Goal: Task Accomplishment & Management: Use online tool/utility

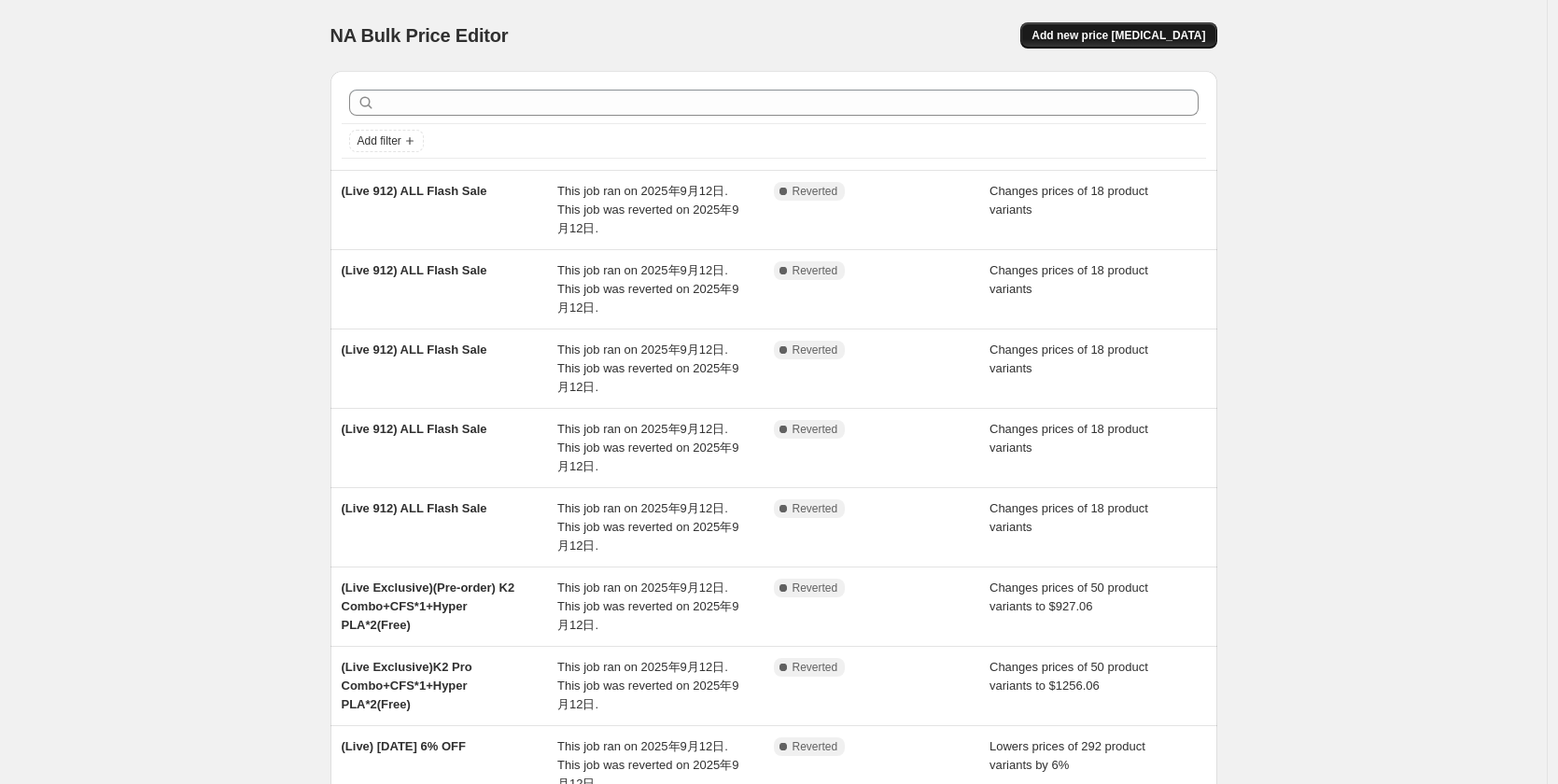
click at [1098, 35] on span "Add new price [MEDICAL_DATA]" at bounding box center [1118, 35] width 174 height 15
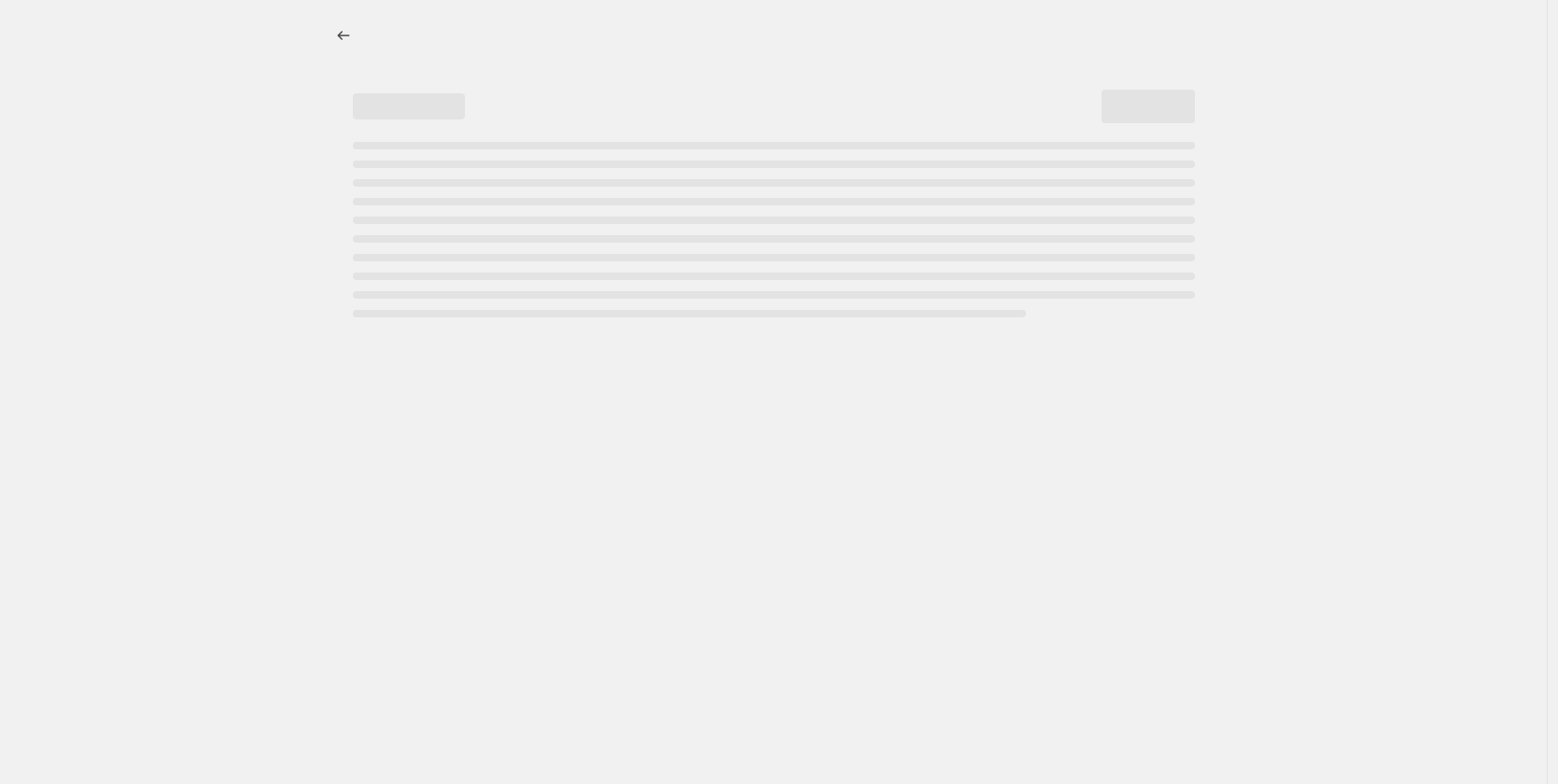
select select "percentage"
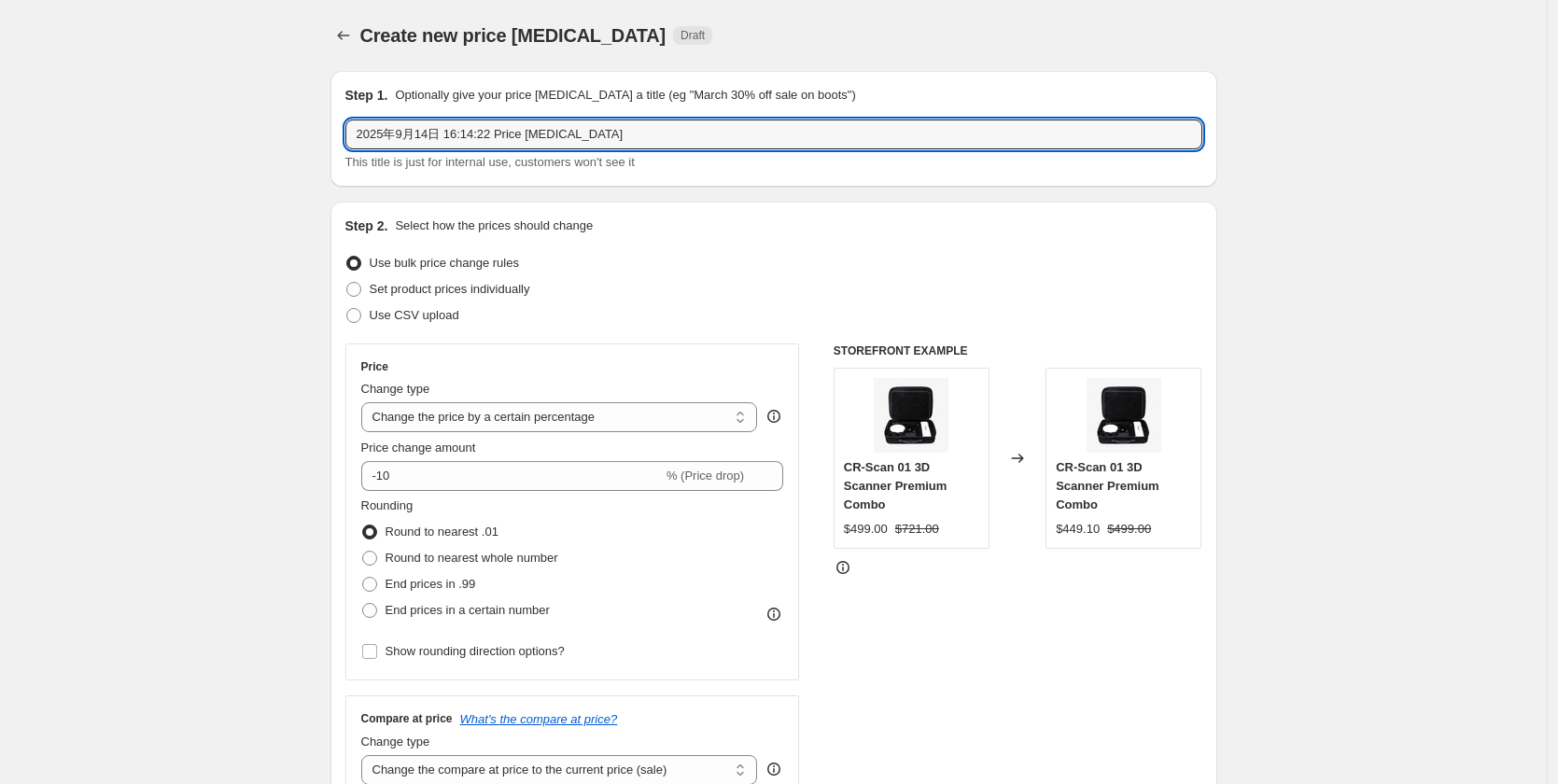
drag, startPoint x: 598, startPoint y: 133, endPoint x: 318, endPoint y: 166, distance: 281.9
drag, startPoint x: 439, startPoint y: 124, endPoint x: 349, endPoint y: 141, distance: 91.6
click at [349, 141] on div "Step 1. Optionally give your price change job a title (eg "March 30% off sale o…" at bounding box center [774, 128] width 887 height 116
paste input "Autumn S"
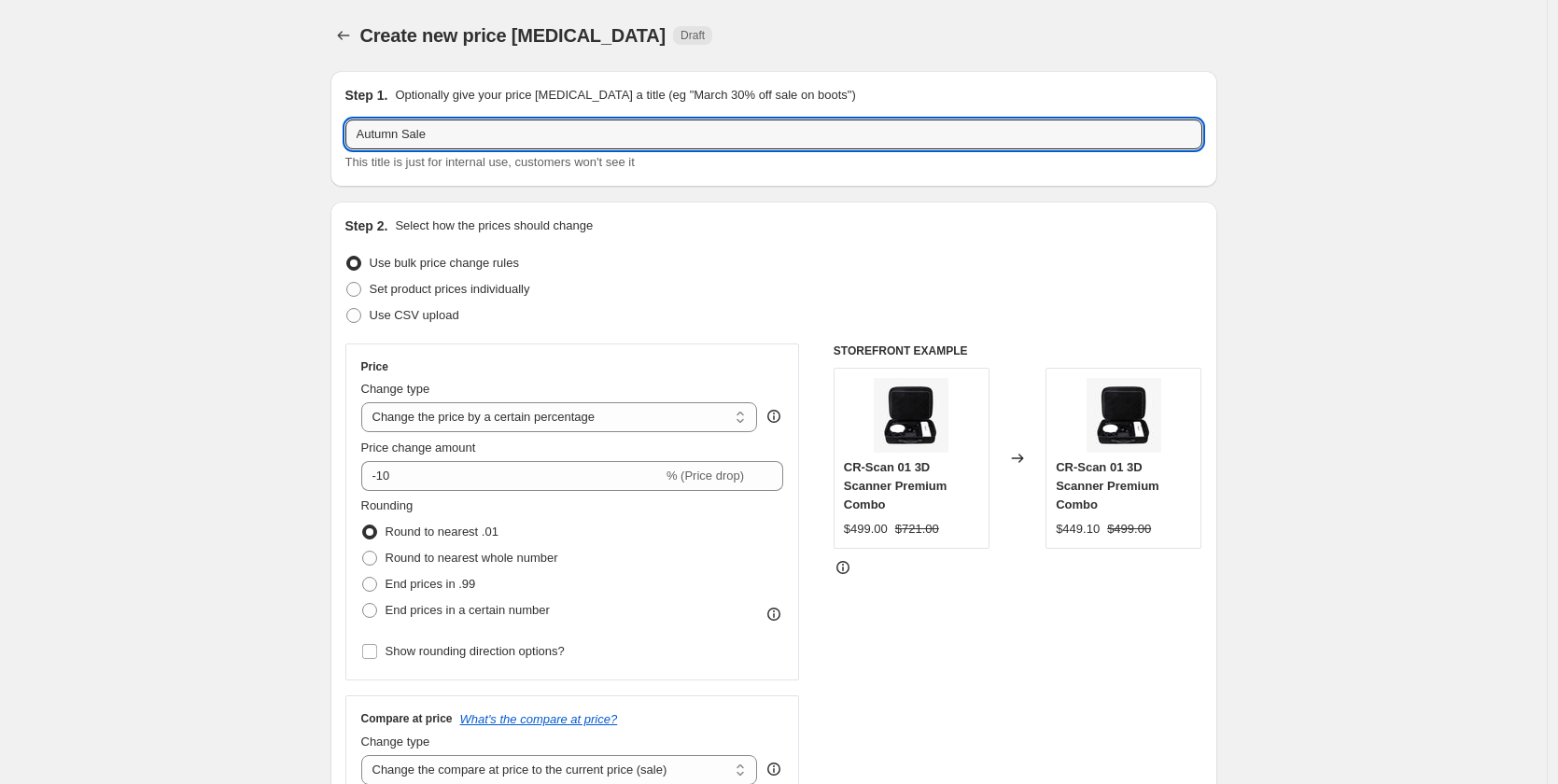
type input "Autumn Sale"
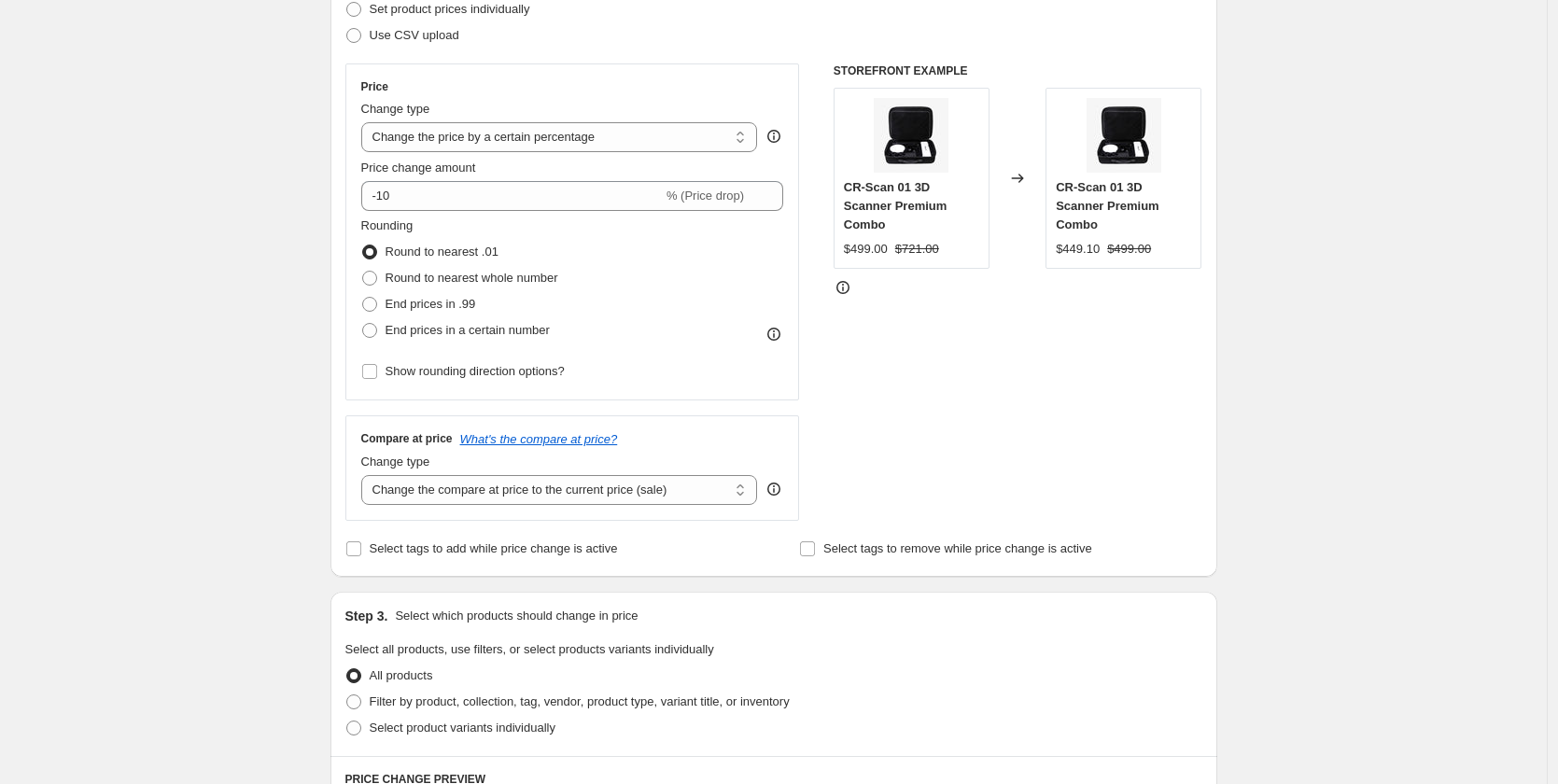
scroll to position [187, 0]
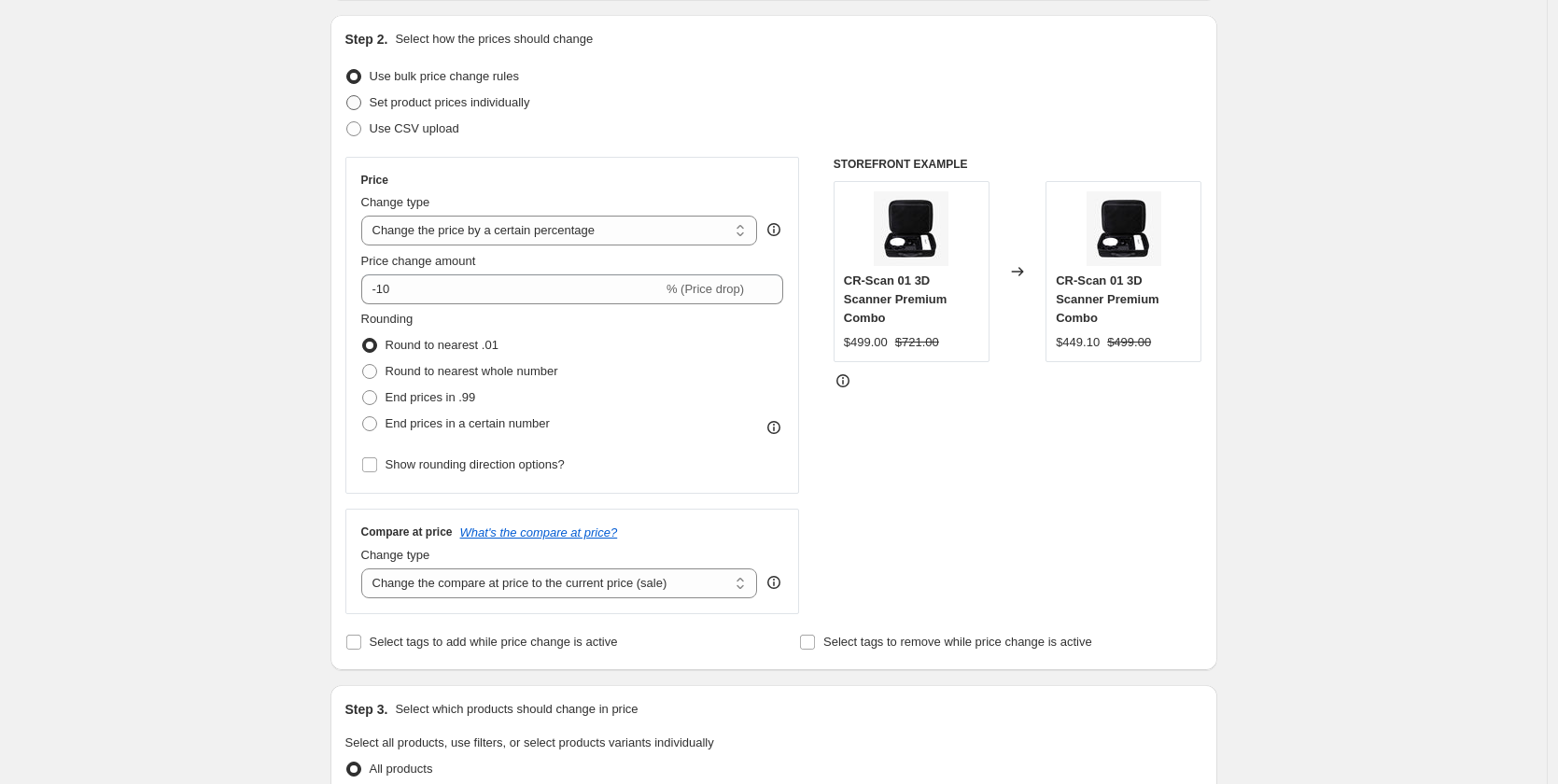
click at [361, 103] on span at bounding box center [354, 103] width 15 height 15
click at [347, 96] on input "Set product prices individually" at bounding box center [346, 95] width 1 height 1
radio input "true"
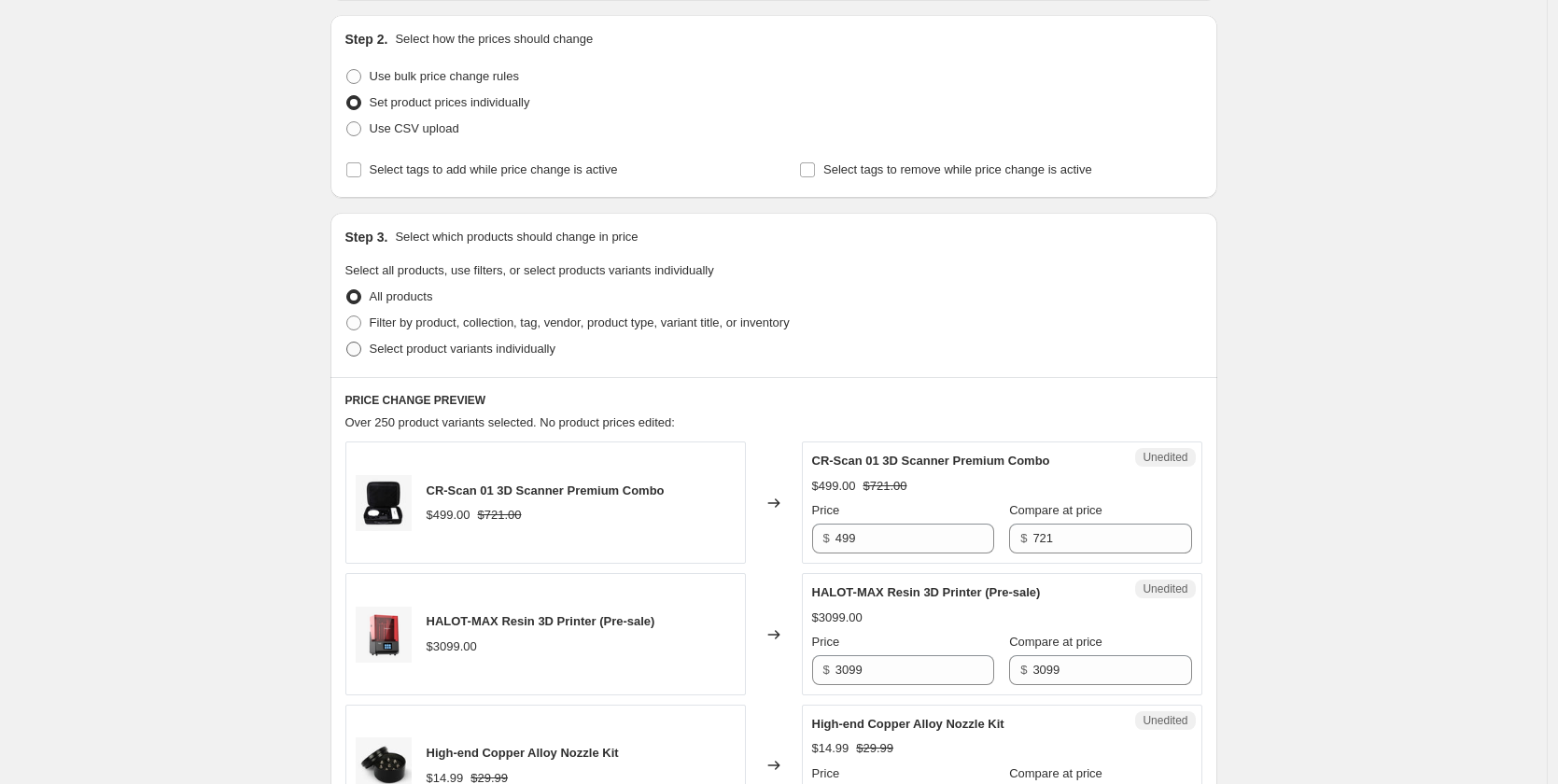
click at [361, 347] on span at bounding box center [354, 349] width 15 height 15
click at [347, 342] on input "Select product variants individually" at bounding box center [346, 341] width 1 height 1
radio input "true"
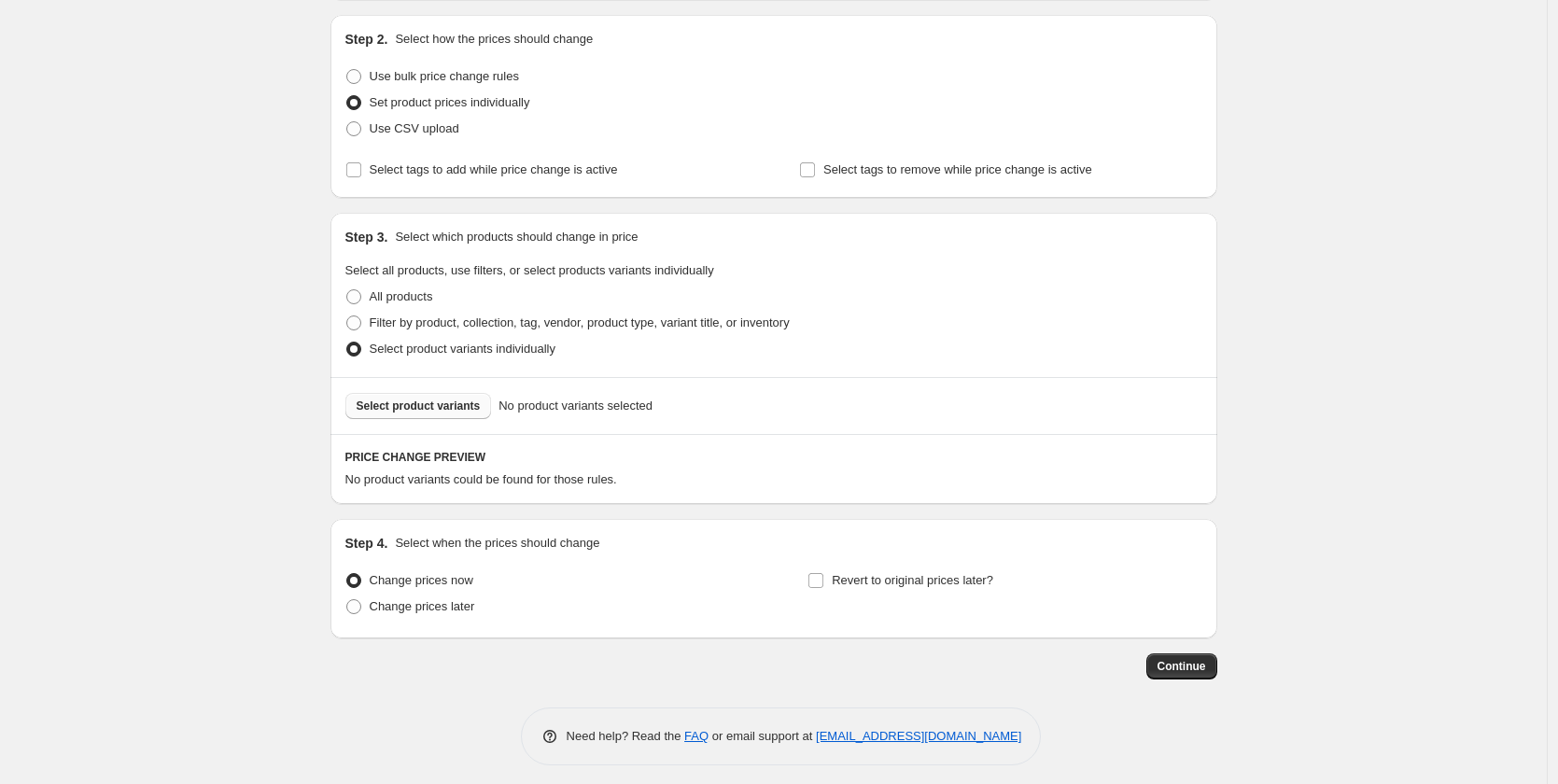
click at [461, 404] on span "Select product variants" at bounding box center [419, 406] width 125 height 15
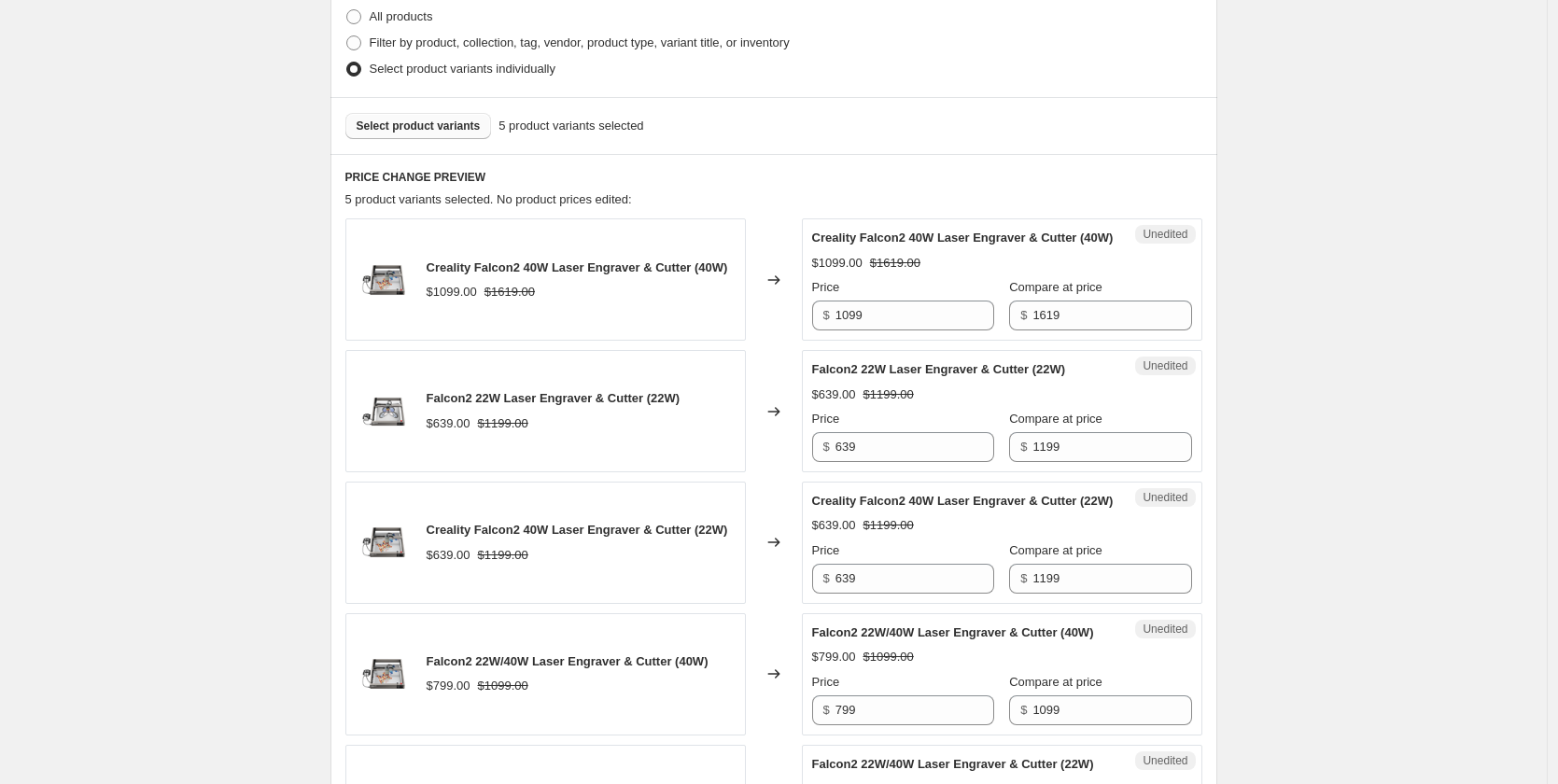
scroll to position [373, 0]
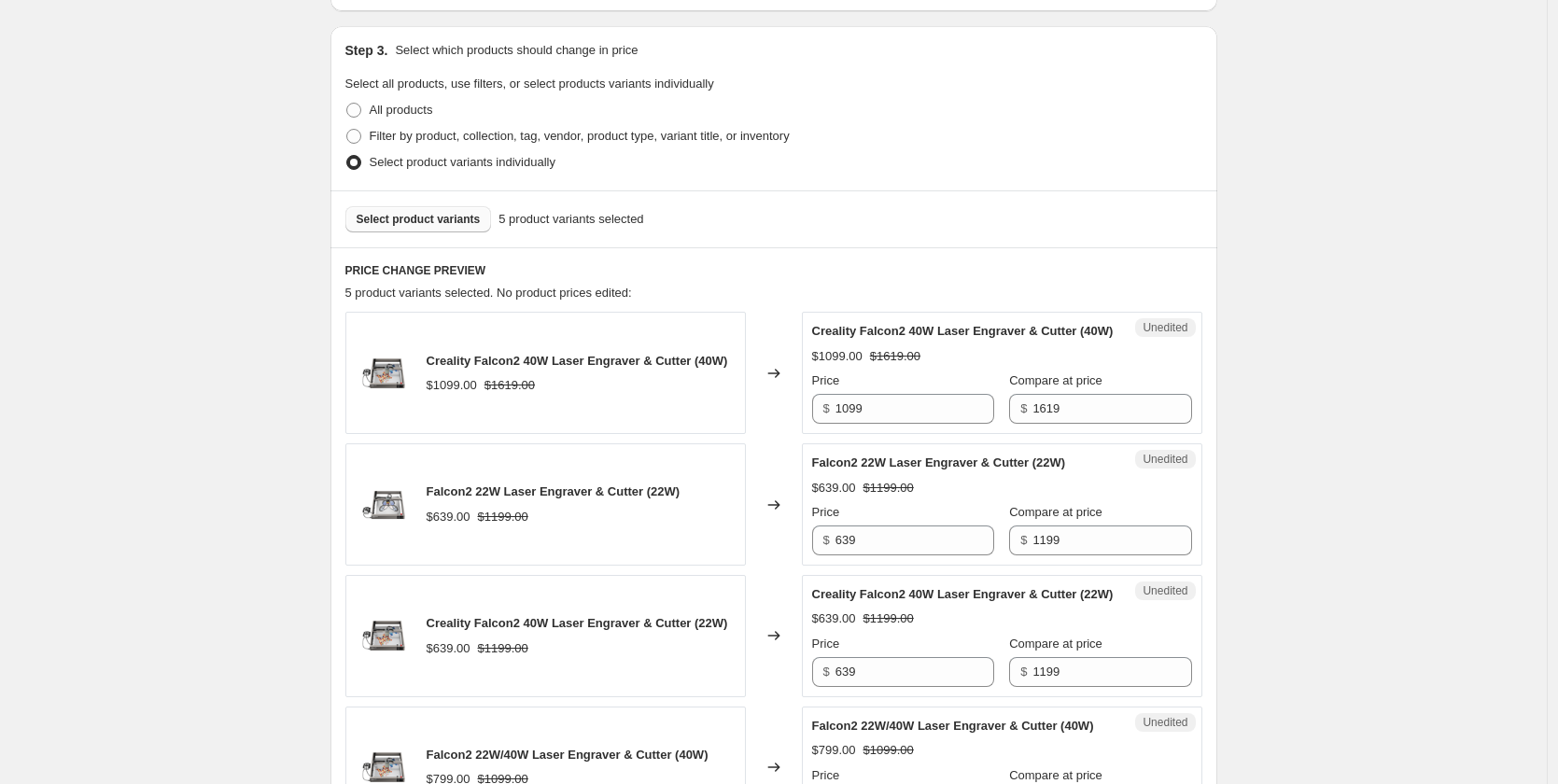
click at [456, 223] on span "Select product variants" at bounding box center [419, 219] width 125 height 15
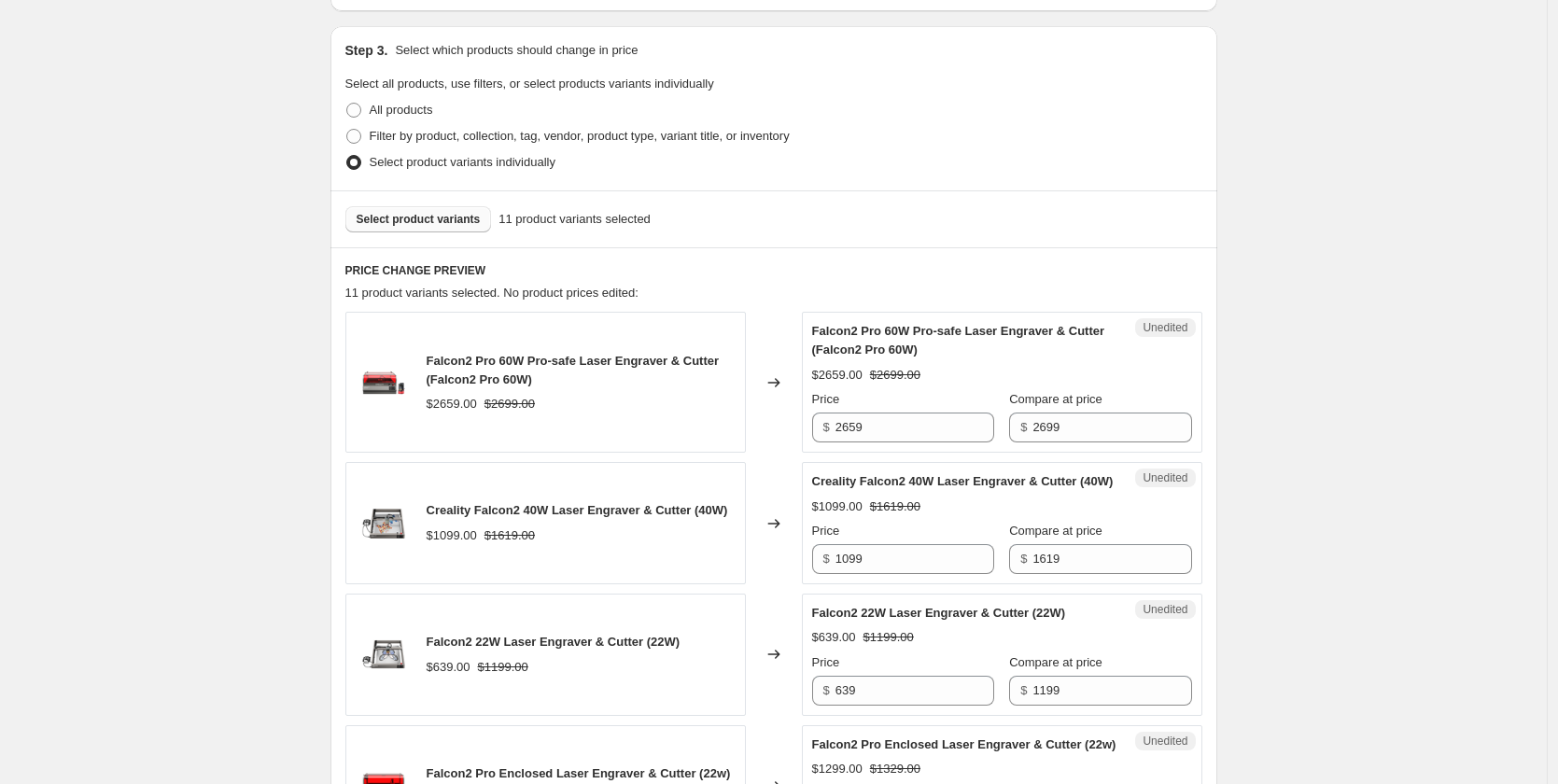
click at [444, 231] on button "Select product variants" at bounding box center [418, 219] width 147 height 26
click at [419, 219] on span "Select product variants" at bounding box center [419, 219] width 125 height 15
click at [442, 234] on div "Select product variants 13 product variants selected" at bounding box center [774, 219] width 887 height 57
click at [440, 225] on span "Select product variants" at bounding box center [419, 219] width 125 height 15
click at [446, 237] on div "Select product variants 14 product variants selected" at bounding box center [774, 219] width 887 height 57
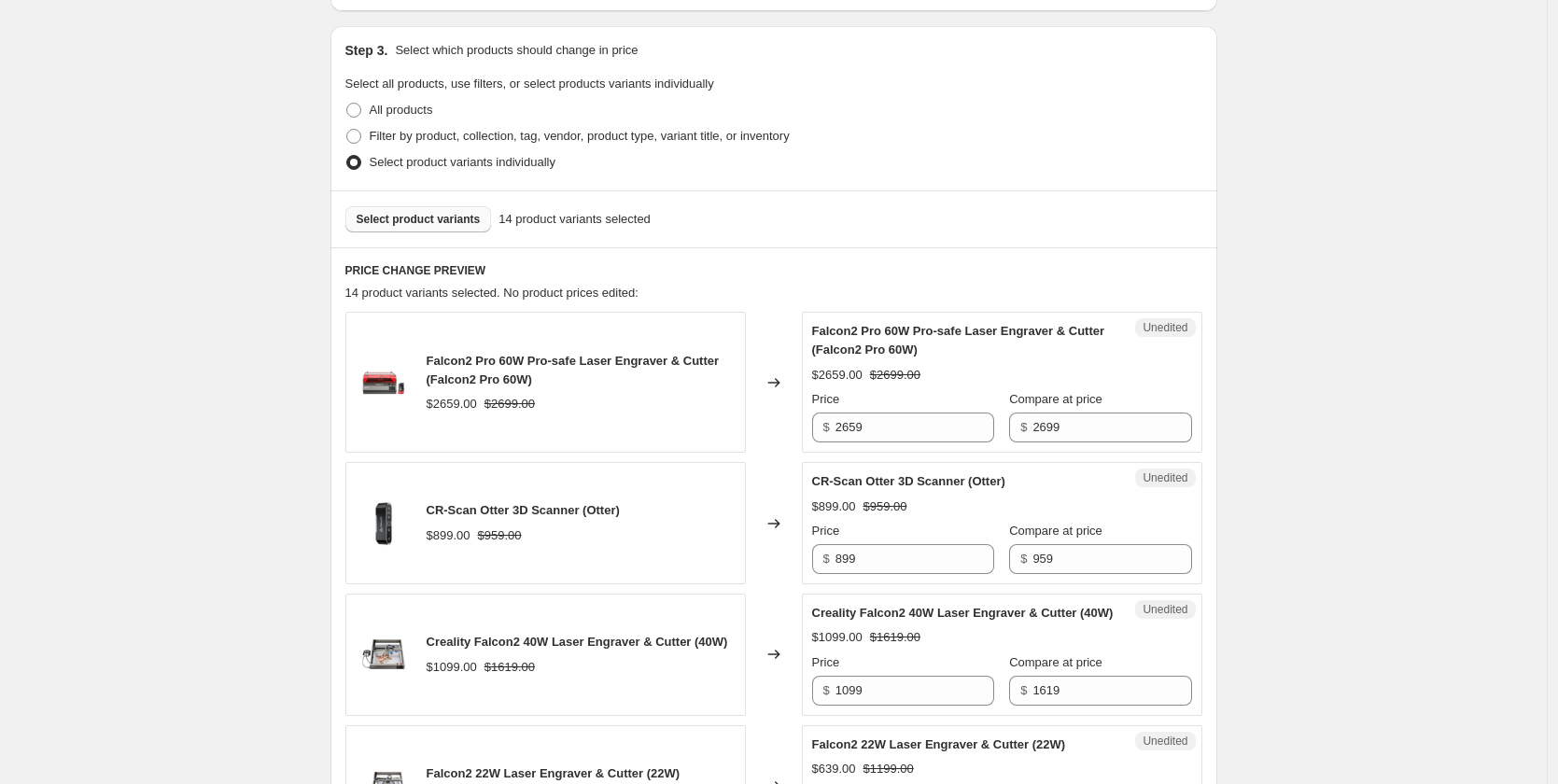
click at [439, 220] on span "Select product variants" at bounding box center [419, 219] width 125 height 15
click at [442, 208] on button "Select product variants" at bounding box center [418, 219] width 147 height 26
click at [424, 227] on button "Select product variants" at bounding box center [418, 219] width 147 height 26
click at [448, 226] on span "Select product variants" at bounding box center [419, 219] width 125 height 15
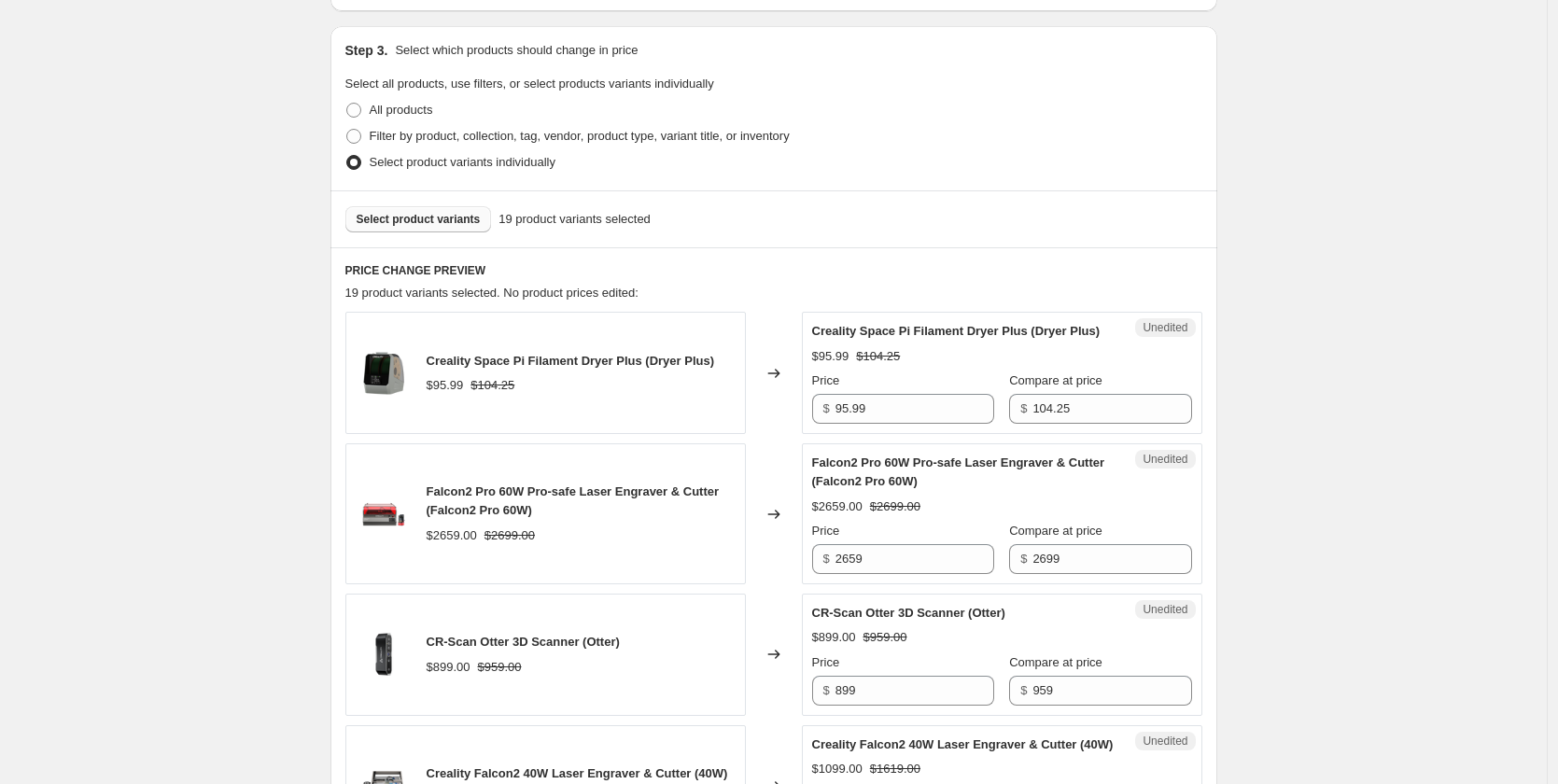
click at [466, 220] on span "Select product variants" at bounding box center [419, 219] width 125 height 15
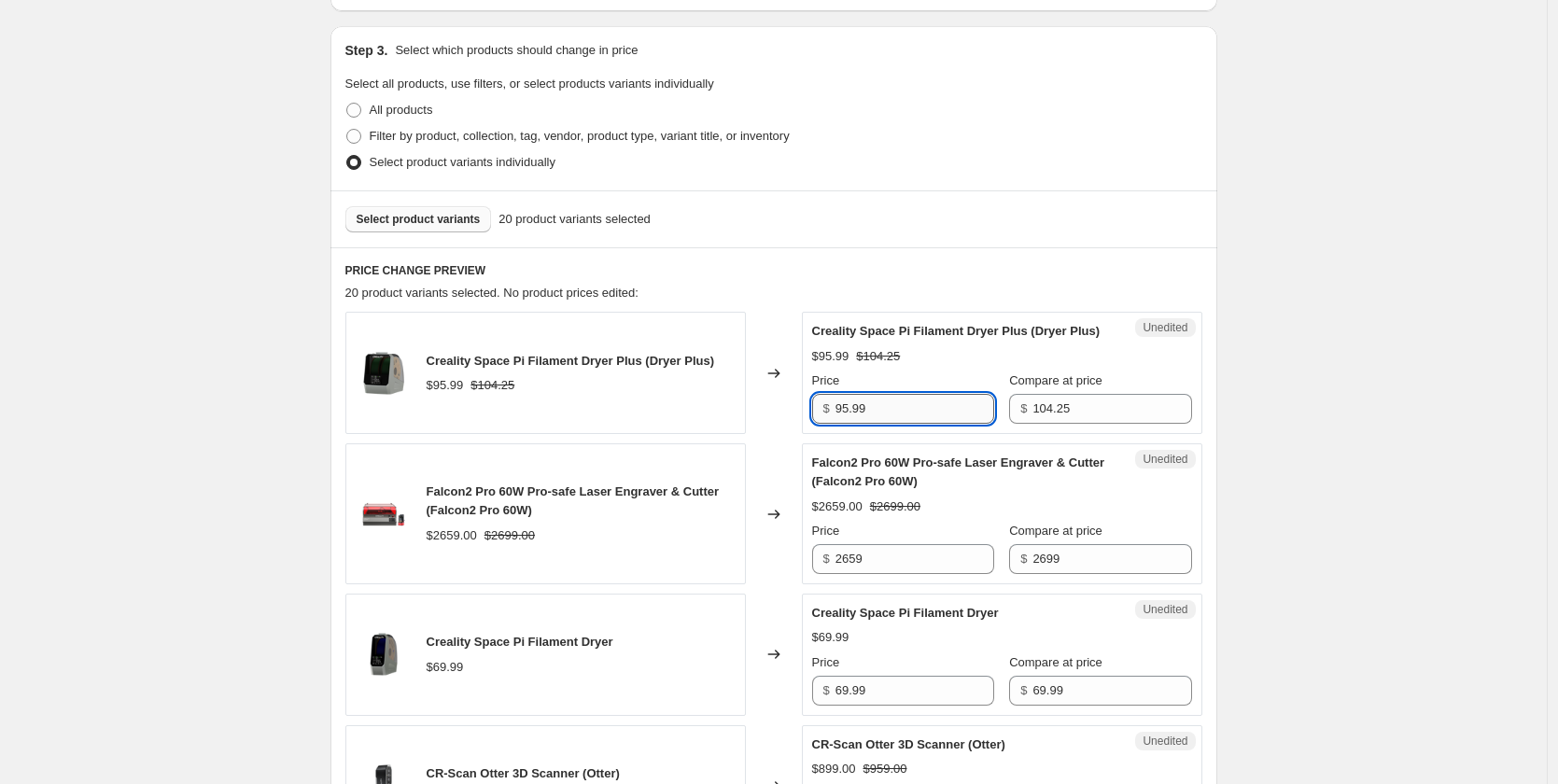
click at [896, 424] on input "95.99" at bounding box center [915, 408] width 159 height 30
drag, startPoint x: 871, startPoint y: 427, endPoint x: 826, endPoint y: 427, distance: 45.0
click at [826, 424] on div "$ 95.99" at bounding box center [903, 408] width 182 height 30
type input "79"
click at [858, 474] on span "Falcon2 Pro 60W Pro-safe Laser Engraver & Cutter (Falcon2 Pro 60W)" at bounding box center [959, 472] width 293 height 33
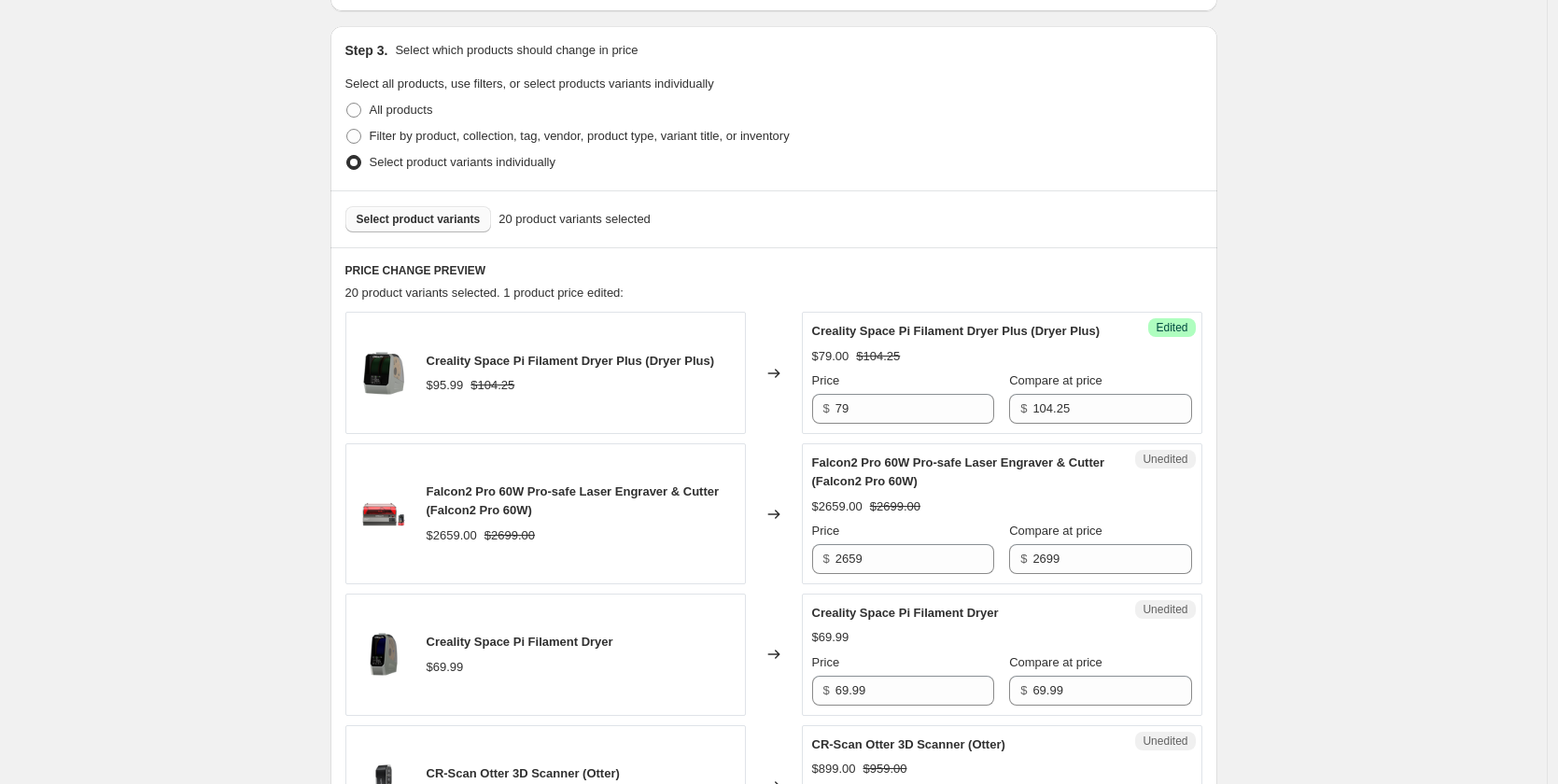
scroll to position [467, 0]
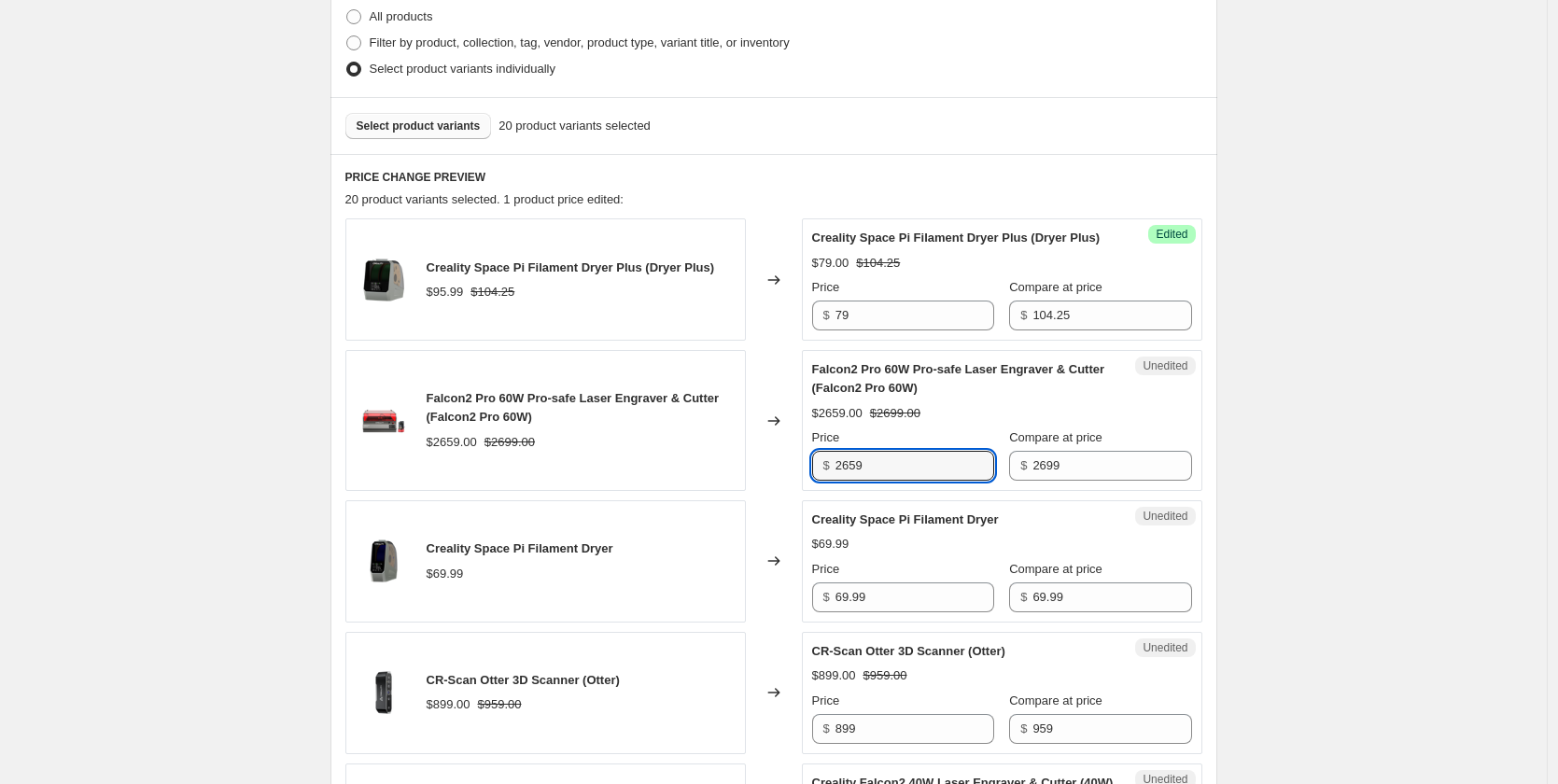
drag, startPoint x: 881, startPoint y: 482, endPoint x: 819, endPoint y: 482, distance: 62.0
click at [819, 480] on div "$ 2659" at bounding box center [903, 465] width 182 height 30
paste input "19"
type input "2199"
click at [744, 556] on div "Creality Space Pi Filament Dryer $69.99" at bounding box center [546, 562] width 401 height 123
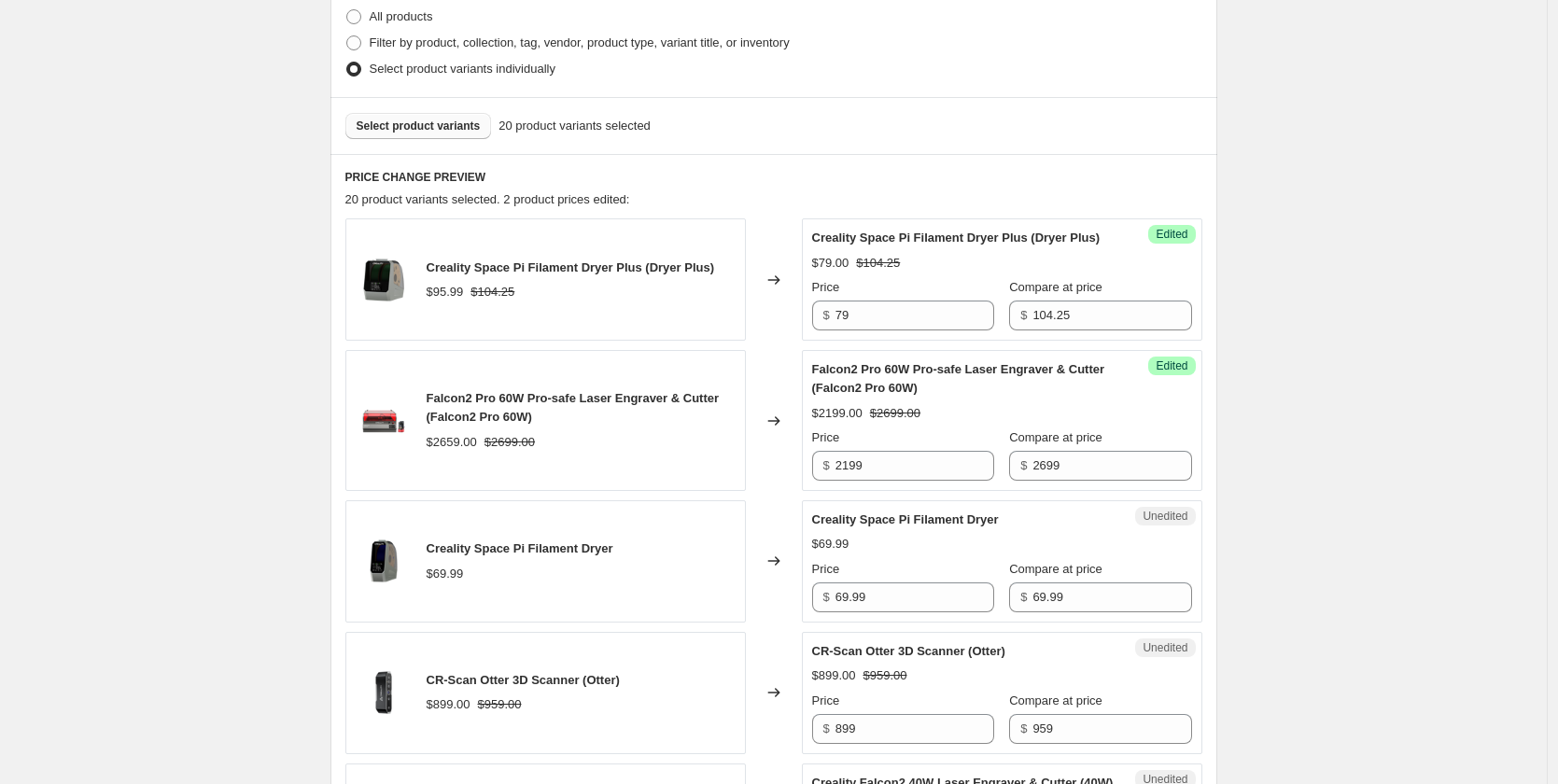
scroll to position [654, 0]
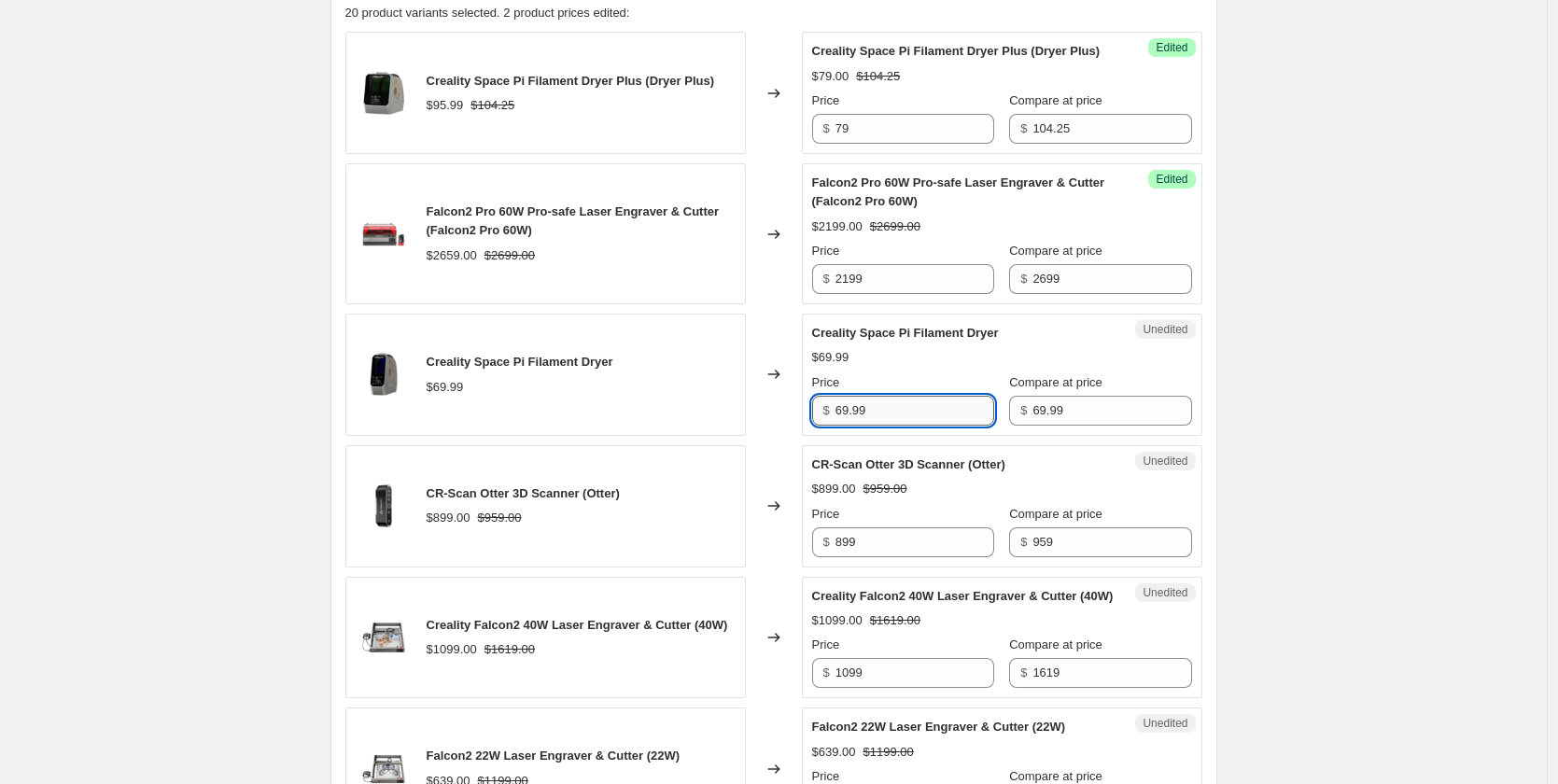
click at [880, 426] on input "69.99" at bounding box center [915, 410] width 159 height 30
drag, startPoint x: 877, startPoint y: 430, endPoint x: 841, endPoint y: 430, distance: 36.0
click at [841, 426] on input "69.99" at bounding box center [915, 410] width 159 height 30
paste input "5"
type input "59.99"
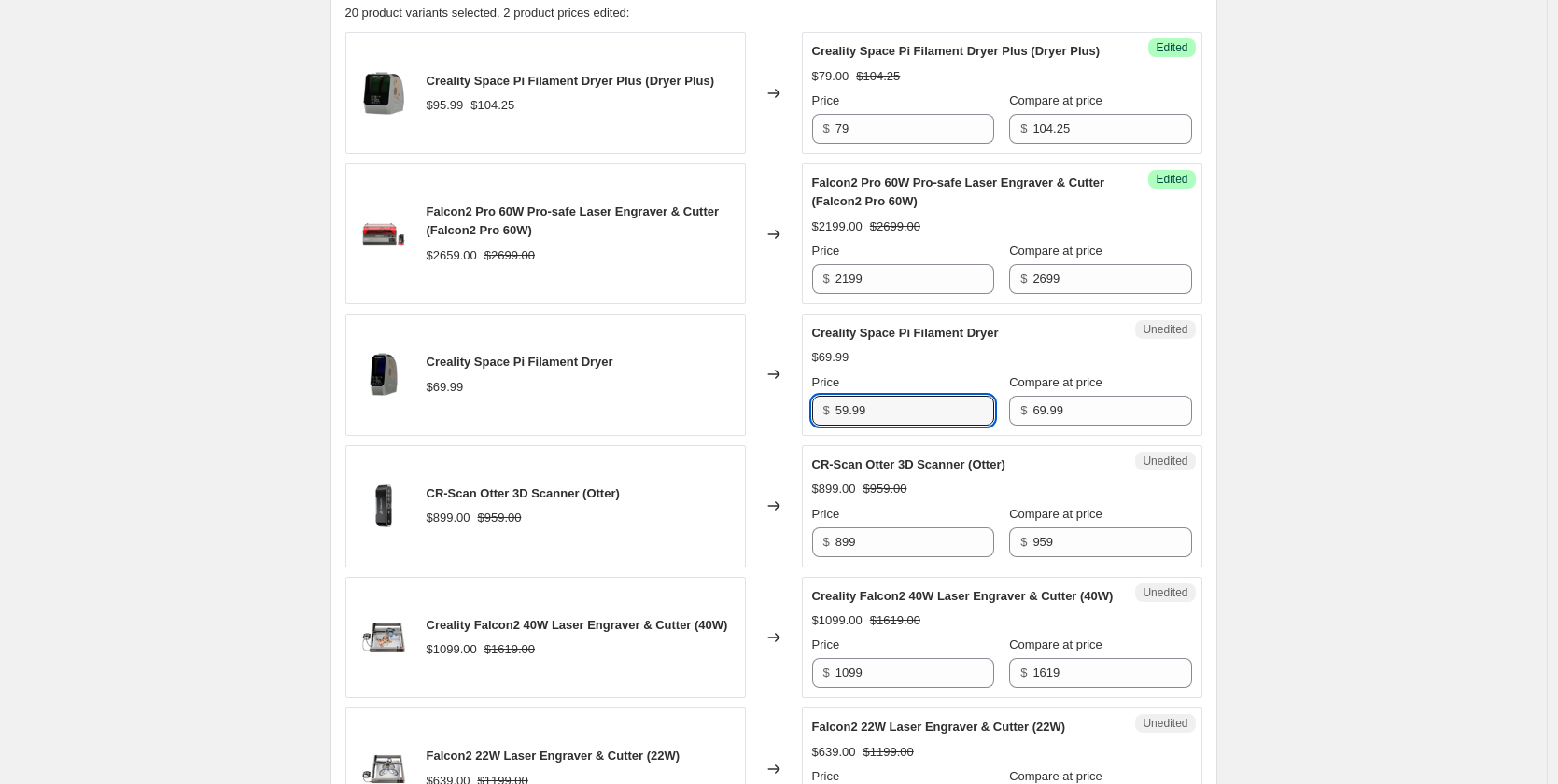
click at [829, 473] on div "CR-Scan Otter 3D Scanner (Otter)" at bounding box center [965, 464] width 305 height 18
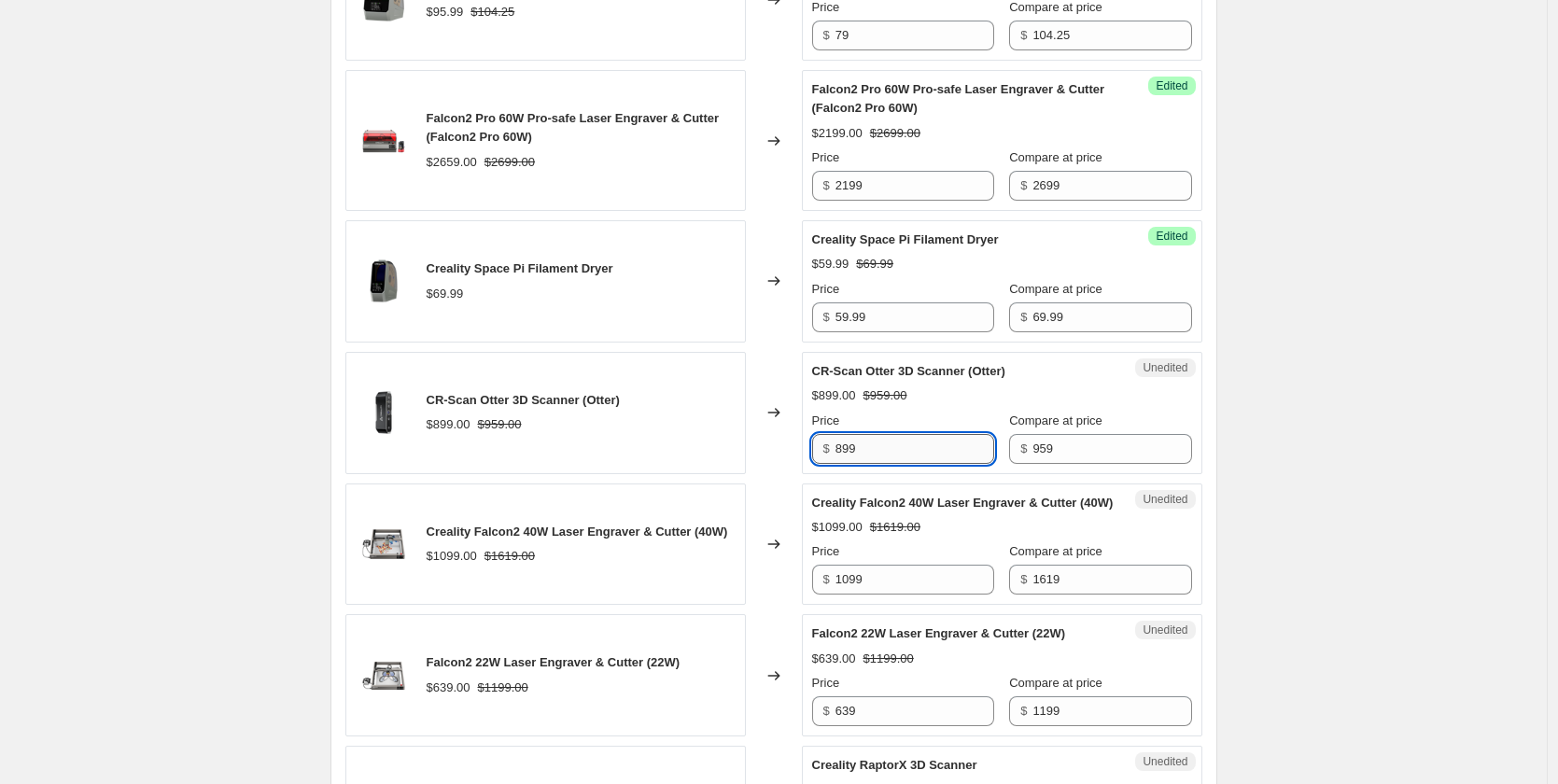
click at [875, 464] on input "899" at bounding box center [915, 449] width 159 height 30
drag, startPoint x: 878, startPoint y: 468, endPoint x: 815, endPoint y: 471, distance: 63.1
click at [815, 471] on div "Unedited CR-Scan Otter 3D Scanner (Otter) $899.00 $959.00 Price $ 899 Compare a…" at bounding box center [1002, 413] width 401 height 123
paste input "71"
type input "719"
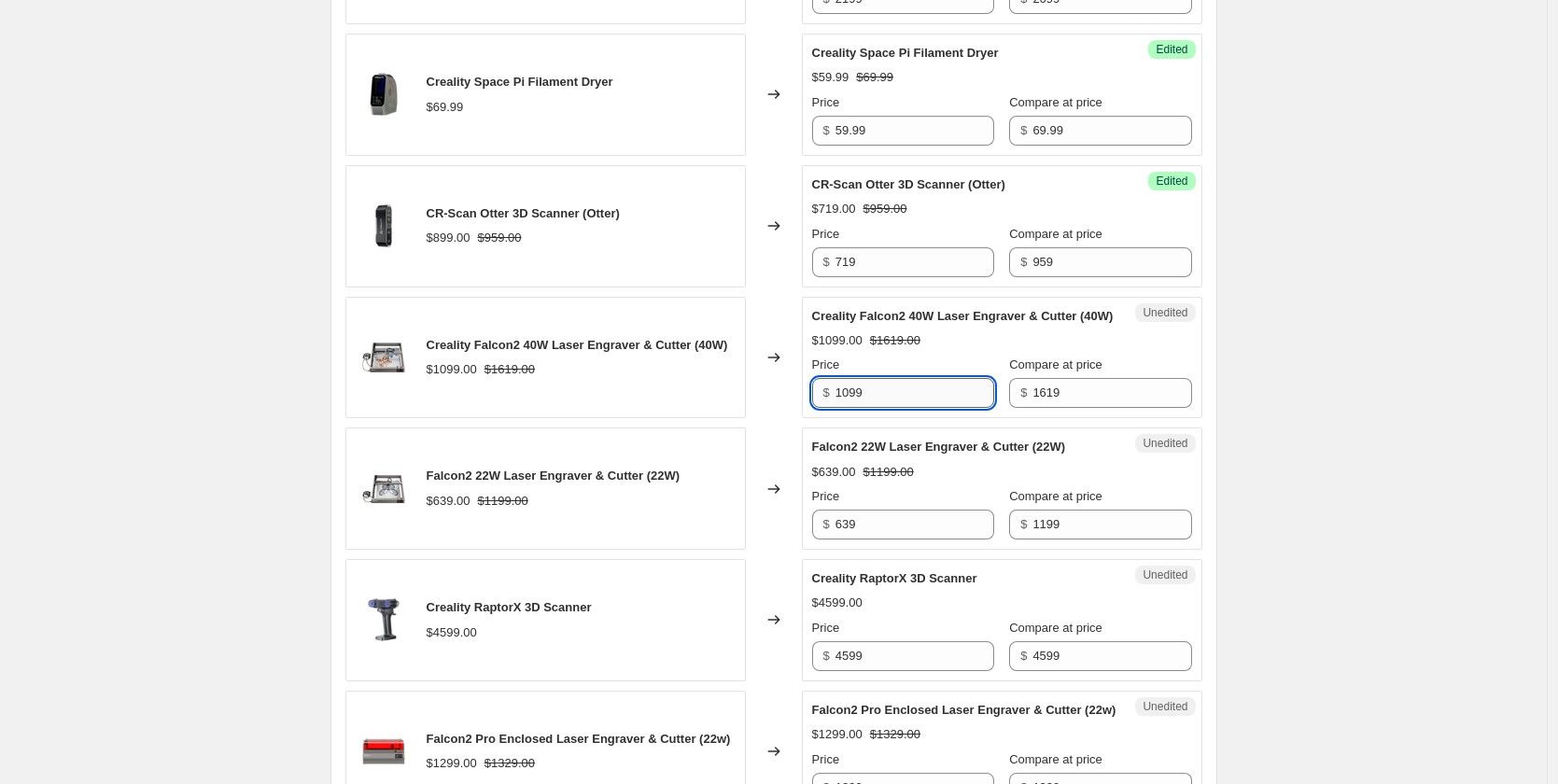
click at [875, 408] on input "1099" at bounding box center [915, 392] width 159 height 30
drag, startPoint x: 885, startPoint y: 415, endPoint x: 837, endPoint y: 411, distance: 48.2
click at [837, 408] on div "Price $ 1099" at bounding box center [903, 381] width 182 height 53
paste input "7"
type input "799"
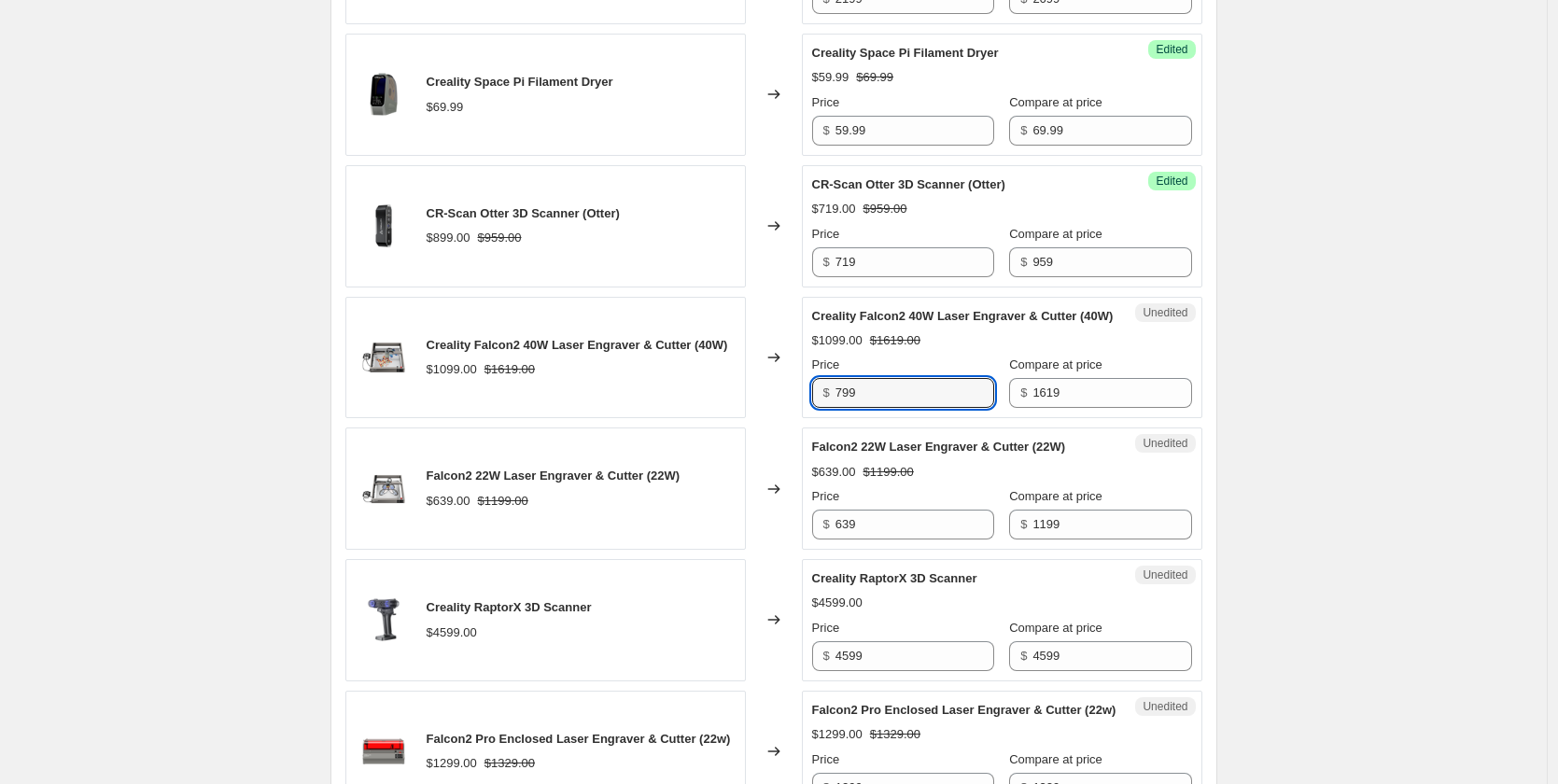
click at [878, 472] on div "Unedited Falcon2 22W Laser Engraver & Cutter (22W) $639.00 $1199.00 Price $ 639…" at bounding box center [1002, 489] width 401 height 123
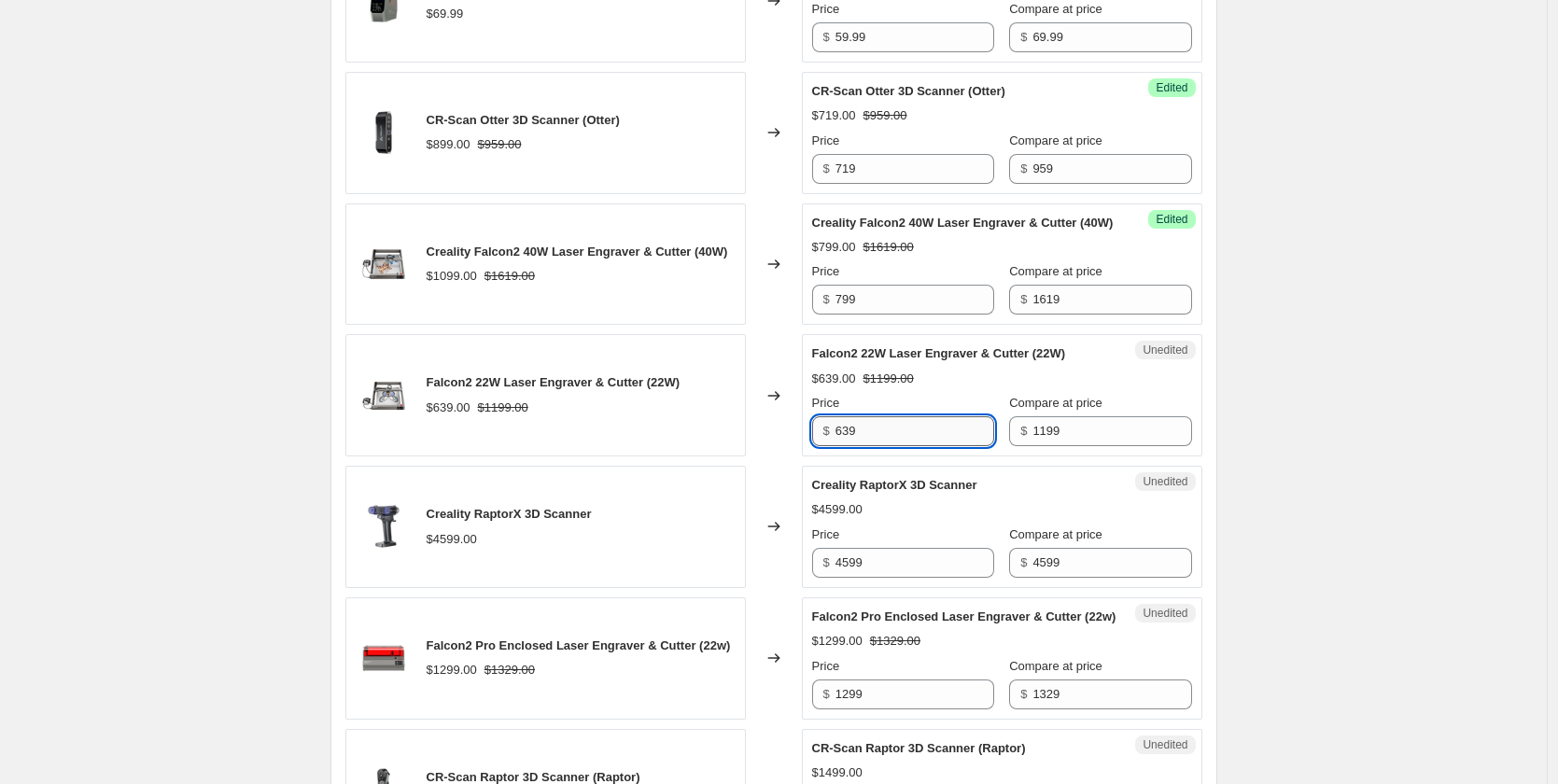
click at [856, 446] on input "639" at bounding box center [915, 430] width 159 height 30
drag, startPoint x: 874, startPoint y: 466, endPoint x: 829, endPoint y: 467, distance: 45.0
click at [829, 446] on div "$ 639" at bounding box center [903, 430] width 182 height 30
paste input "5"
type input "539"
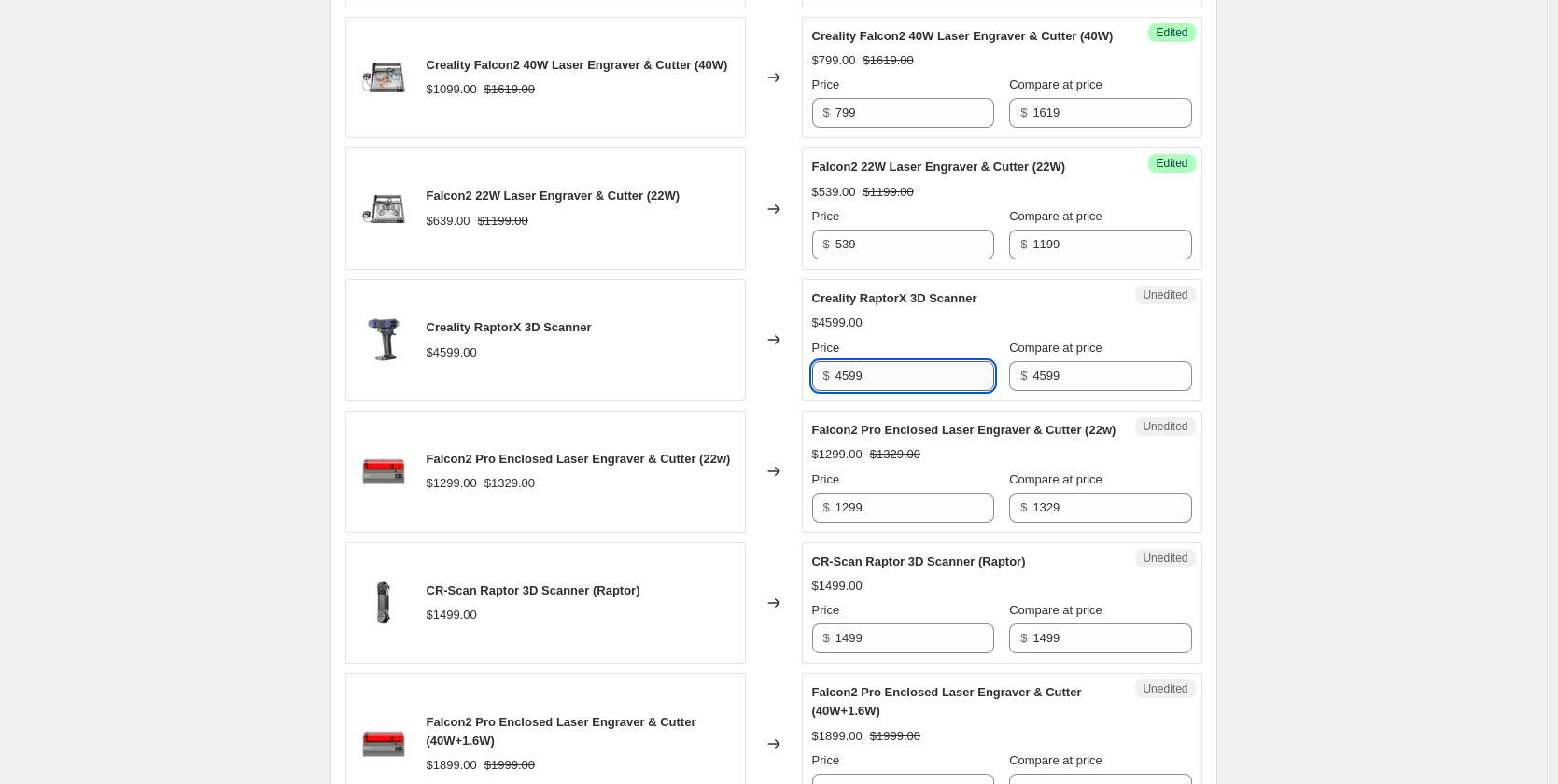
click at [894, 391] on input "4599" at bounding box center [915, 376] width 159 height 30
drag, startPoint x: 901, startPoint y: 416, endPoint x: 800, endPoint y: 409, distance: 101.2
click at [800, 402] on div "Creality RaptorX 3D Scanner $4599.00 Changed to Unedited Creality RaptorX 3D Sc…" at bounding box center [774, 340] width 857 height 123
paste input "3,"
type input "4599"
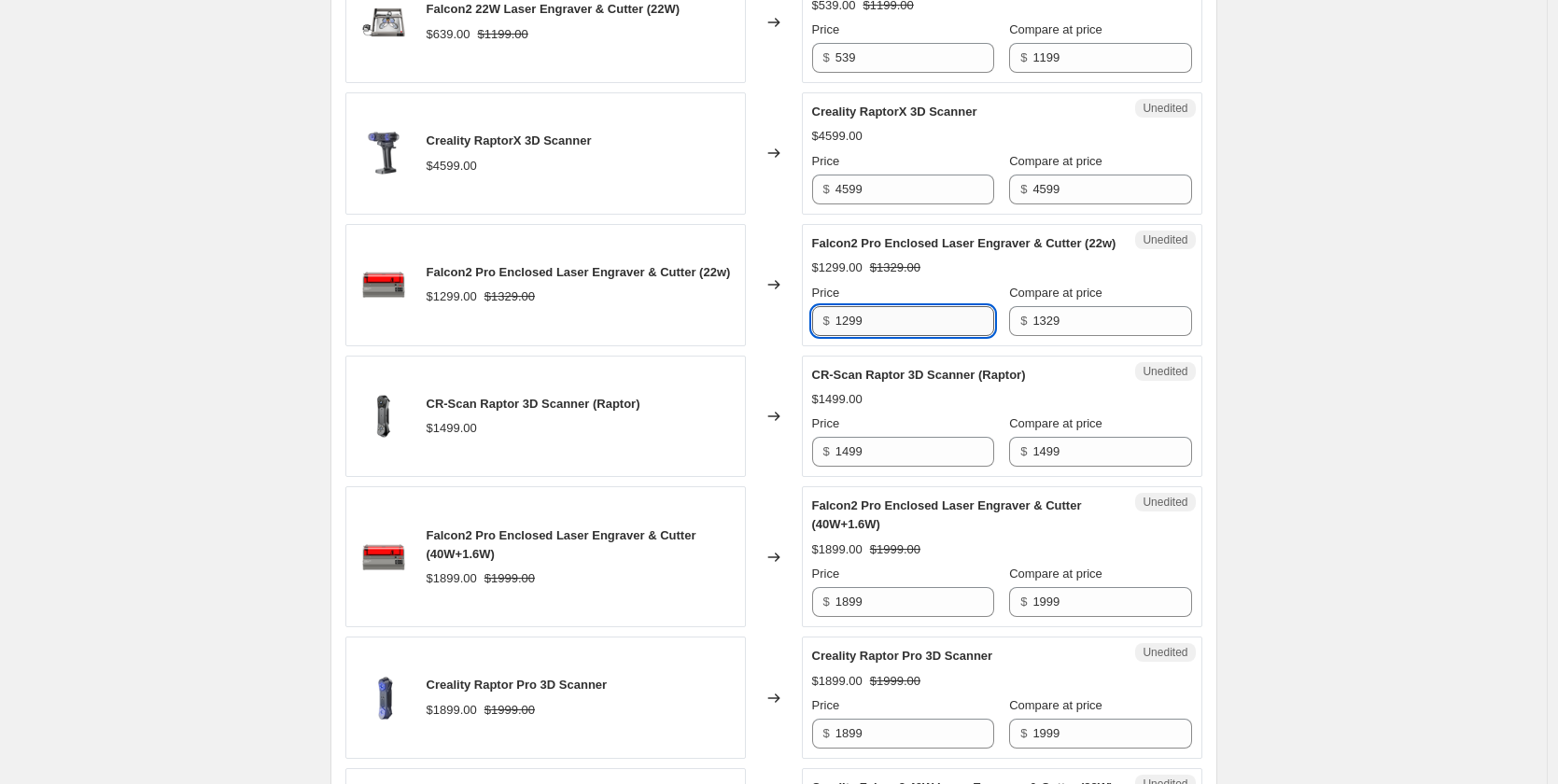
click at [875, 336] on input "1299" at bounding box center [915, 320] width 159 height 30
drag, startPoint x: 884, startPoint y: 369, endPoint x: 808, endPoint y: 375, distance: 76.2
click at [808, 346] on div "Unedited Falcon2 Pro Enclosed Laser Engraver & Cutter (22w) $1299.00 $1329.00 P…" at bounding box center [1002, 286] width 401 height 123
paste input "05"
type input "1059"
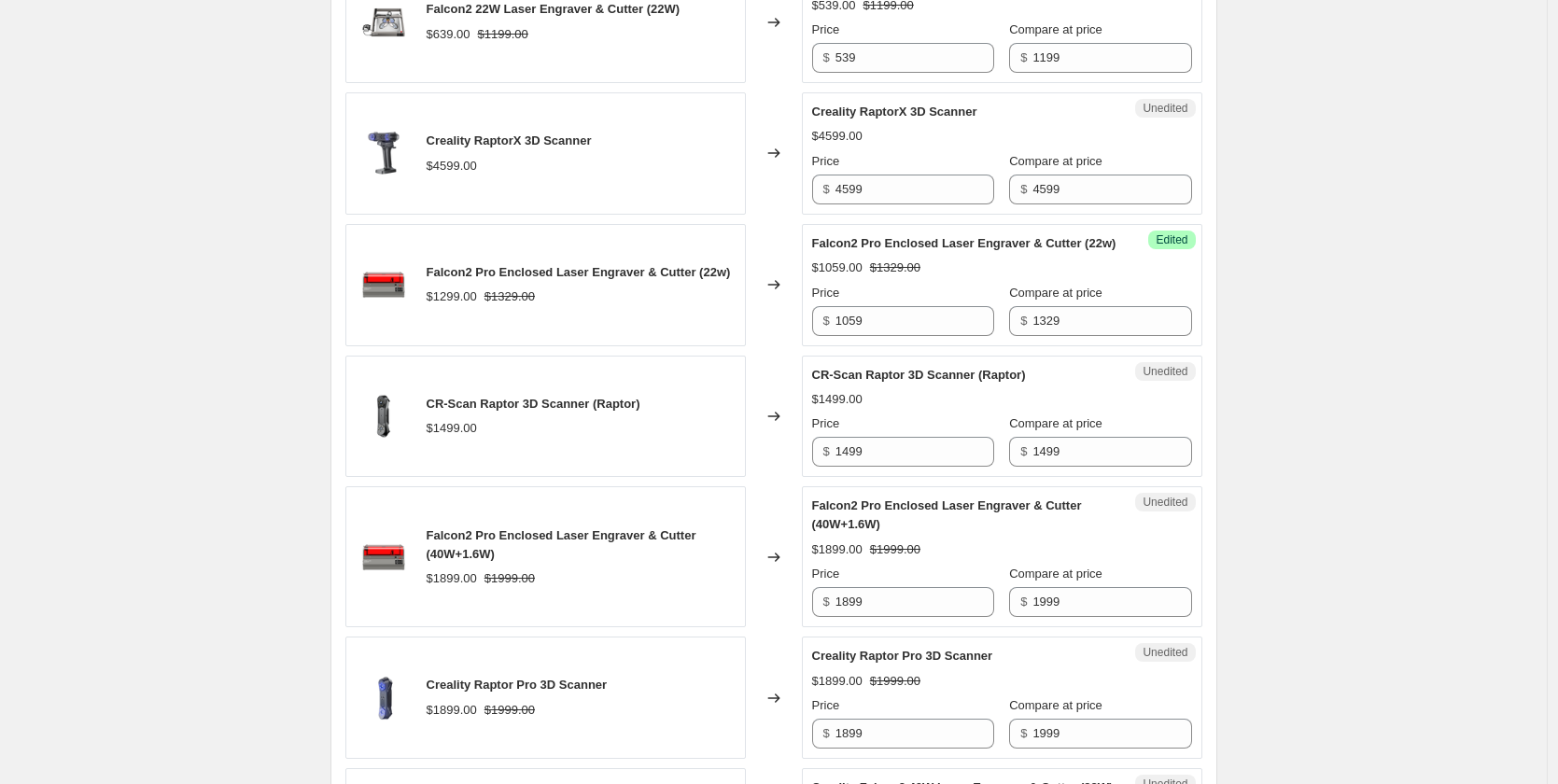
click at [847, 381] on span "CR-Scan Raptor 3D Scanner (Raptor)" at bounding box center [919, 375] width 214 height 14
drag, startPoint x: 886, startPoint y: 497, endPoint x: 888, endPoint y: 509, distance: 12.2
click at [886, 467] on input "1499" at bounding box center [915, 451] width 159 height 30
drag, startPoint x: 888, startPoint y: 509, endPoint x: 780, endPoint y: 512, distance: 108.0
click at [780, 478] on div "CR-Scan Raptor 3D Scanner (Raptor) $1499.00 Changed to Unedited CR-Scan Raptor …" at bounding box center [774, 417] width 857 height 123
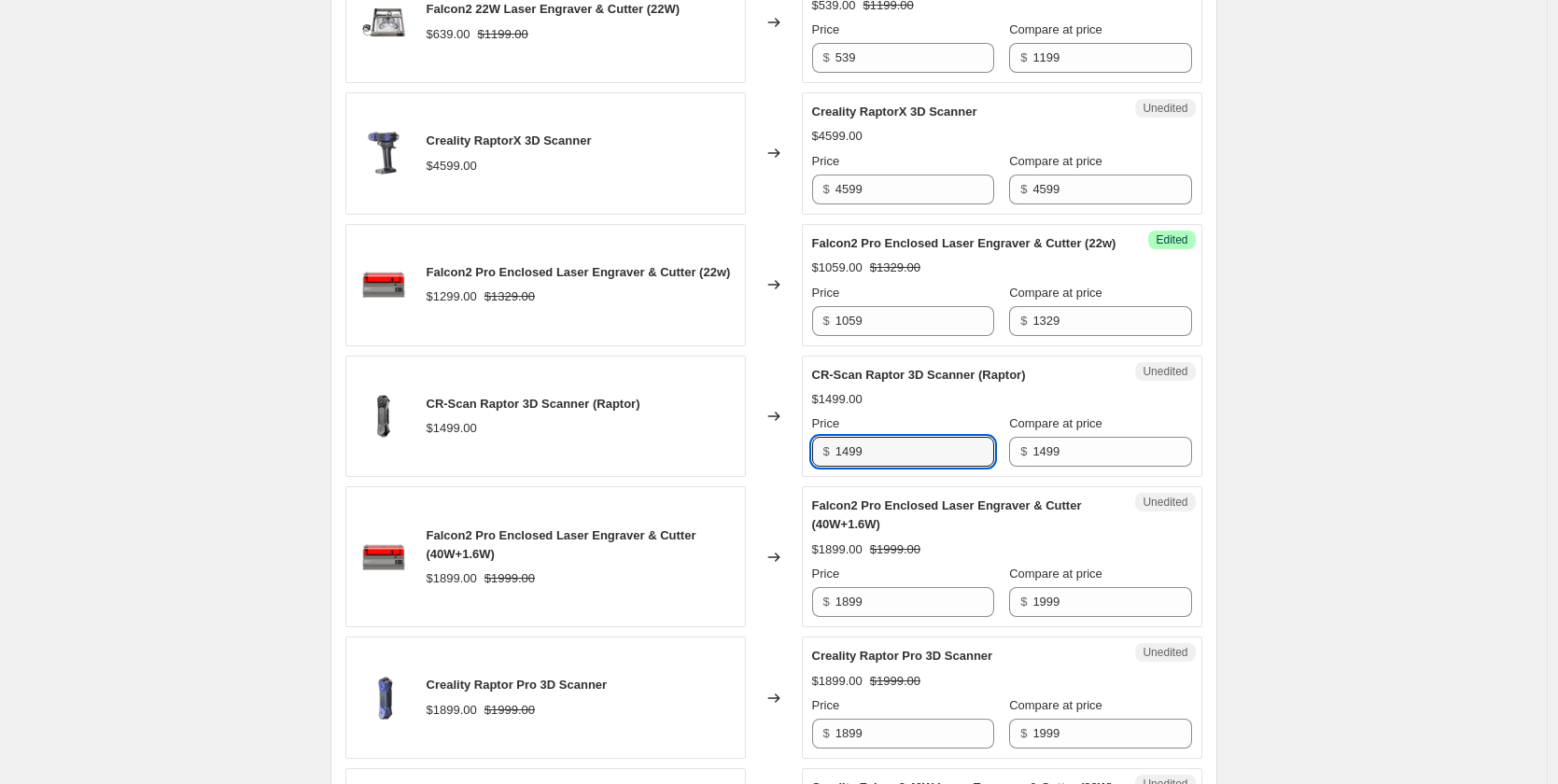
paste input "0"
type input "1099"
click at [823, 531] on span "Falcon2 Pro Enclosed Laser Engraver & Cutter (40W+1.6W)" at bounding box center [946, 515] width 269 height 33
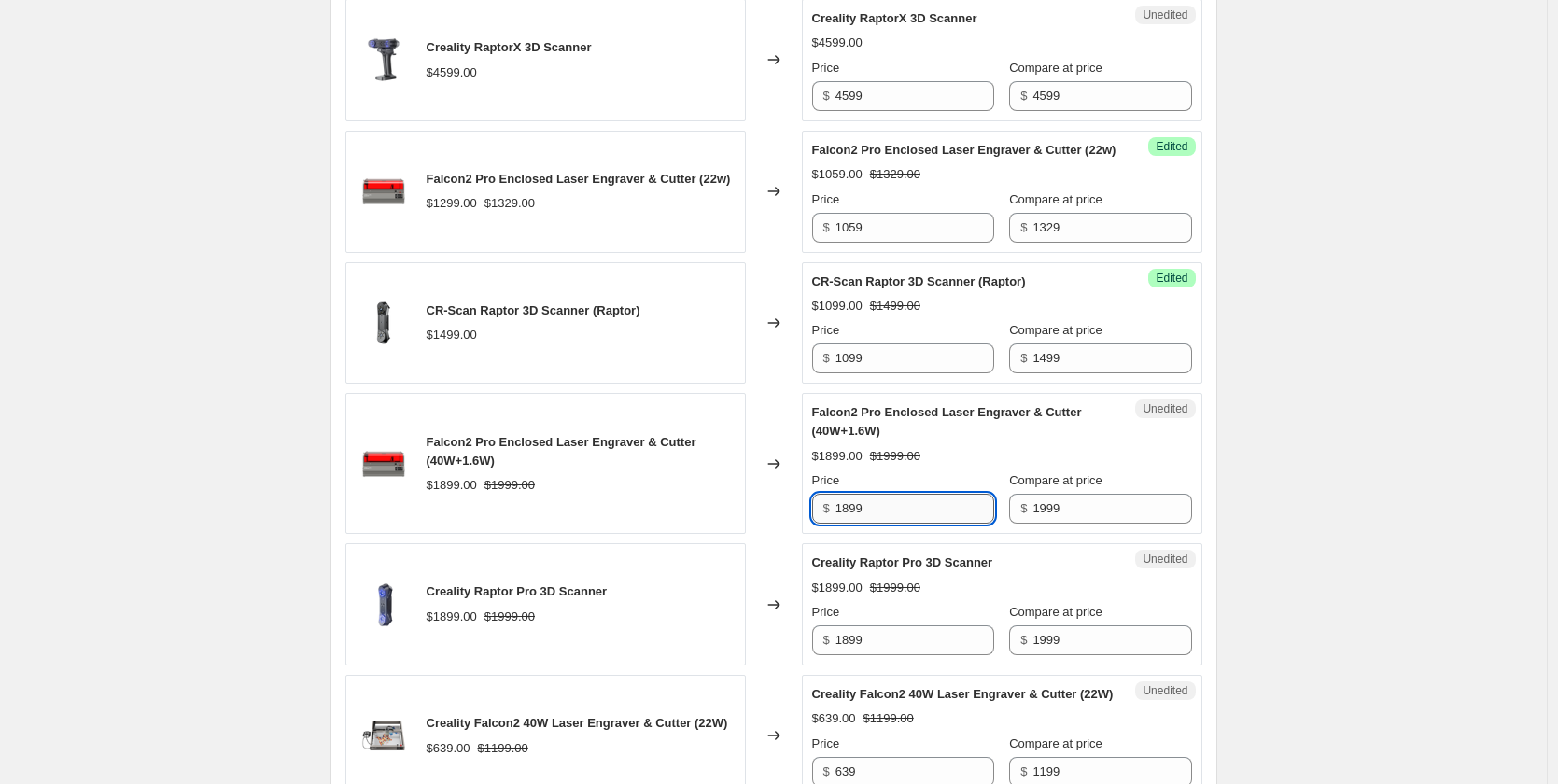
click at [872, 523] on input "1899" at bounding box center [915, 508] width 159 height 30
drag, startPoint x: 879, startPoint y: 563, endPoint x: 796, endPoint y: 567, distance: 83.1
click at [796, 534] on div "Falcon2 Pro Enclosed Laser Engraver & Cutter (40W+1.6W) $1899.00 $1999.00 Chang…" at bounding box center [774, 463] width 857 height 141
paste input ",5"
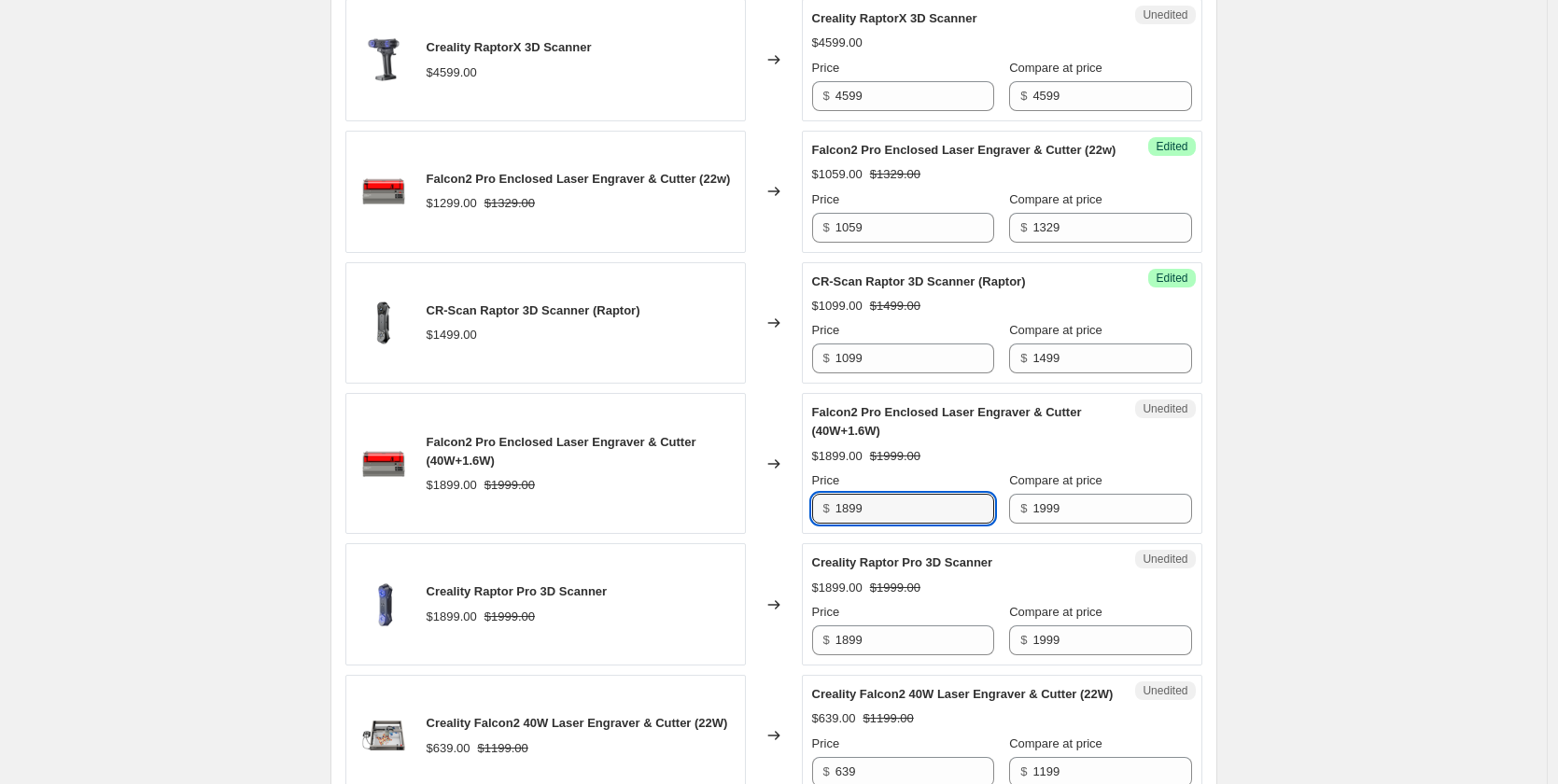
click at [845, 600] on div "Unedited Creality Raptor Pro 3D Scanner $1899.00 $1999.00 Price $ 1899 Compare …" at bounding box center [1002, 605] width 401 height 123
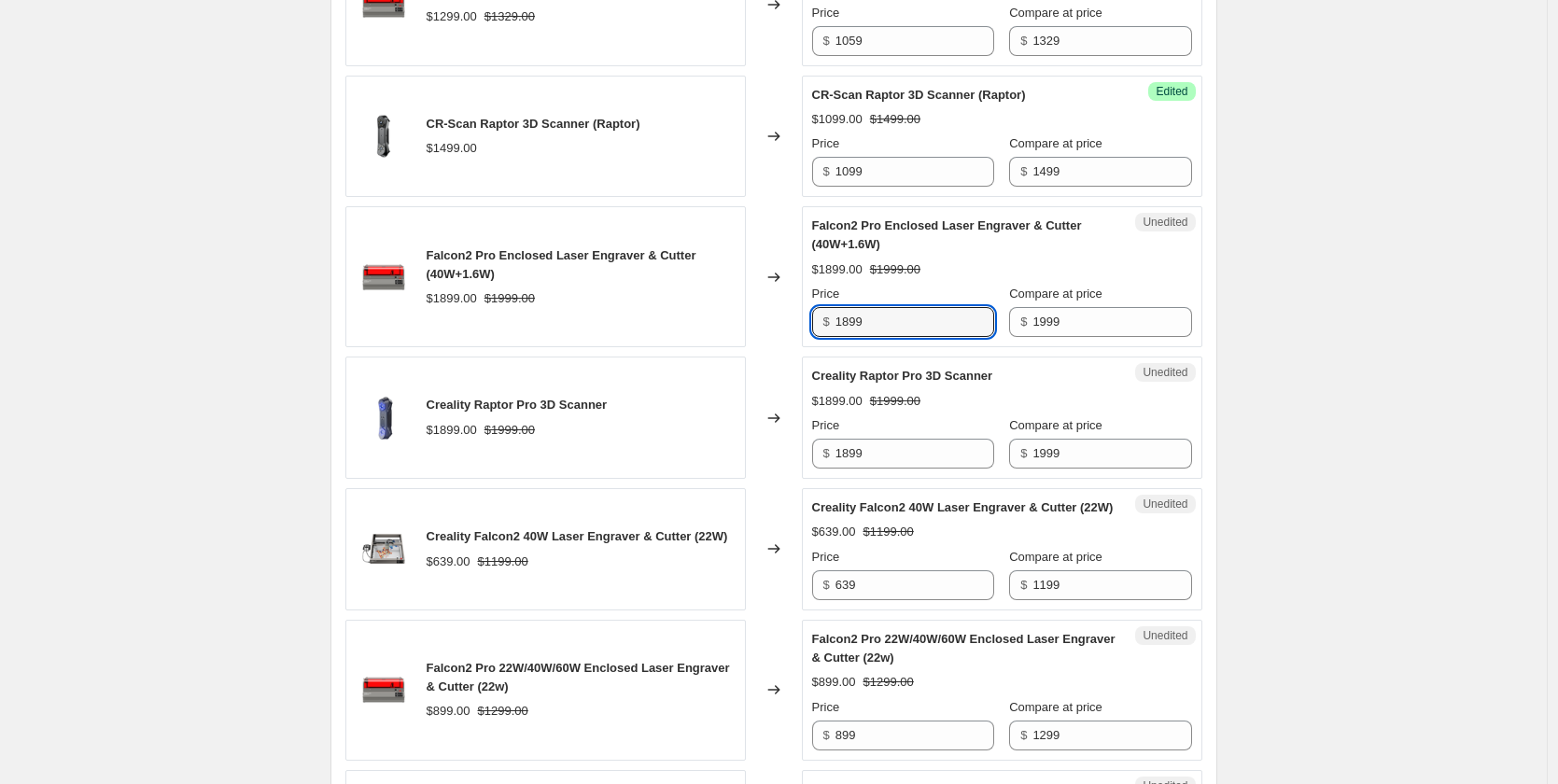
drag, startPoint x: 877, startPoint y: 386, endPoint x: 811, endPoint y: 383, distance: 66.1
click at [824, 337] on div "$ 1899" at bounding box center [903, 321] width 182 height 30
type input "1599"
click at [849, 410] on div "$1899.00" at bounding box center [837, 401] width 51 height 18
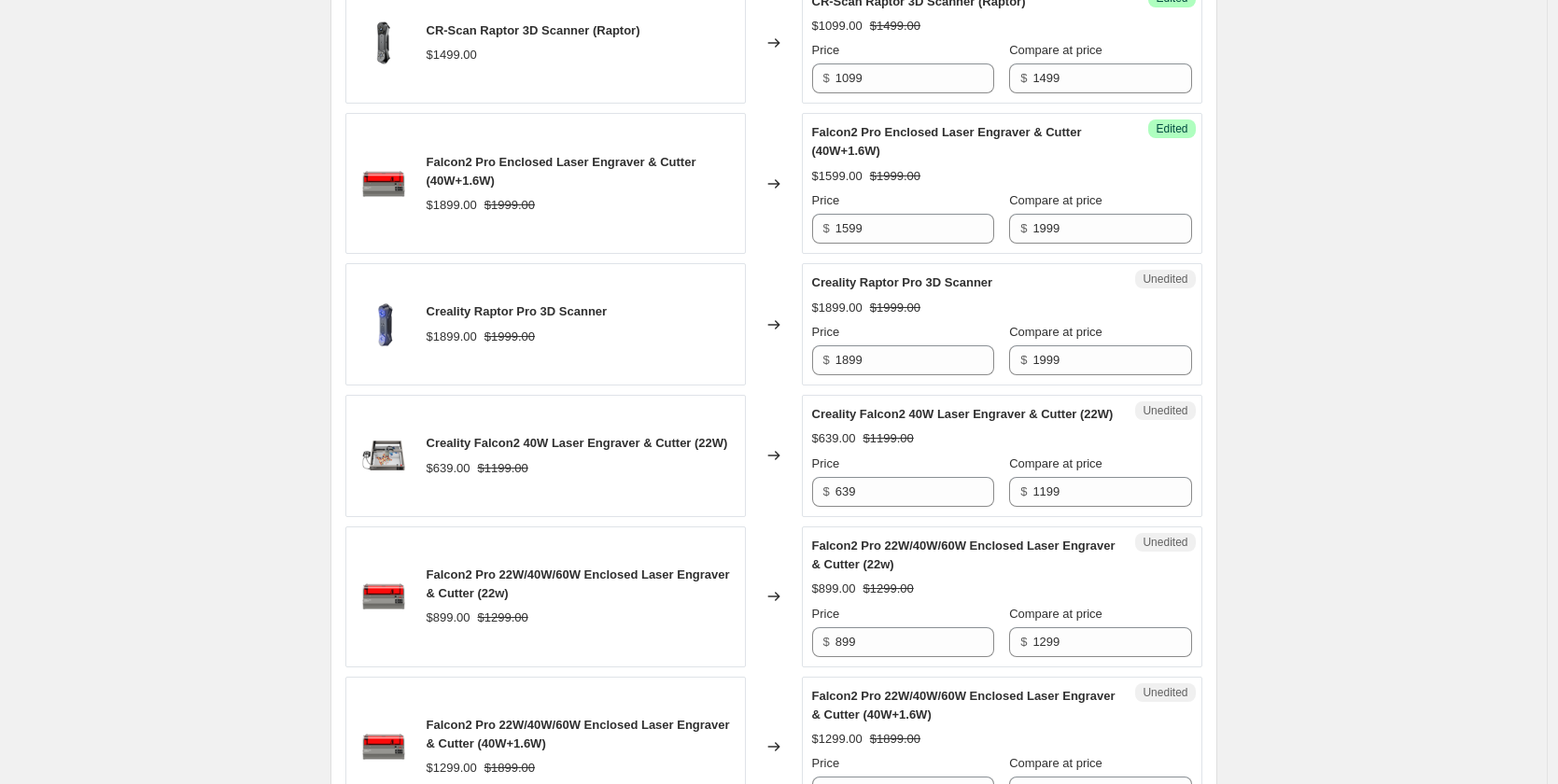
scroll to position [1866, 0]
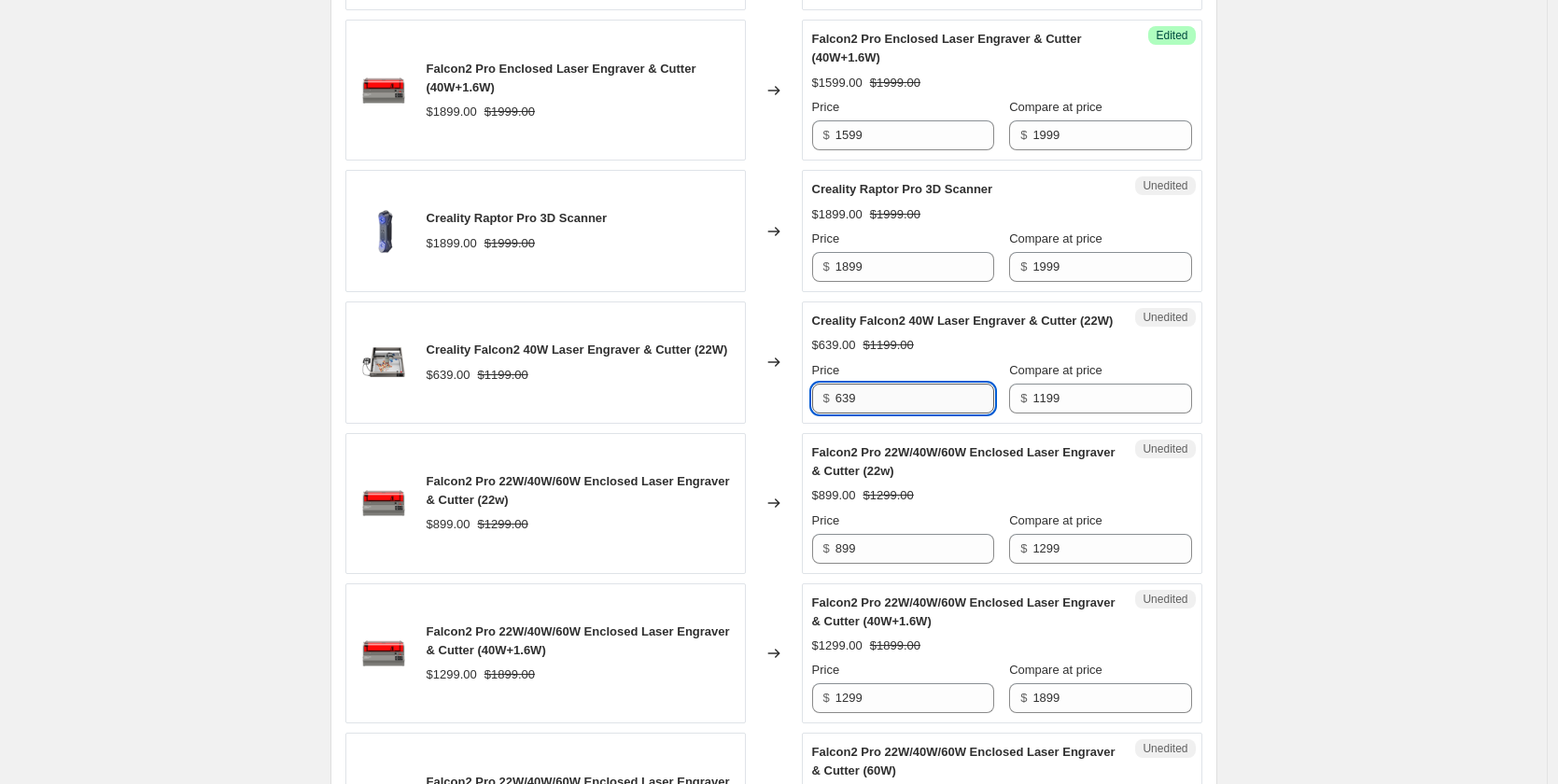
click at [881, 413] on input "639" at bounding box center [915, 398] width 159 height 30
click at [858, 413] on input "639" at bounding box center [915, 398] width 159 height 30
drag, startPoint x: 871, startPoint y: 468, endPoint x: 823, endPoint y: 472, distance: 48.2
click at [823, 413] on div "$ 639" at bounding box center [903, 398] width 182 height 30
paste input "79"
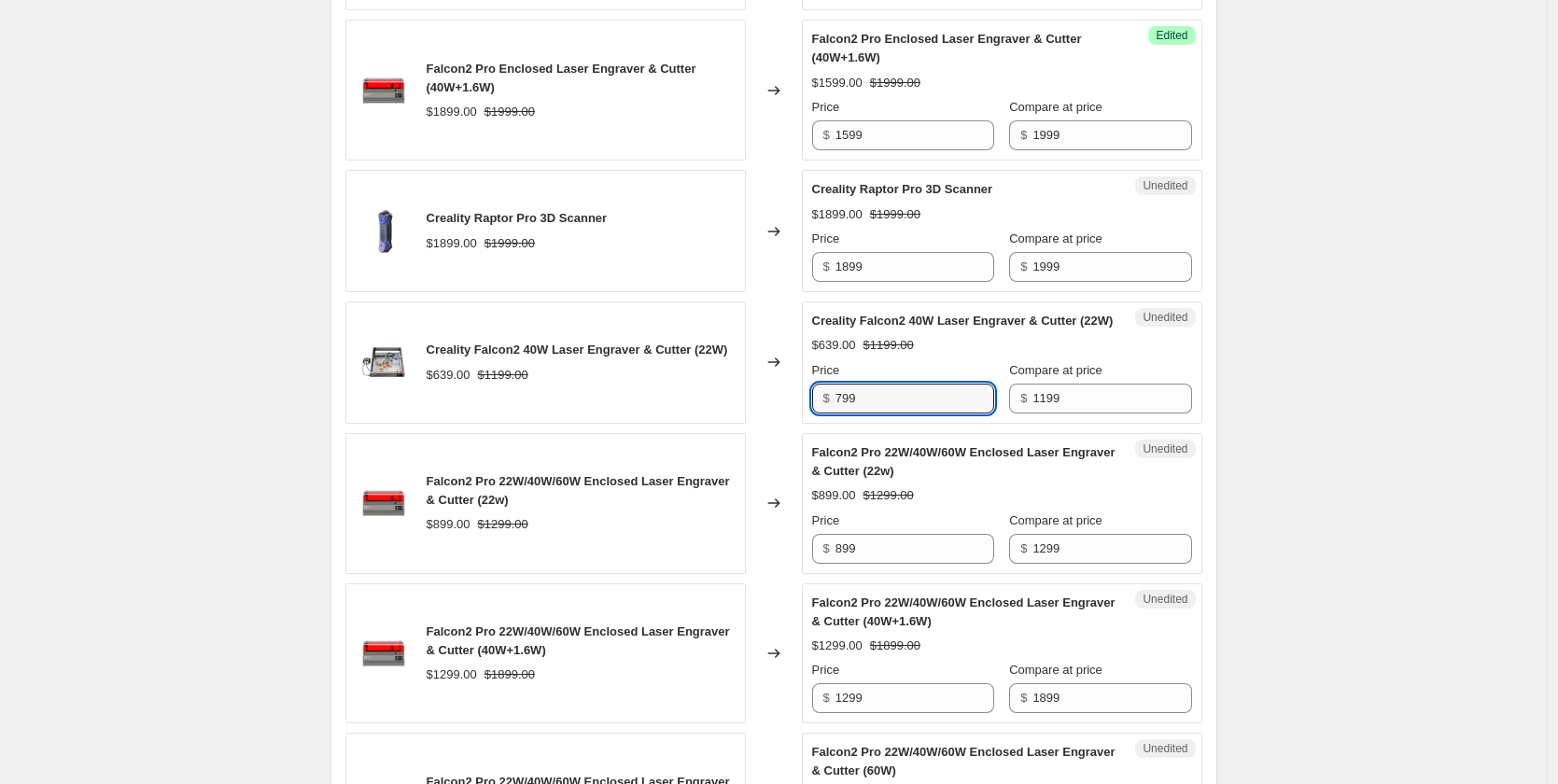
type input "799"
click at [853, 480] on div "Falcon2 Pro 22W/40W/60W Enclosed Laser Engraver & Cutter (22w)" at bounding box center [965, 462] width 305 height 37
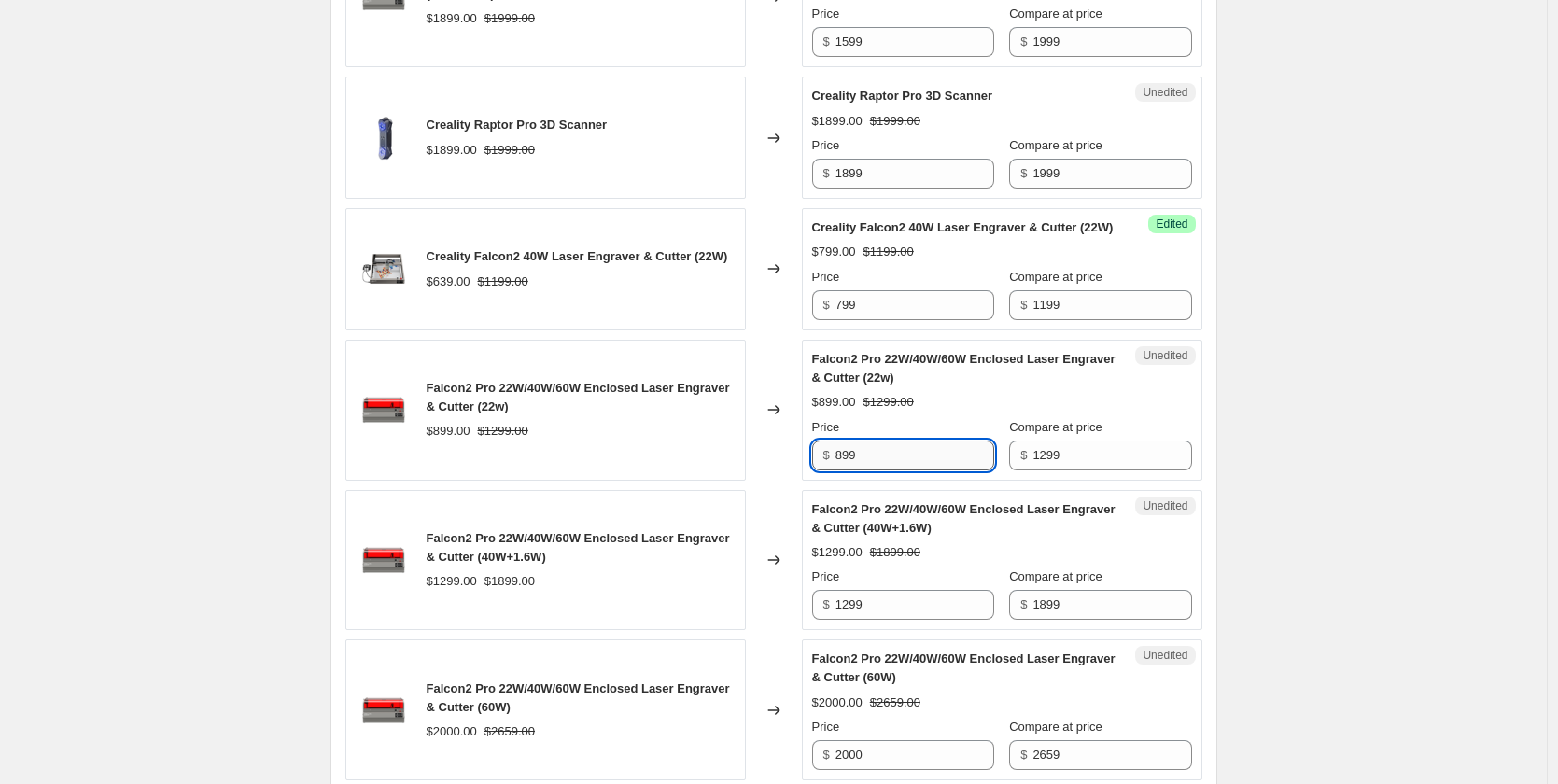
click at [883, 471] on input "899" at bounding box center [915, 455] width 159 height 30
drag, startPoint x: 869, startPoint y: 530, endPoint x: 809, endPoint y: 530, distance: 60.0
click at [809, 480] on div "Unedited Falcon2 Pro 22W/40W/60W Enclosed Laser Engraver & Cutter (22w) $899.00…" at bounding box center [1002, 409] width 401 height 141
paste input "105"
type input "1059"
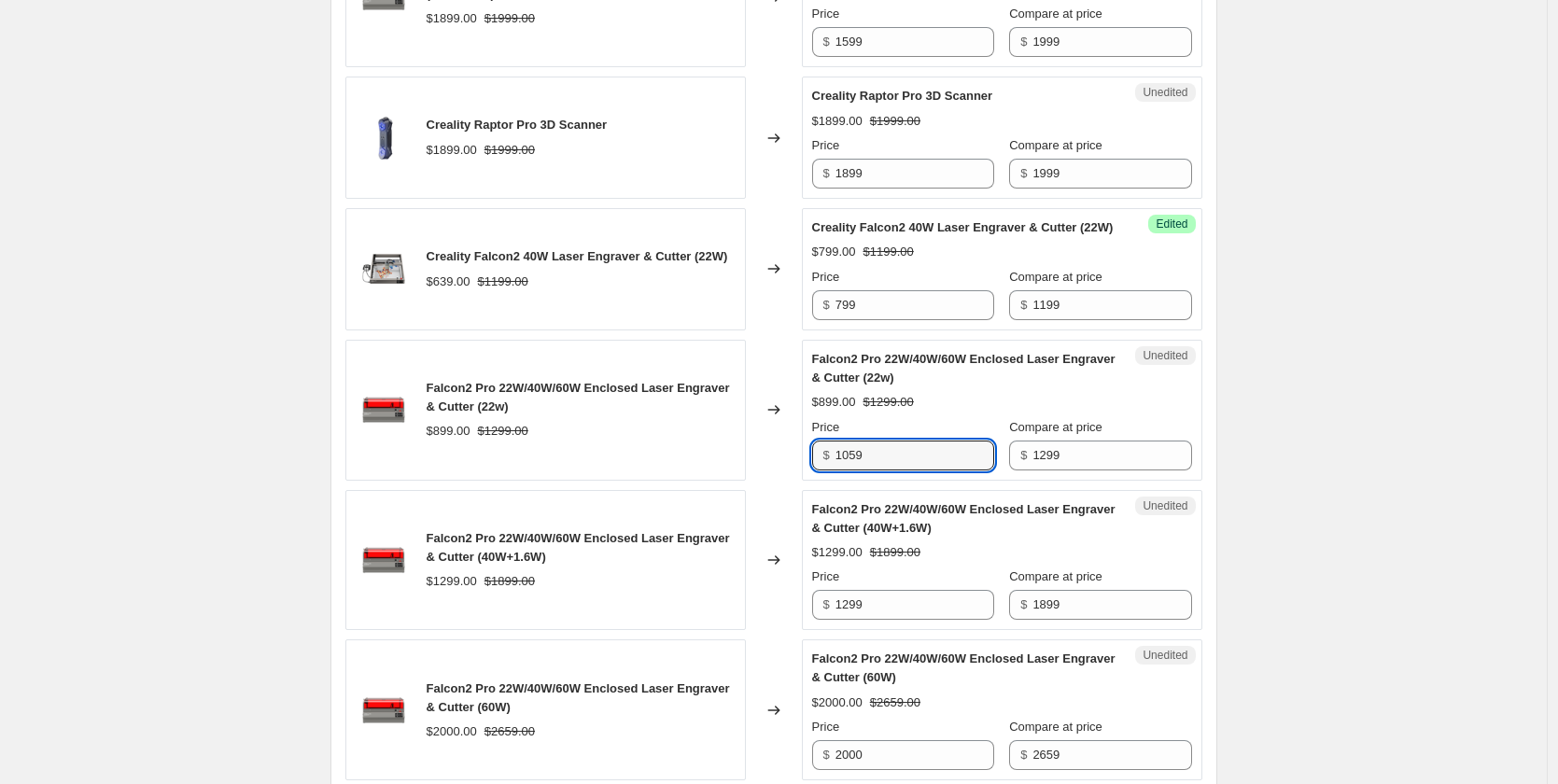
click at [844, 535] on span "Falcon2 Pro 22W/40W/60W Enclosed Laser Engraver & Cutter (40W+1.6W)" at bounding box center [964, 519] width 303 height 33
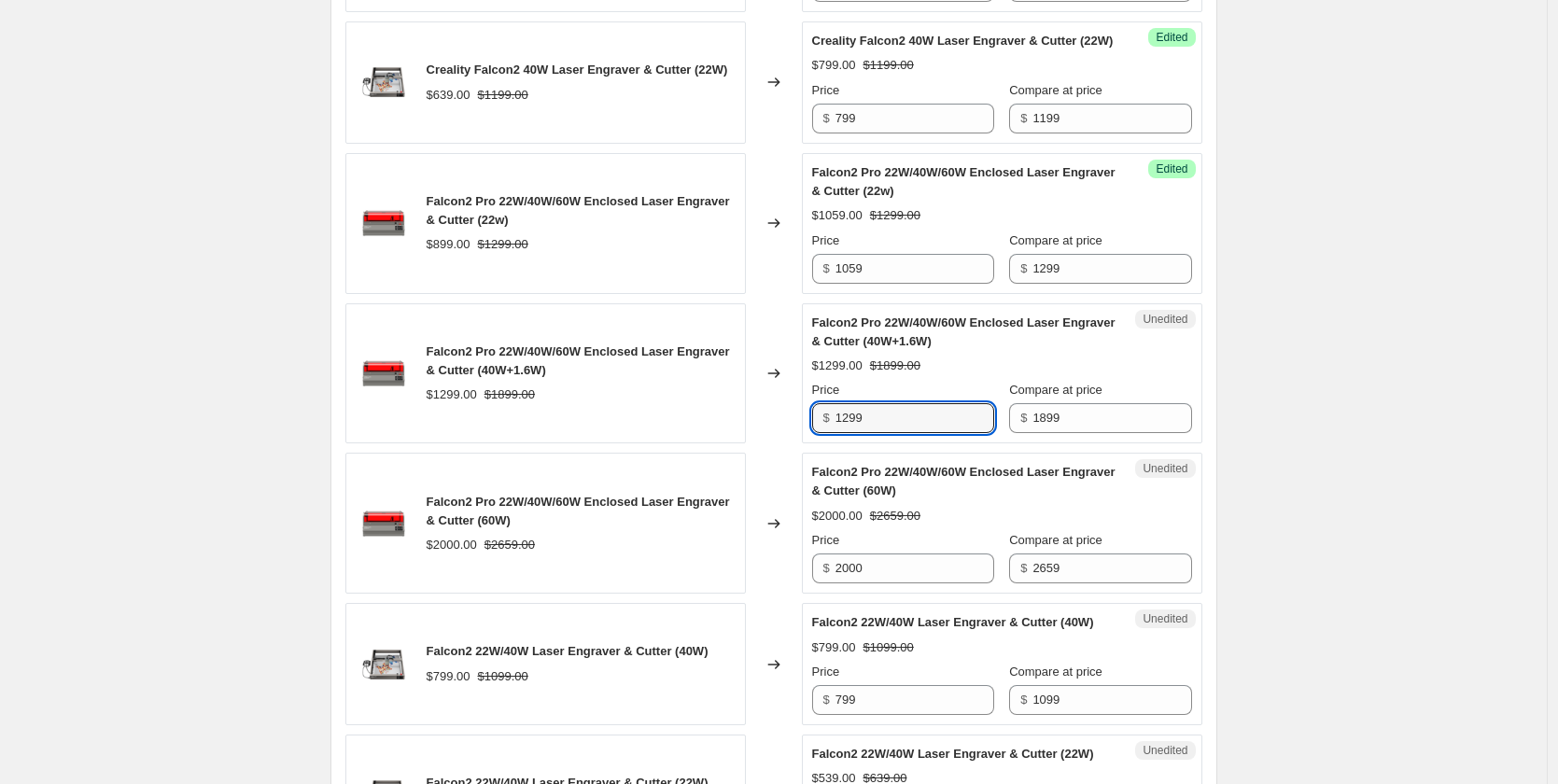
drag, startPoint x: 879, startPoint y: 495, endPoint x: 827, endPoint y: 489, distance: 52.3
click at [827, 433] on div "$ 1299" at bounding box center [903, 418] width 182 height 30
paste input ",5"
click at [872, 497] on span "Falcon2 Pro 22W/40W/60W Enclosed Laser Engraver & Cutter (60W)" at bounding box center [964, 481] width 303 height 33
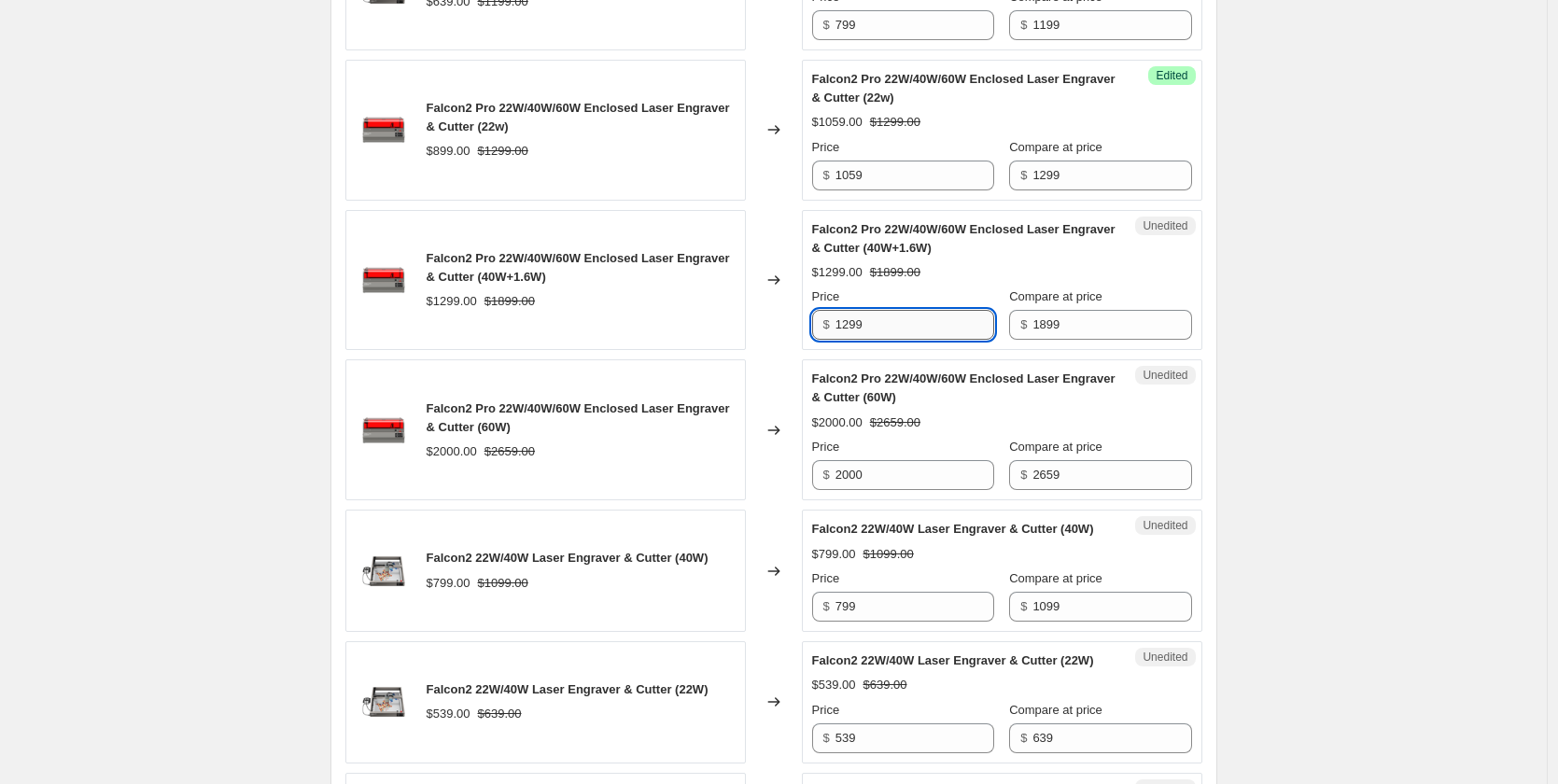
click at [874, 339] on input "1299" at bounding box center [915, 324] width 159 height 30
drag, startPoint x: 884, startPoint y: 401, endPoint x: 843, endPoint y: 402, distance: 41.0
click at [843, 339] on input "1299" at bounding box center [915, 324] width 159 height 30
type input "1599"
click at [883, 432] on strike "$2659.00" at bounding box center [895, 422] width 51 height 18
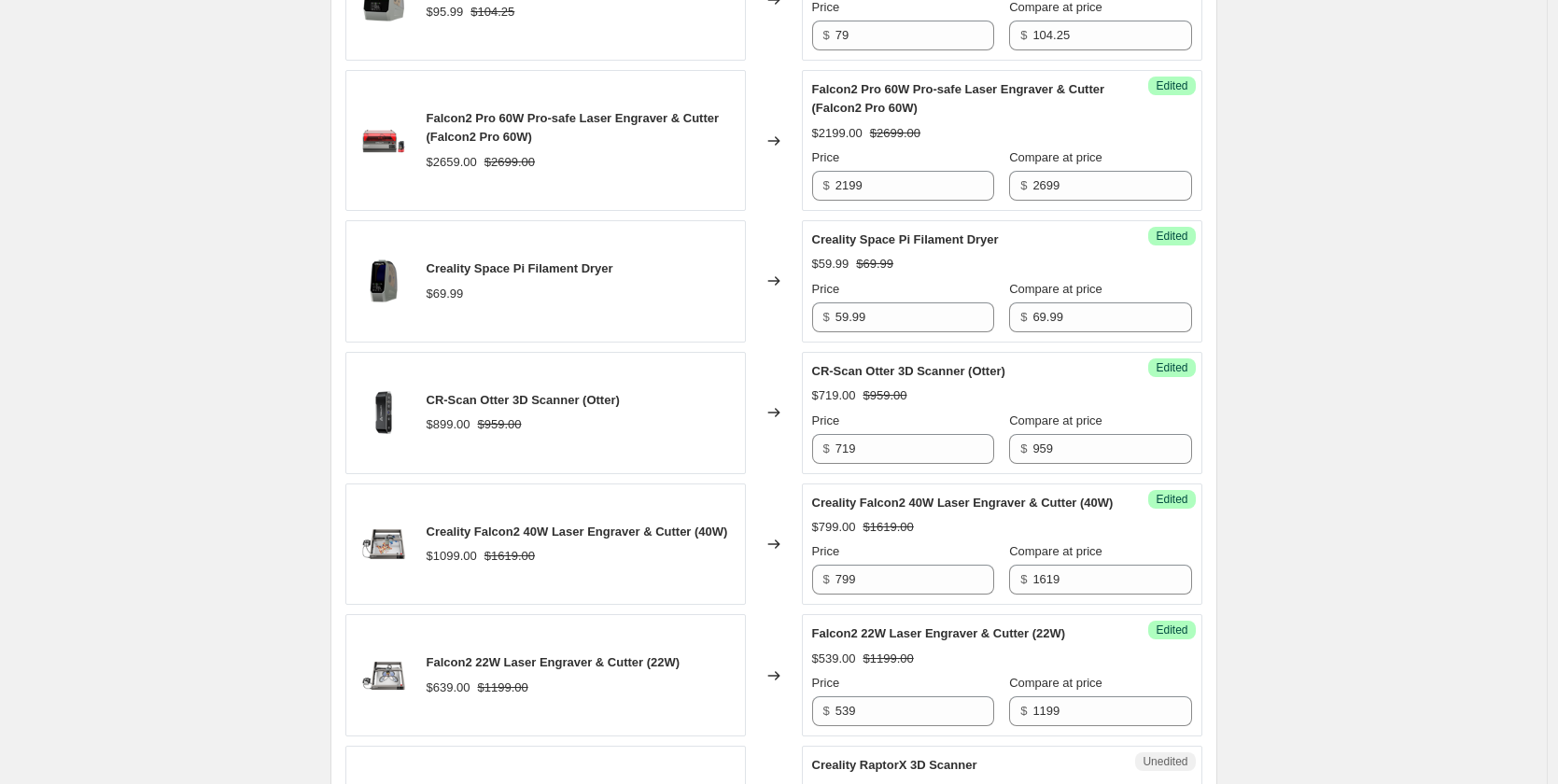
scroll to position [467, 0]
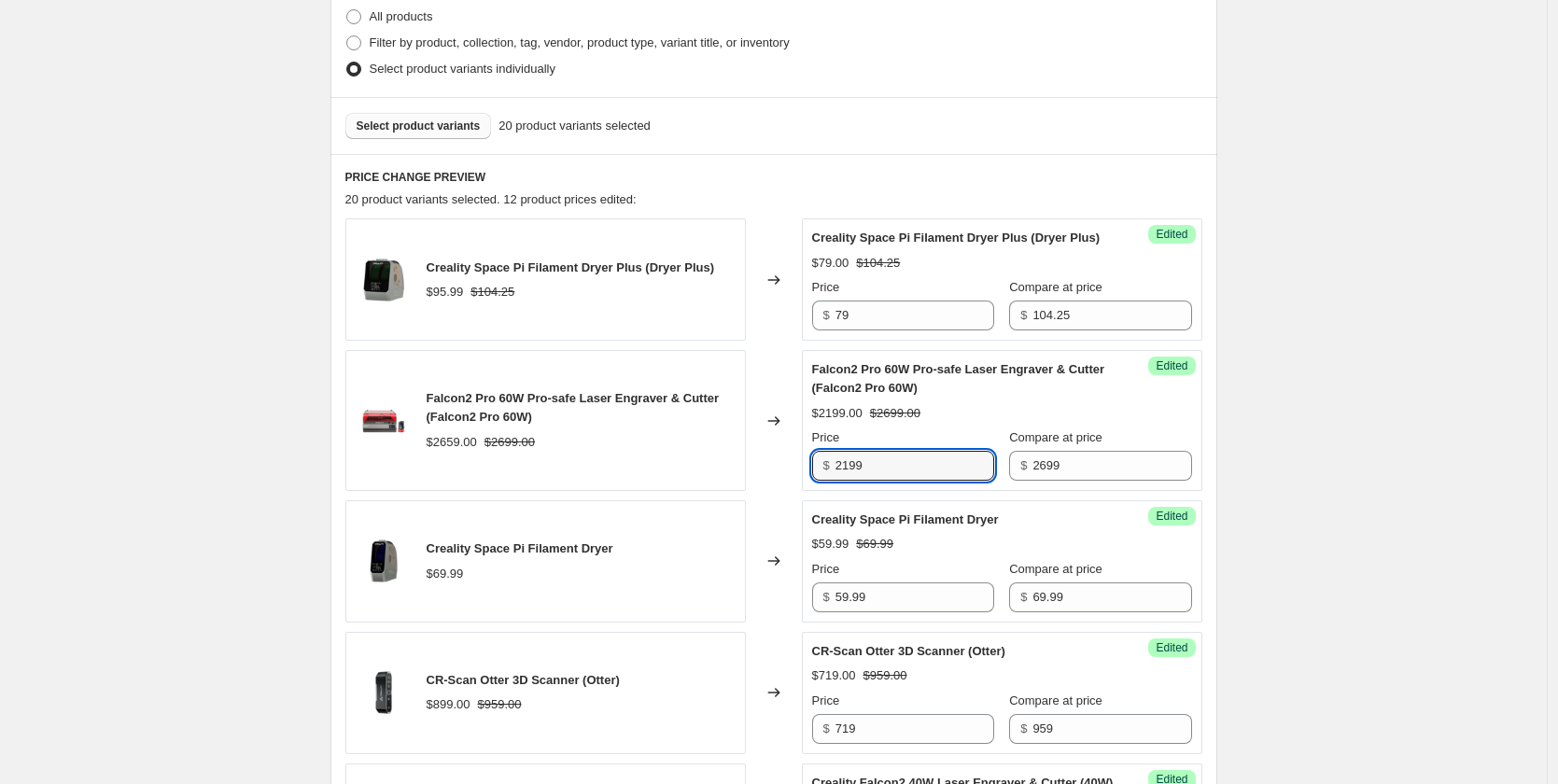
drag, startPoint x: 883, startPoint y: 485, endPoint x: 836, endPoint y: 491, distance: 47.4
click at [836, 480] on div "$ 2199" at bounding box center [903, 465] width 182 height 30
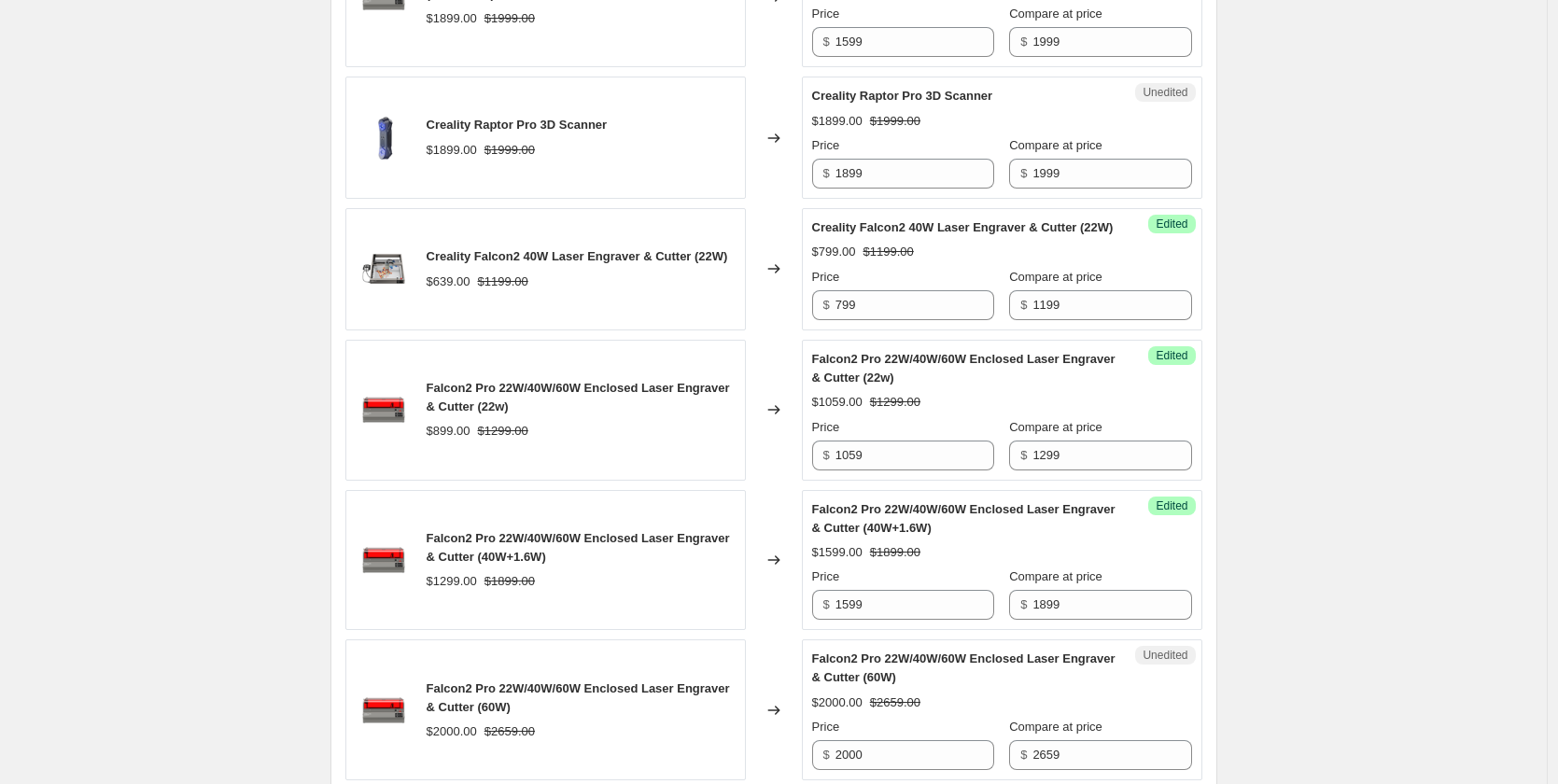
scroll to position [2147, 0]
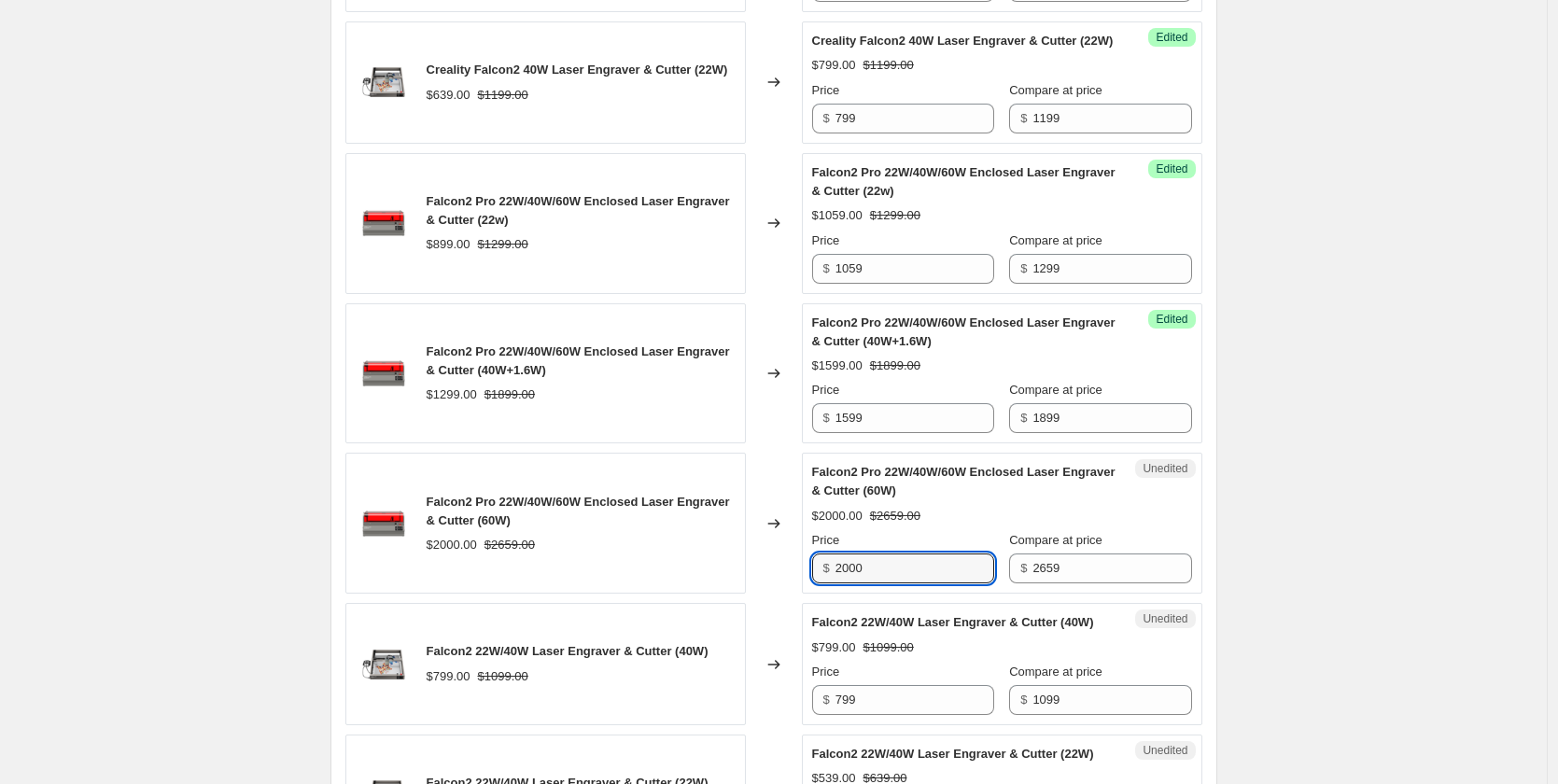
drag, startPoint x: 881, startPoint y: 634, endPoint x: 829, endPoint y: 634, distance: 52.0
click at [829, 584] on div "$ 2000" at bounding box center [903, 567] width 182 height 30
paste input "199"
type input "2199"
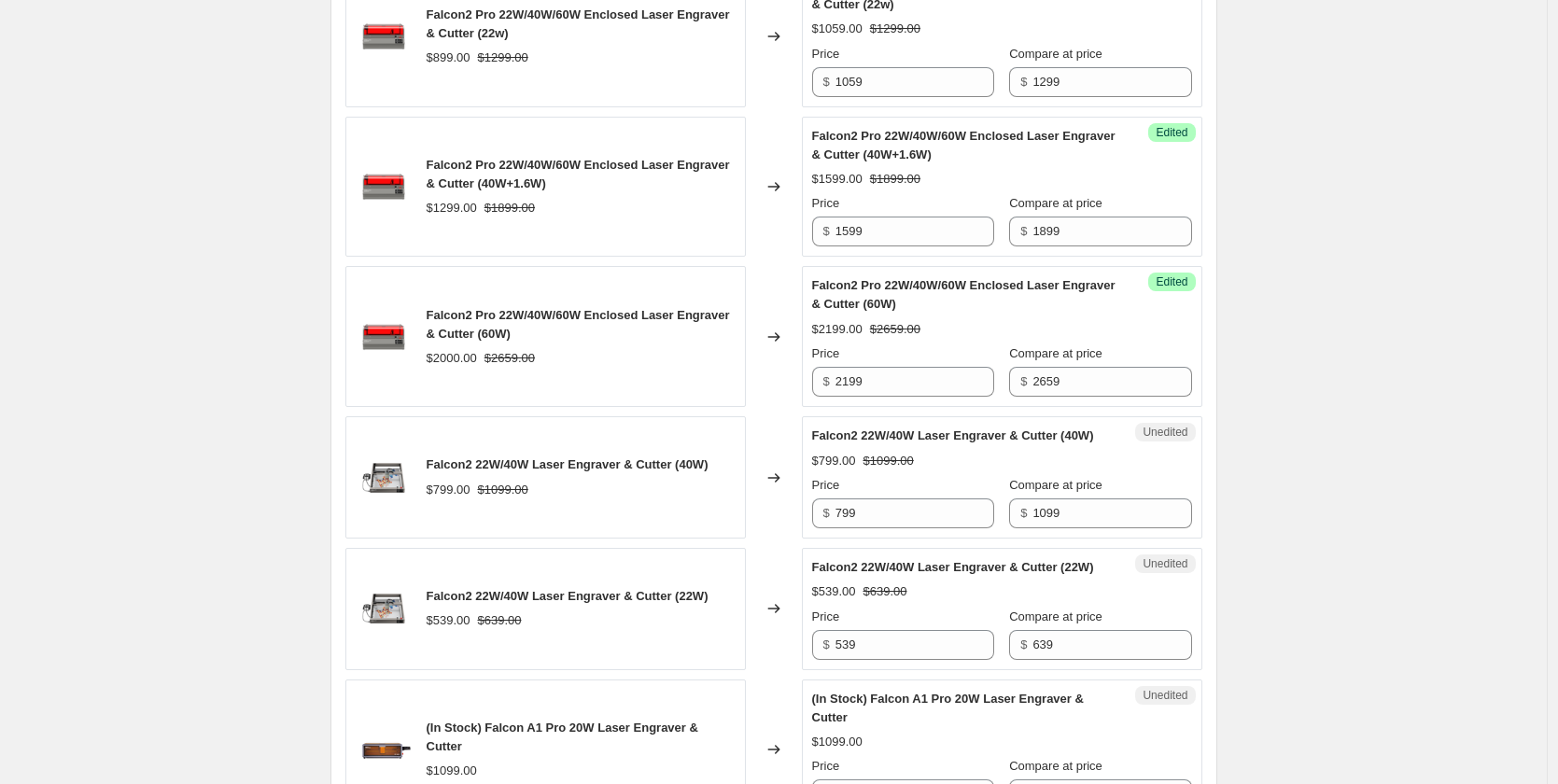
scroll to position [2427, 0]
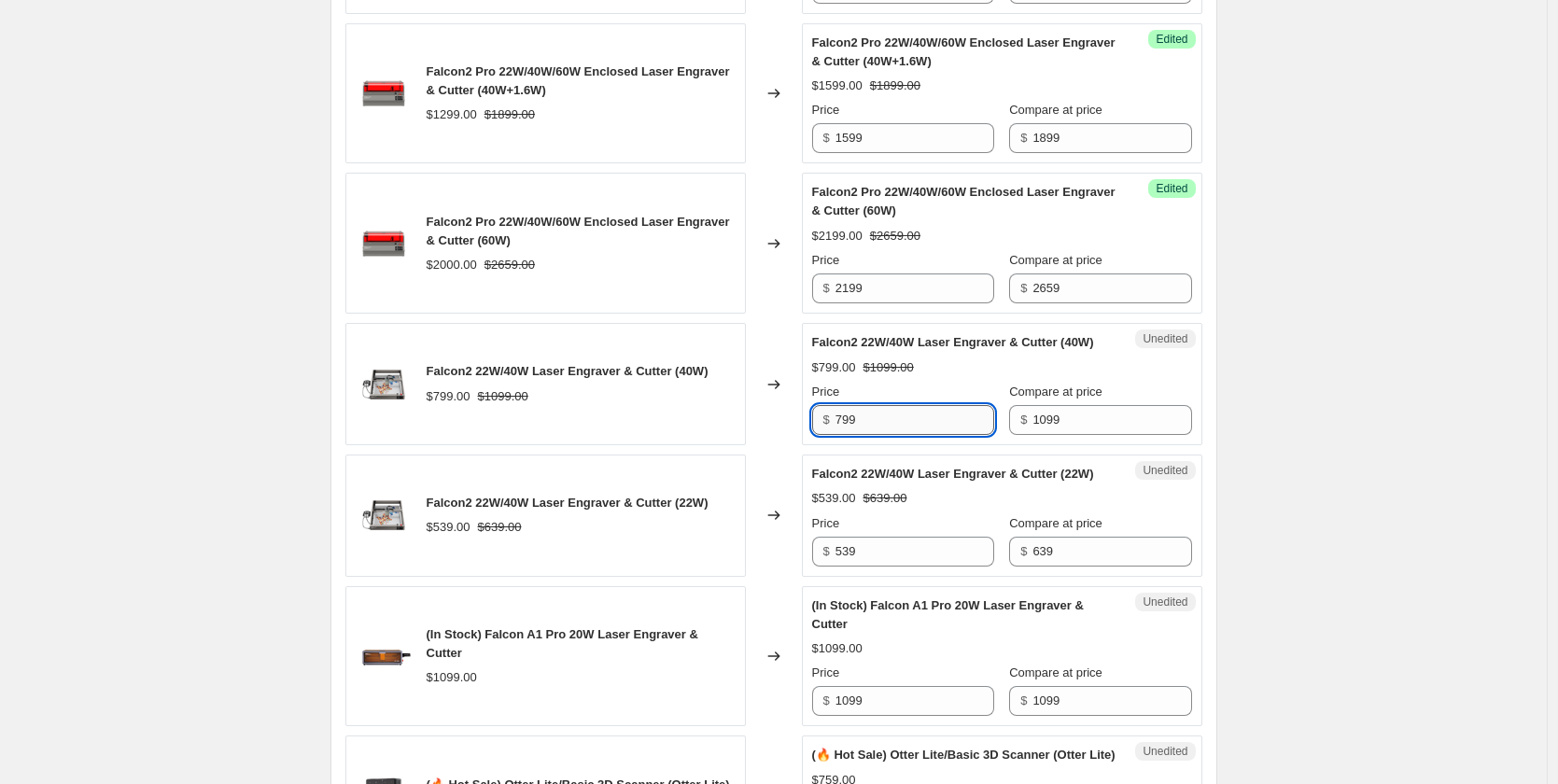
click at [873, 435] on input "799" at bounding box center [915, 420] width 159 height 30
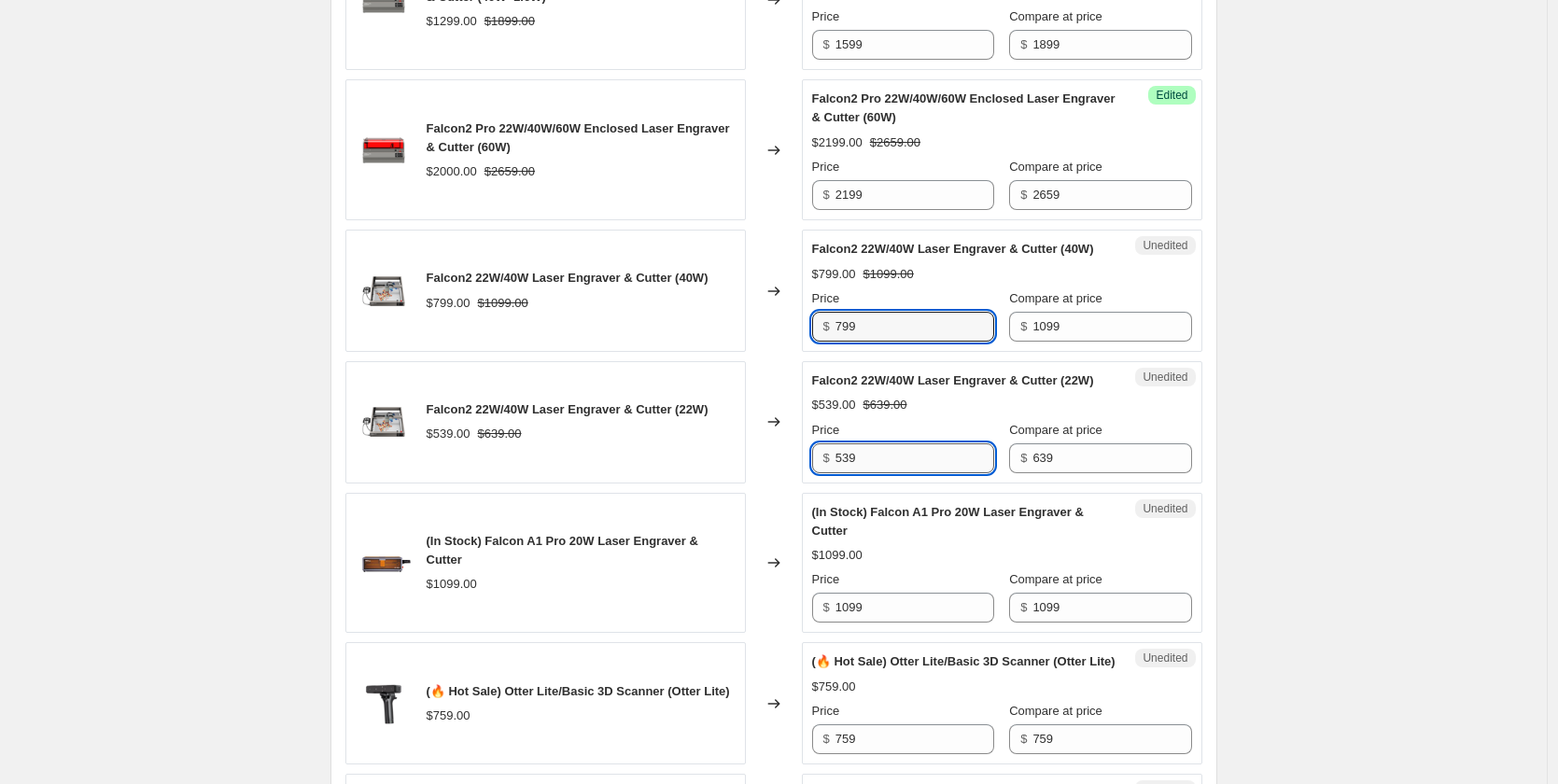
click at [878, 473] on input "539" at bounding box center [915, 458] width 159 height 30
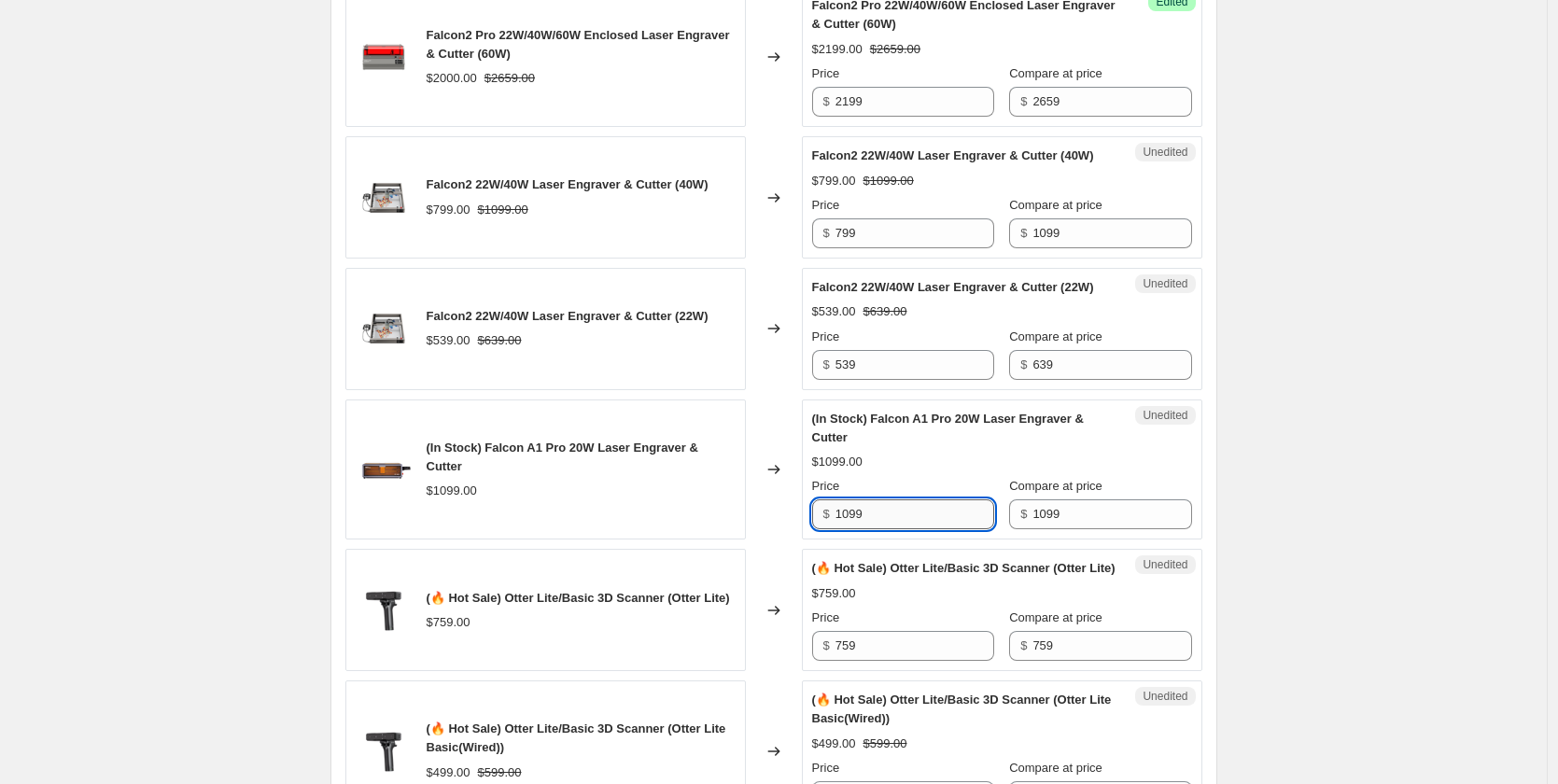
click at [866, 529] on input "1099" at bounding box center [915, 514] width 159 height 30
drag, startPoint x: 877, startPoint y: 624, endPoint x: 793, endPoint y: 624, distance: 84.0
click at [793, 541] on div "(In Stock) Falcon A1 Pro 20W Laser Engraver & Cutter $1099.00 Changed to Unedit…" at bounding box center [774, 470] width 857 height 141
paste input "4"
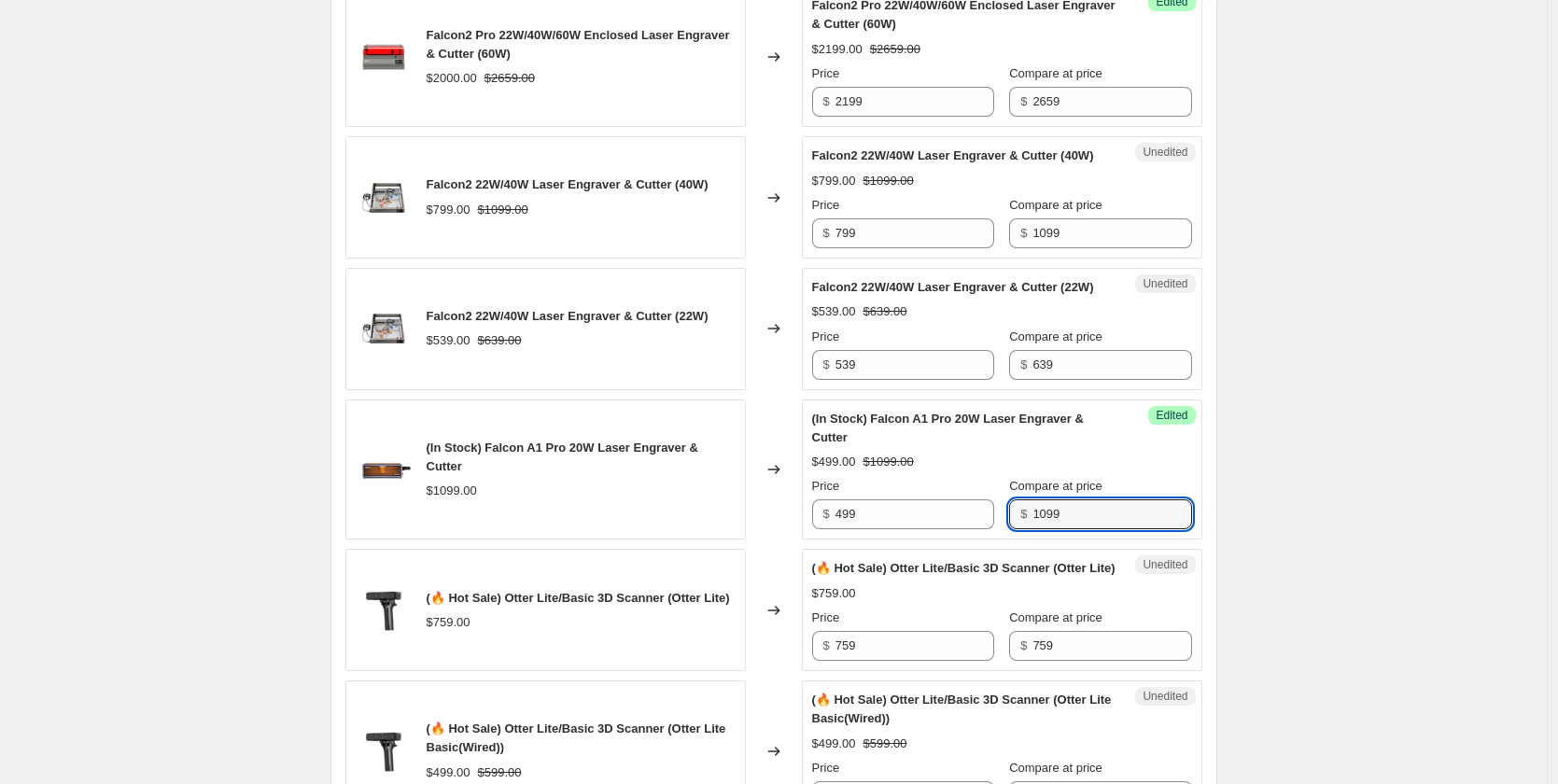
drag, startPoint x: 1050, startPoint y: 621, endPoint x: 982, endPoint y: 622, distance: 68.0
click at [1010, 529] on div "$ 1099" at bounding box center [1101, 514] width 182 height 30
drag, startPoint x: 853, startPoint y: 635, endPoint x: 821, endPoint y: 640, distance: 32.4
click at [821, 529] on div "$ 499" at bounding box center [903, 514] width 182 height 30
paste input "10"
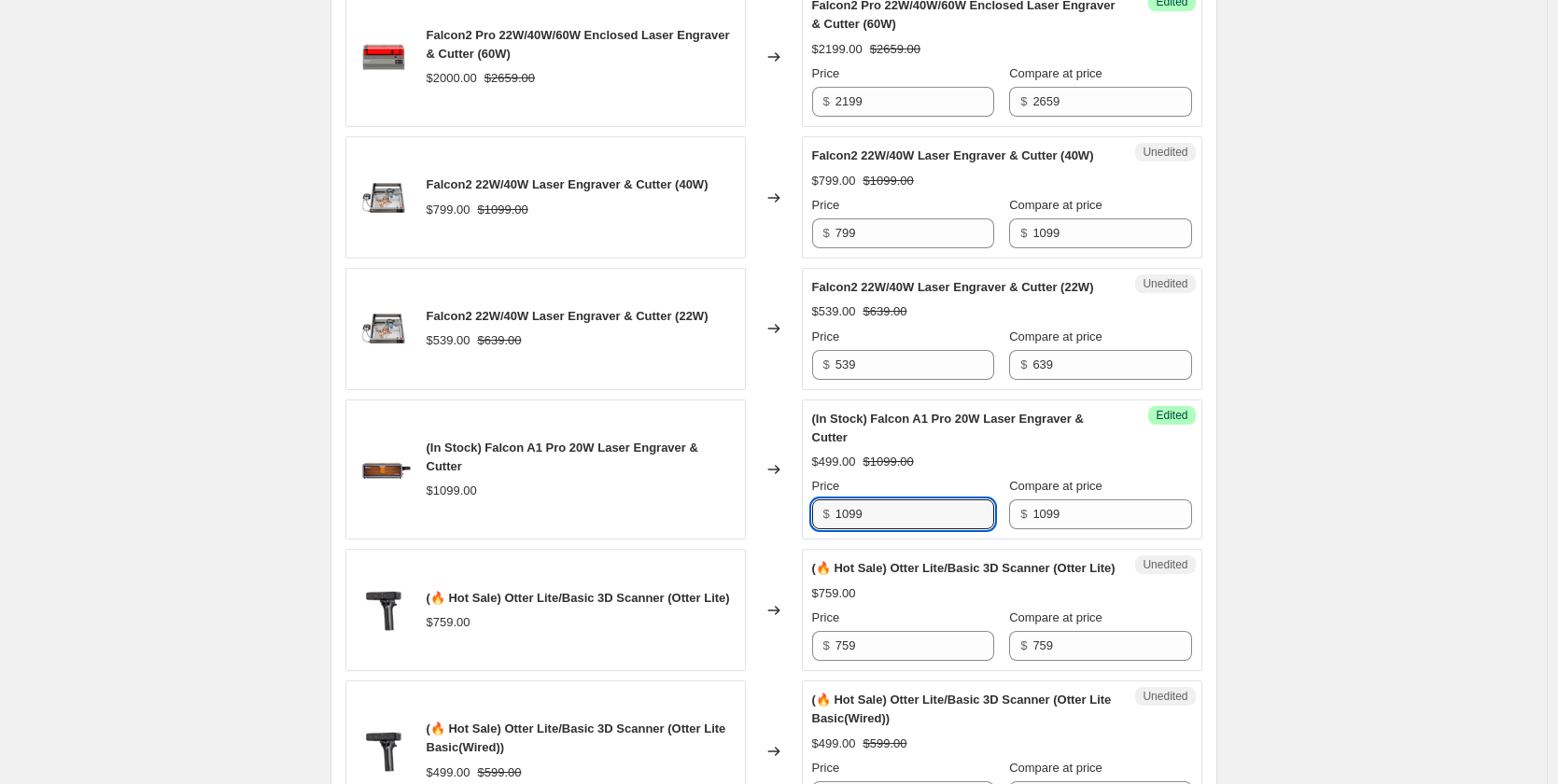
type input "1099"
click at [876, 668] on div "Unedited (🔥 Hot Sale) Otter Lite/Basic 3D Scanner (Otter Lite) $759.00 Price $ …" at bounding box center [1002, 611] width 401 height 123
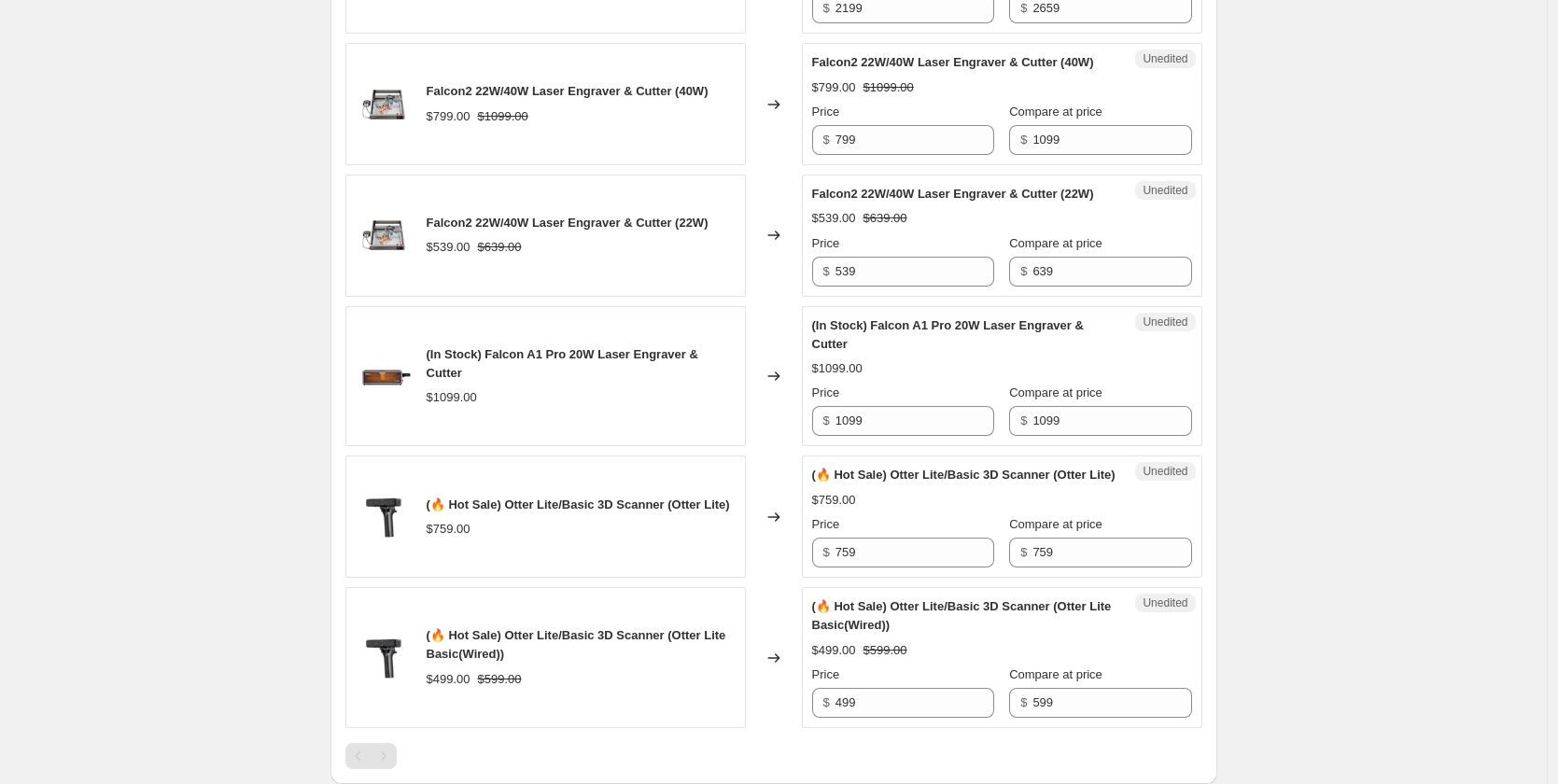
scroll to position [2894, 0]
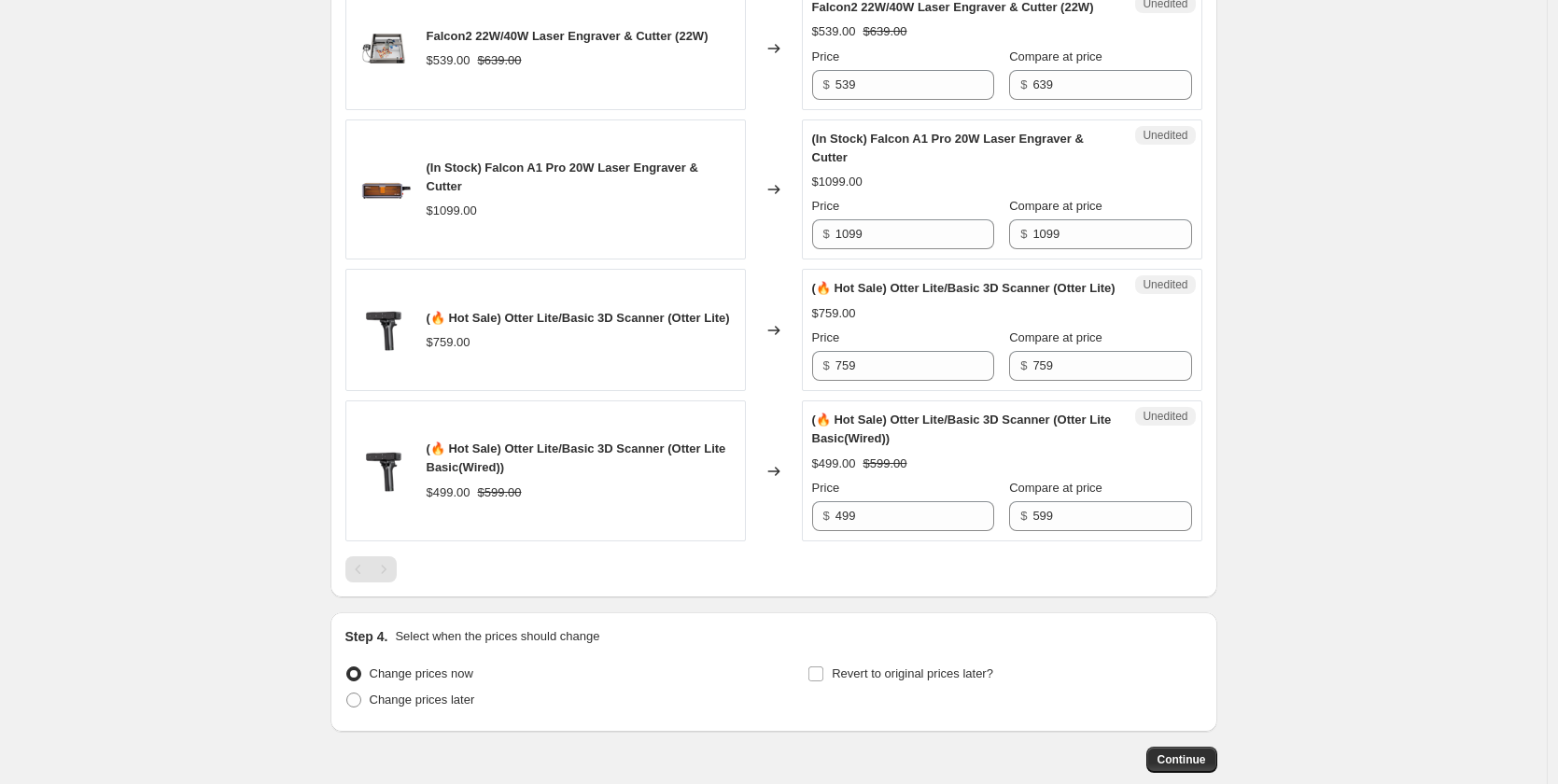
drag, startPoint x: 497, startPoint y: 303, endPoint x: 484, endPoint y: 302, distance: 13.0
click at [484, 220] on div "(In Stock) Falcon A1 Pro 20W Laser Engraver & Cutter $1099.00" at bounding box center [581, 190] width 309 height 61
copy span "(In Stock) Falcon A1 Pro 20W Laser Engraver & Cutter"
drag, startPoint x: 429, startPoint y: 286, endPoint x: 739, endPoint y: 297, distance: 310.2
click at [739, 261] on div "(In Stock) Falcon A1 Pro 20W Laser Engraver & Cutter $1099.00" at bounding box center [546, 190] width 401 height 141
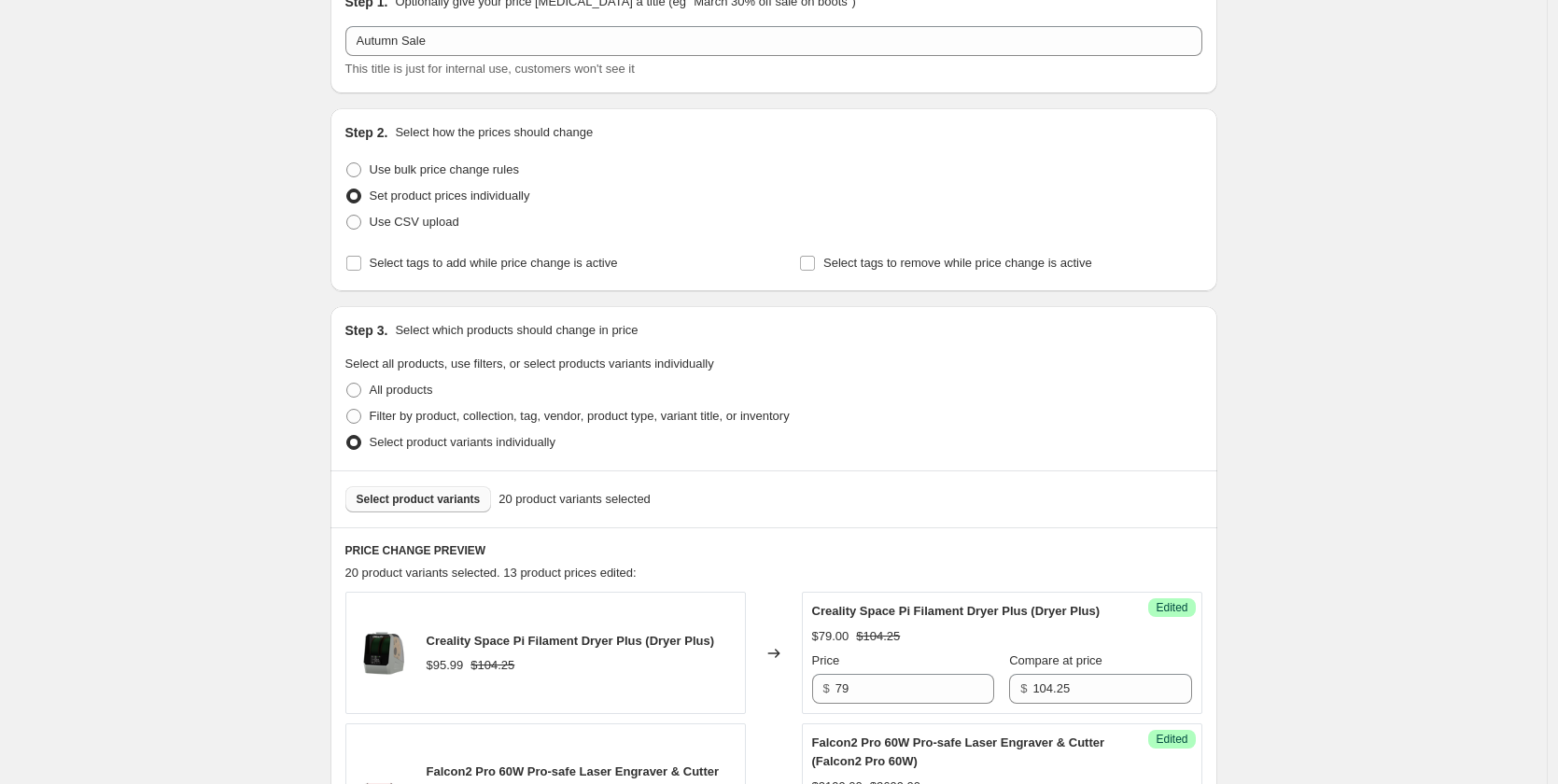
scroll to position [0, 0]
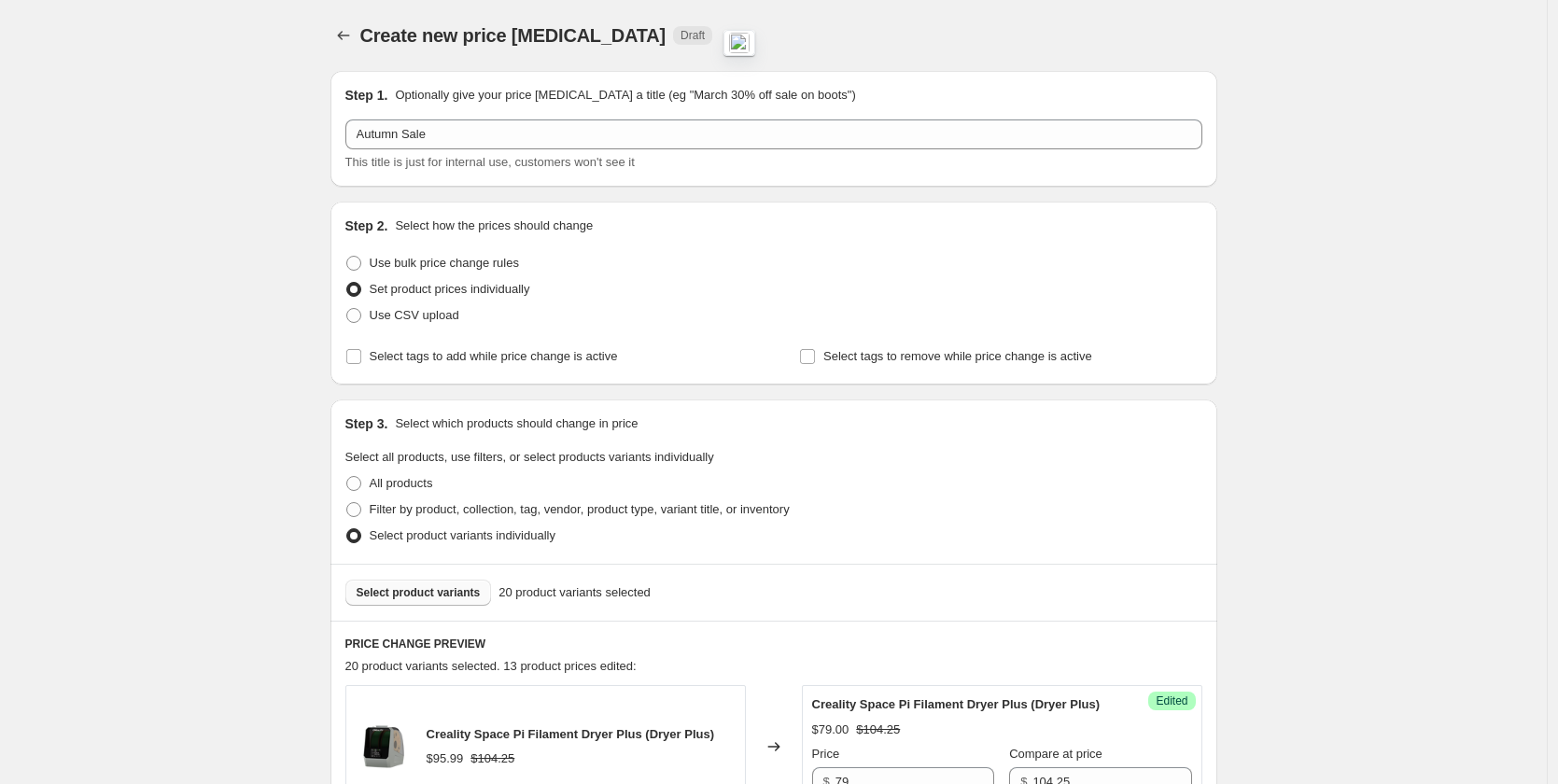
click at [459, 601] on button "Select product variants" at bounding box center [418, 592] width 147 height 26
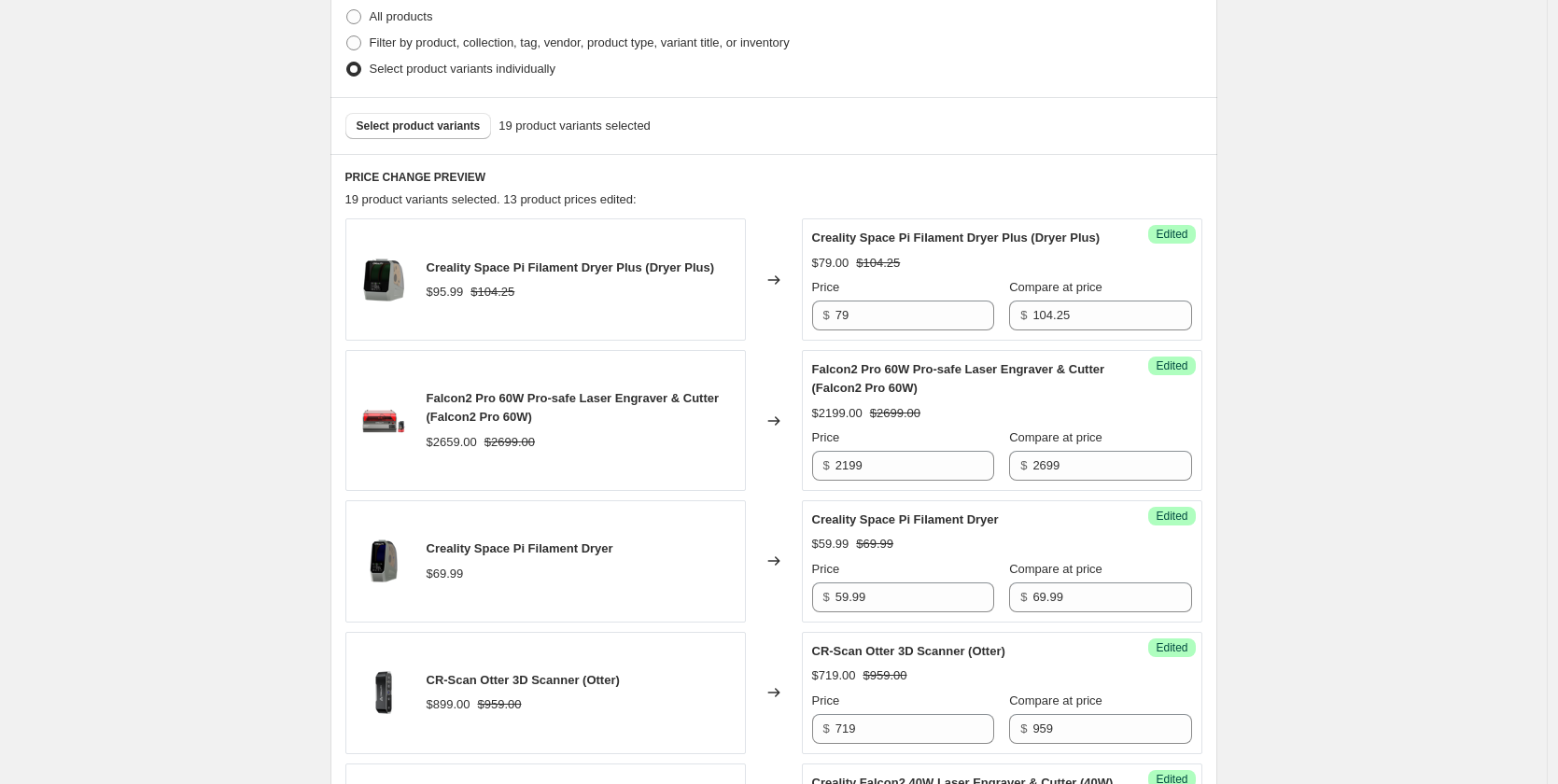
scroll to position [373, 0]
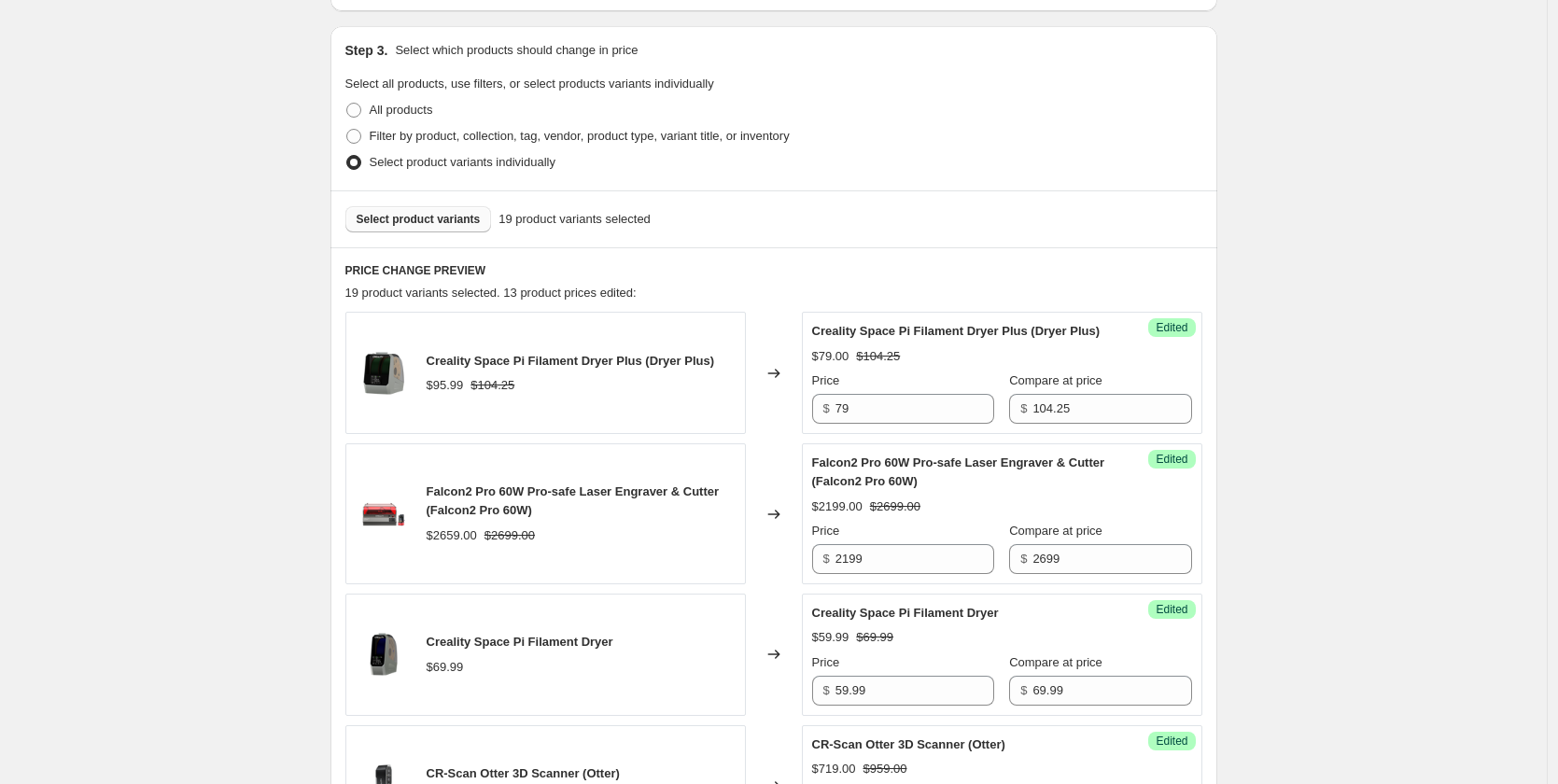
click at [431, 224] on span "Select product variants" at bounding box center [419, 219] width 125 height 15
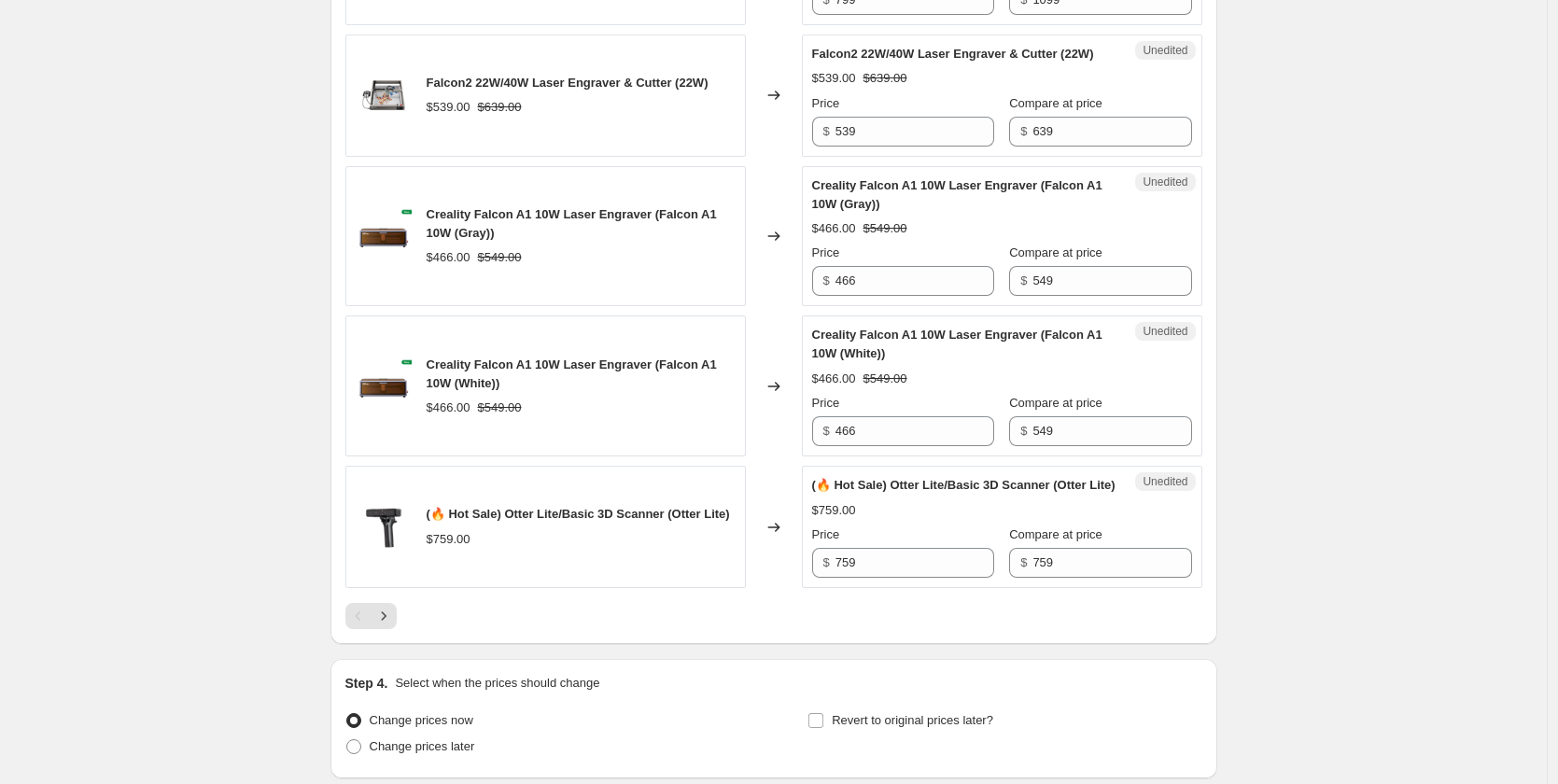
scroll to position [2940, 0]
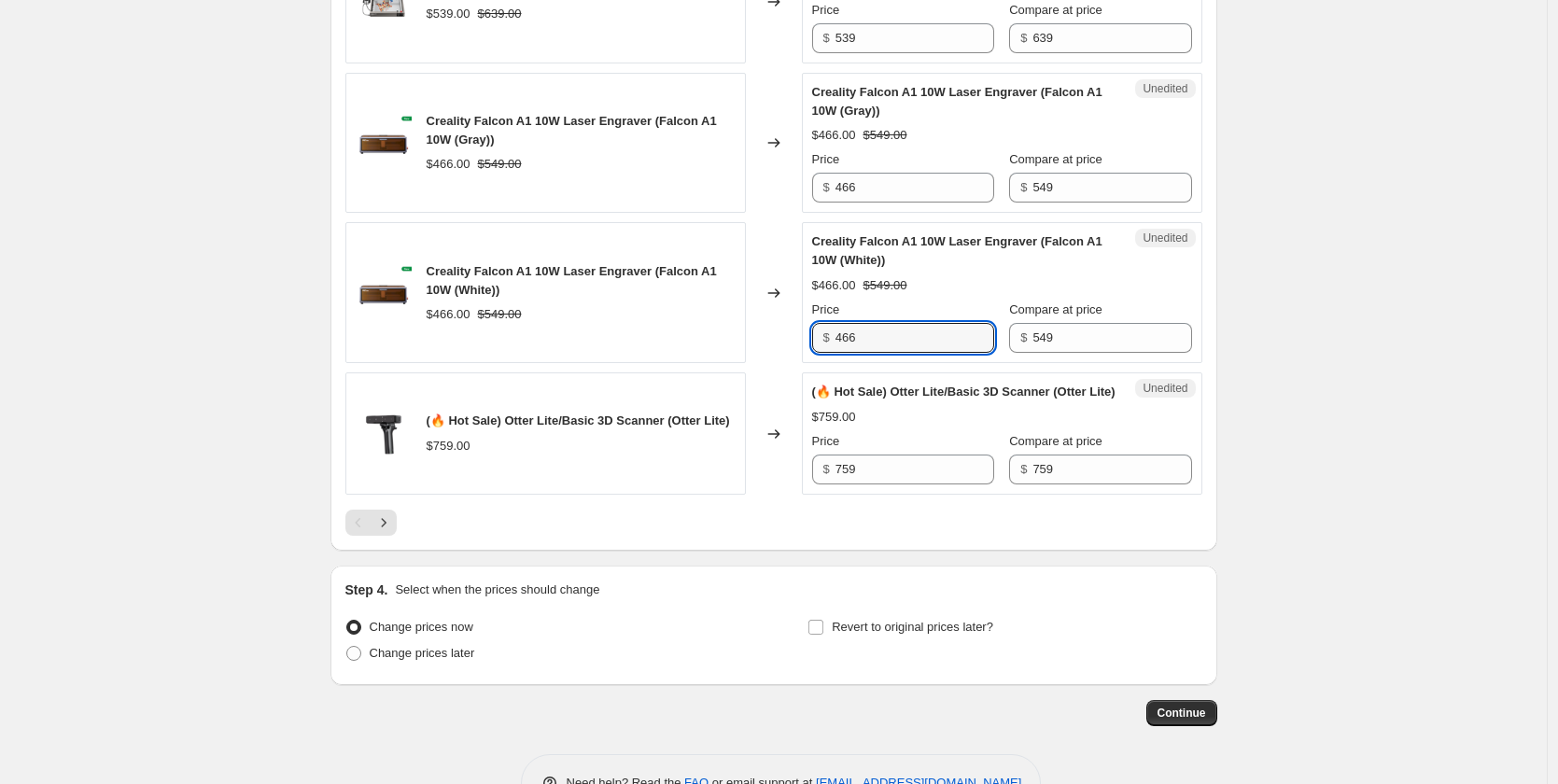
drag, startPoint x: 877, startPoint y: 454, endPoint x: 829, endPoint y: 448, distance: 48.4
click at [829, 353] on div "$ 466" at bounding box center [903, 337] width 182 height 30
paste input "99"
type input "499"
click at [901, 494] on div "Unedited (🔥 Hot Sale) Otter Lite/Basic 3D Scanner (Otter Lite) $759.00 Price $ …" at bounding box center [1002, 434] width 401 height 123
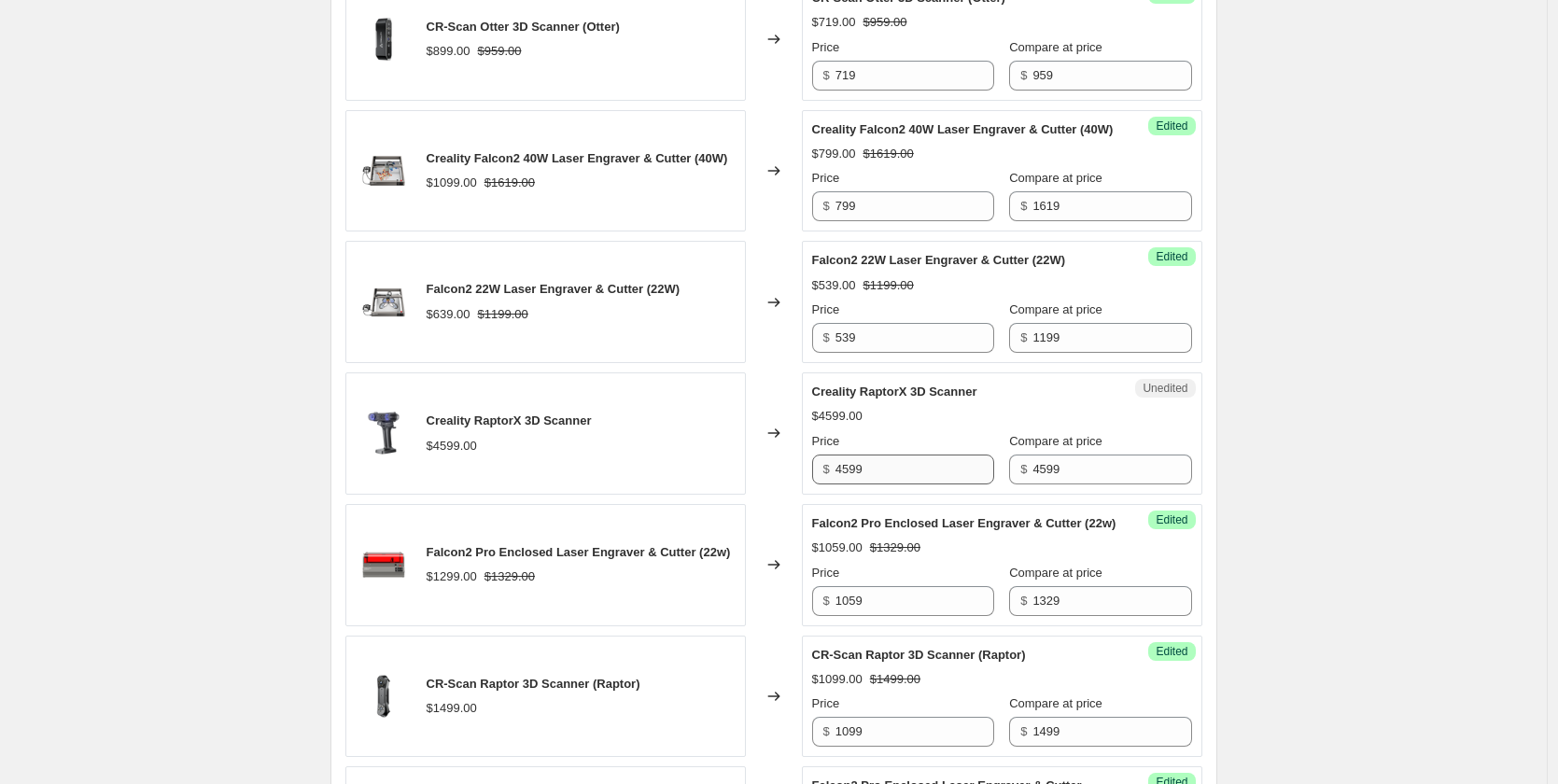
scroll to position [1213, 0]
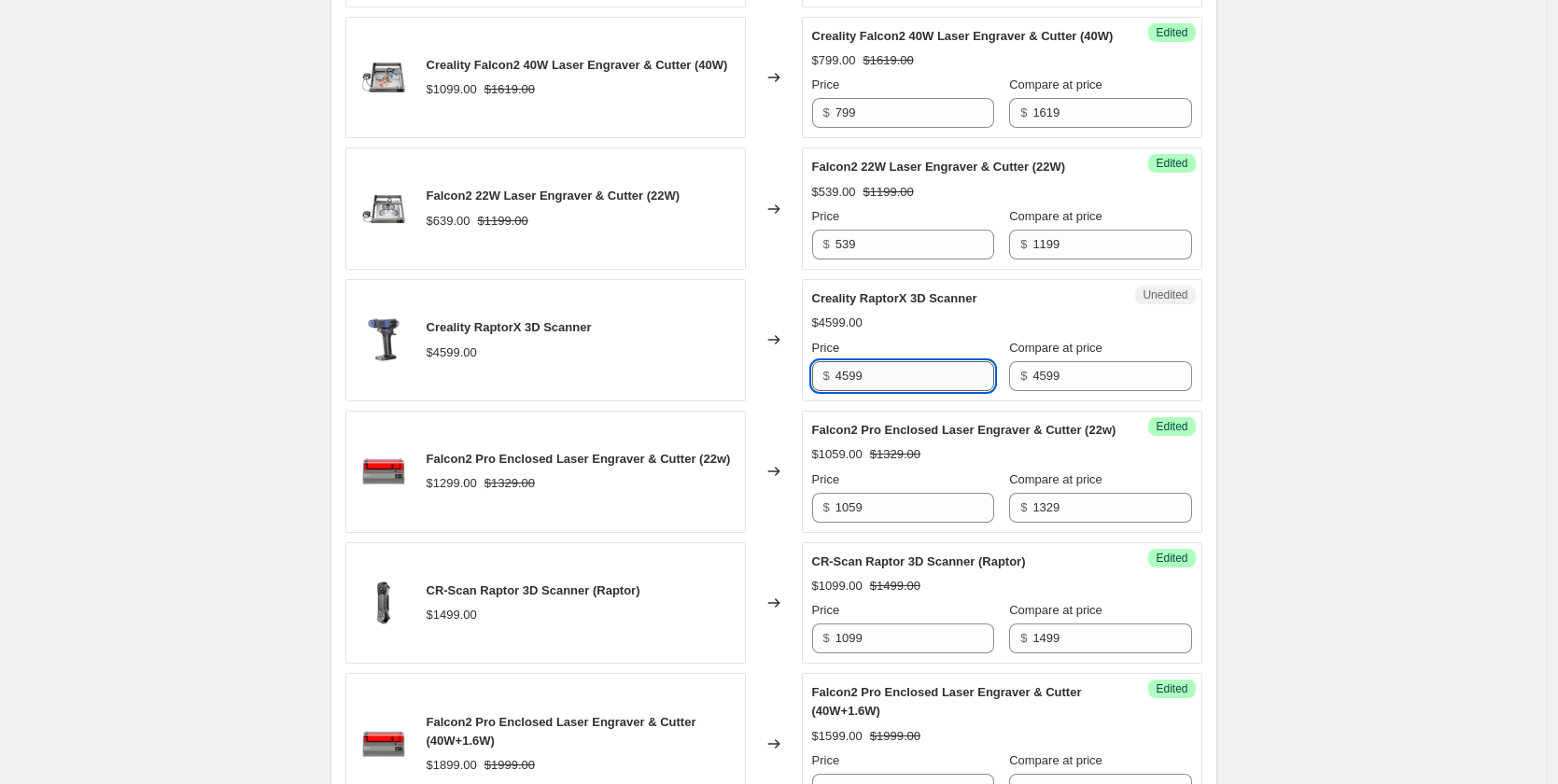
drag, startPoint x: 882, startPoint y: 409, endPoint x: 846, endPoint y: 417, distance: 36.9
click at [846, 391] on input "4599" at bounding box center [915, 376] width 159 height 30
type input "4"
type input "3599"
click at [873, 440] on div "Falcon2 Pro Enclosed Laser Engraver & Cutter (22w)" at bounding box center [965, 429] width 305 height 18
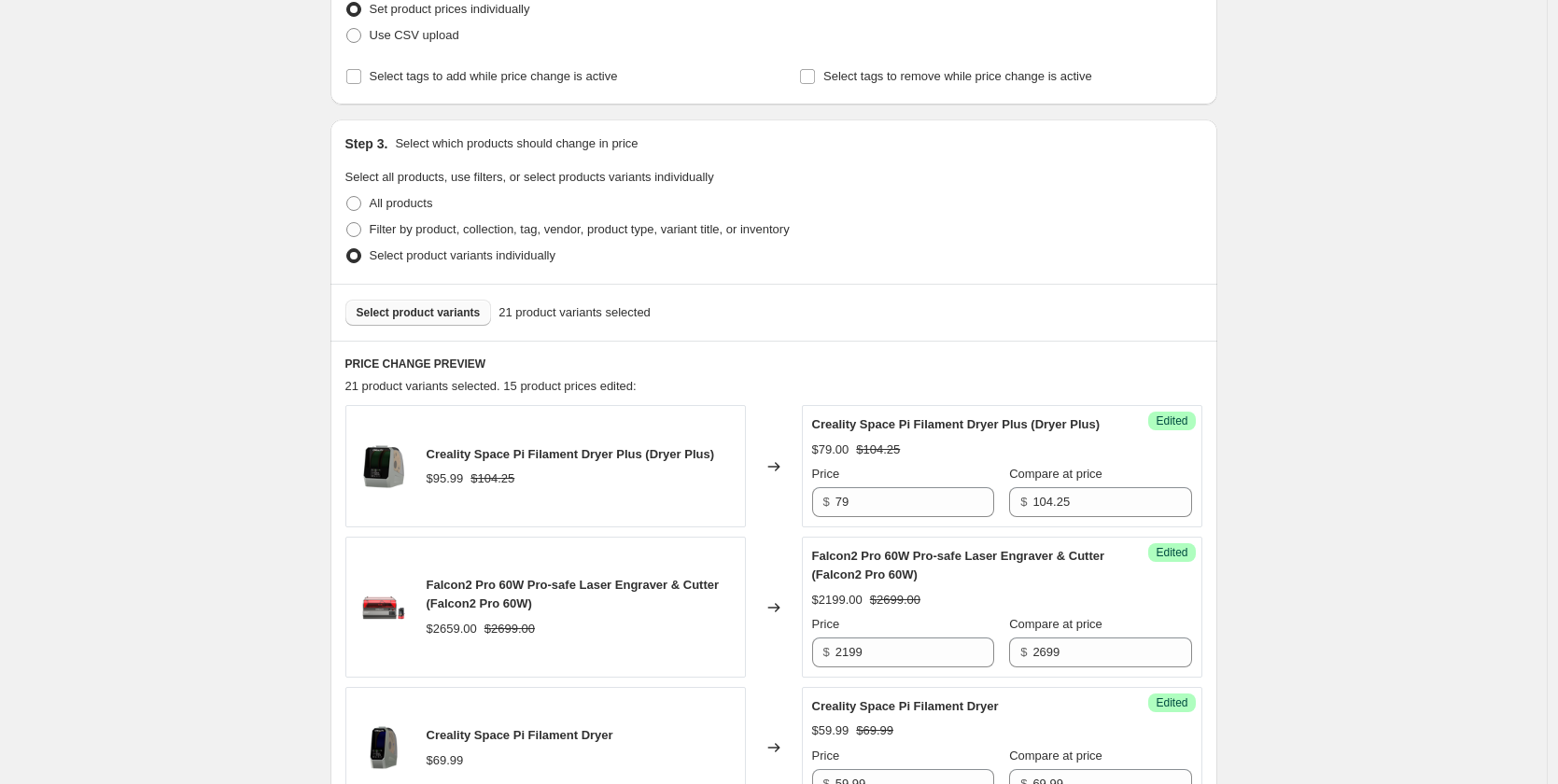
scroll to position [467, 0]
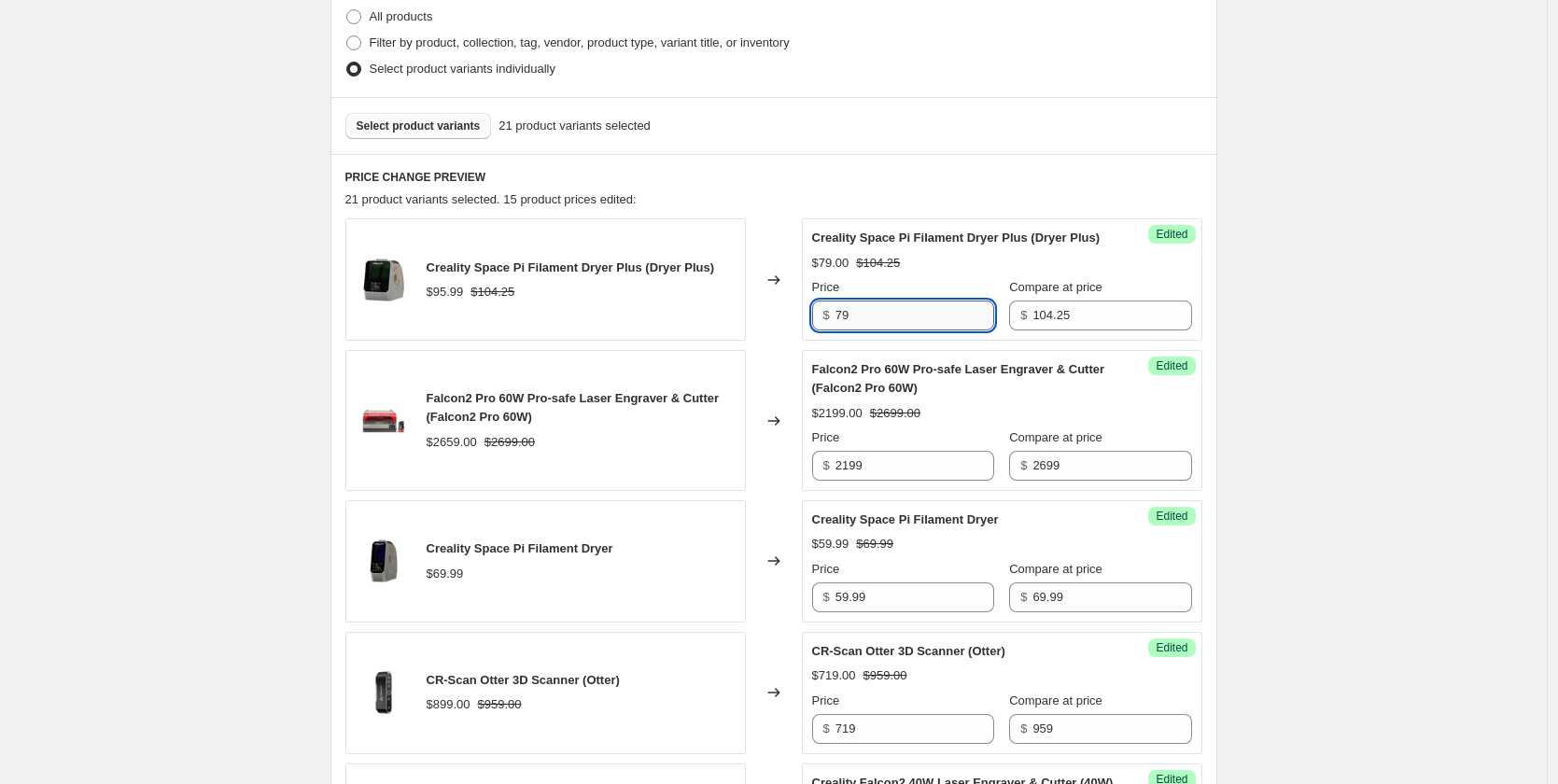
click at [871, 331] on input "79" at bounding box center [915, 315] width 159 height 30
click at [897, 480] on input "2199" at bounding box center [915, 465] width 159 height 30
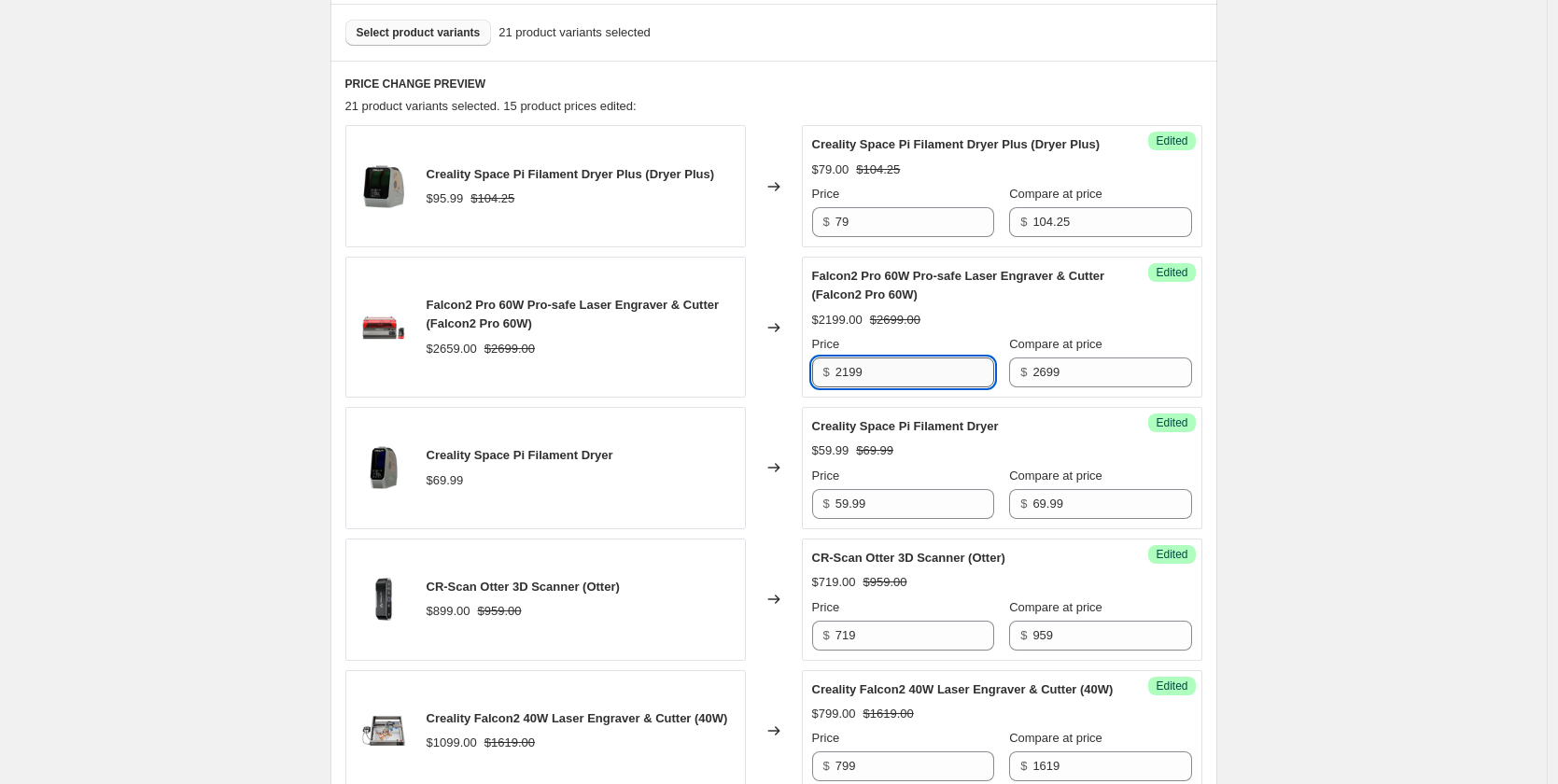
scroll to position [654, 0]
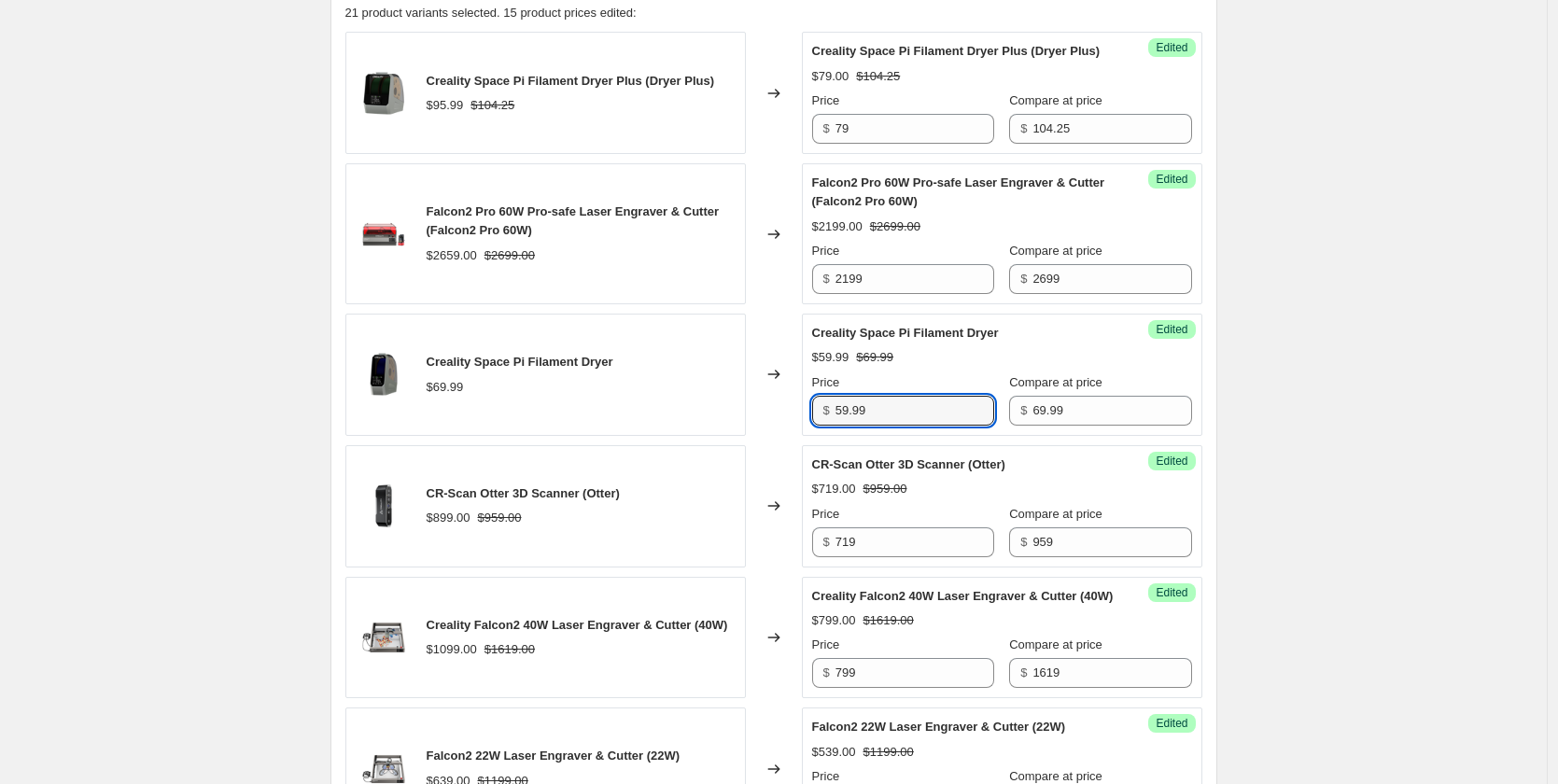
drag, startPoint x: 886, startPoint y: 425, endPoint x: 900, endPoint y: 515, distance: 91.1
click at [887, 426] on input "59.99" at bounding box center [915, 410] width 159 height 30
click at [900, 557] on input "719" at bounding box center [915, 542] width 159 height 30
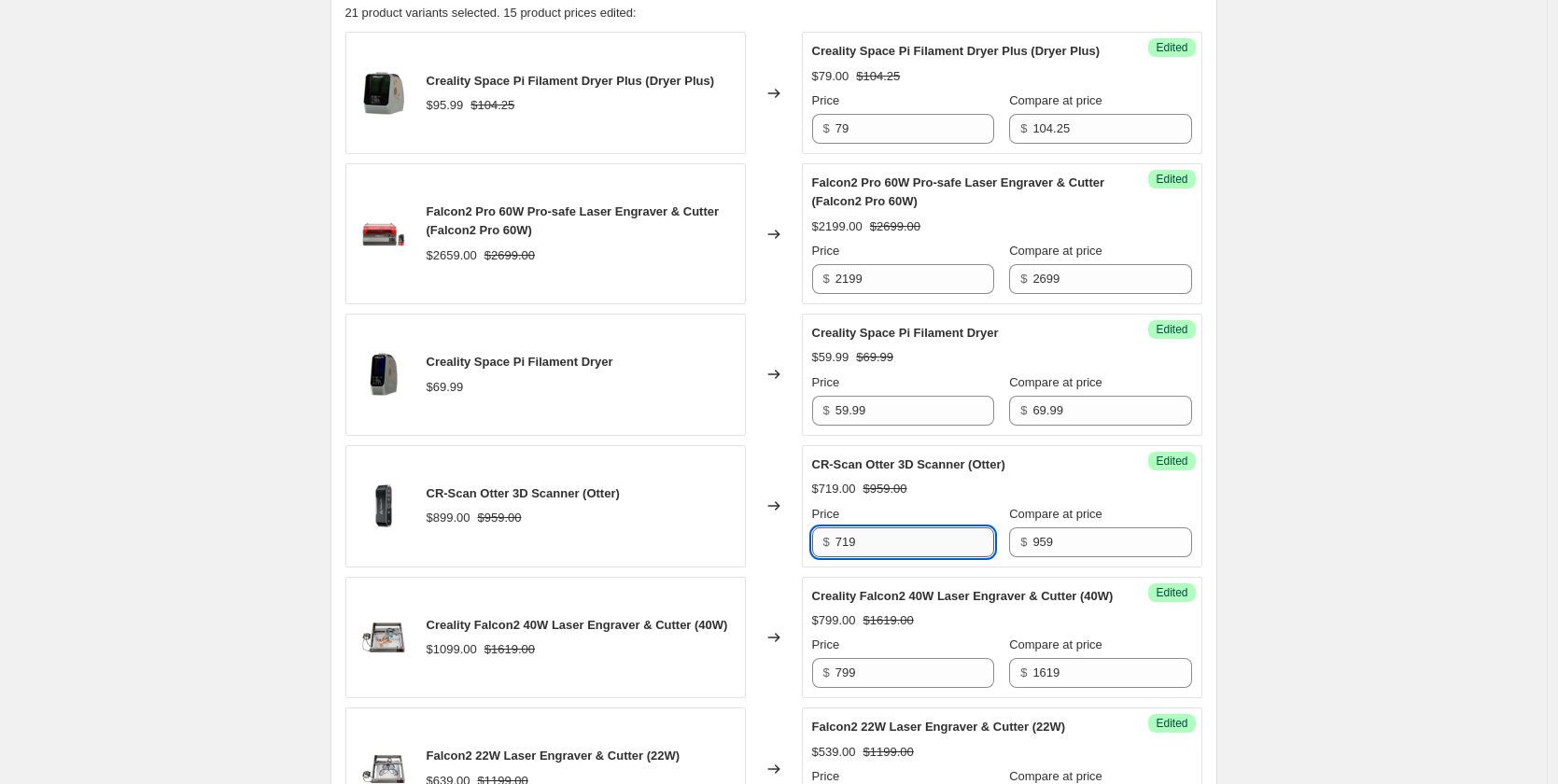
scroll to position [934, 0]
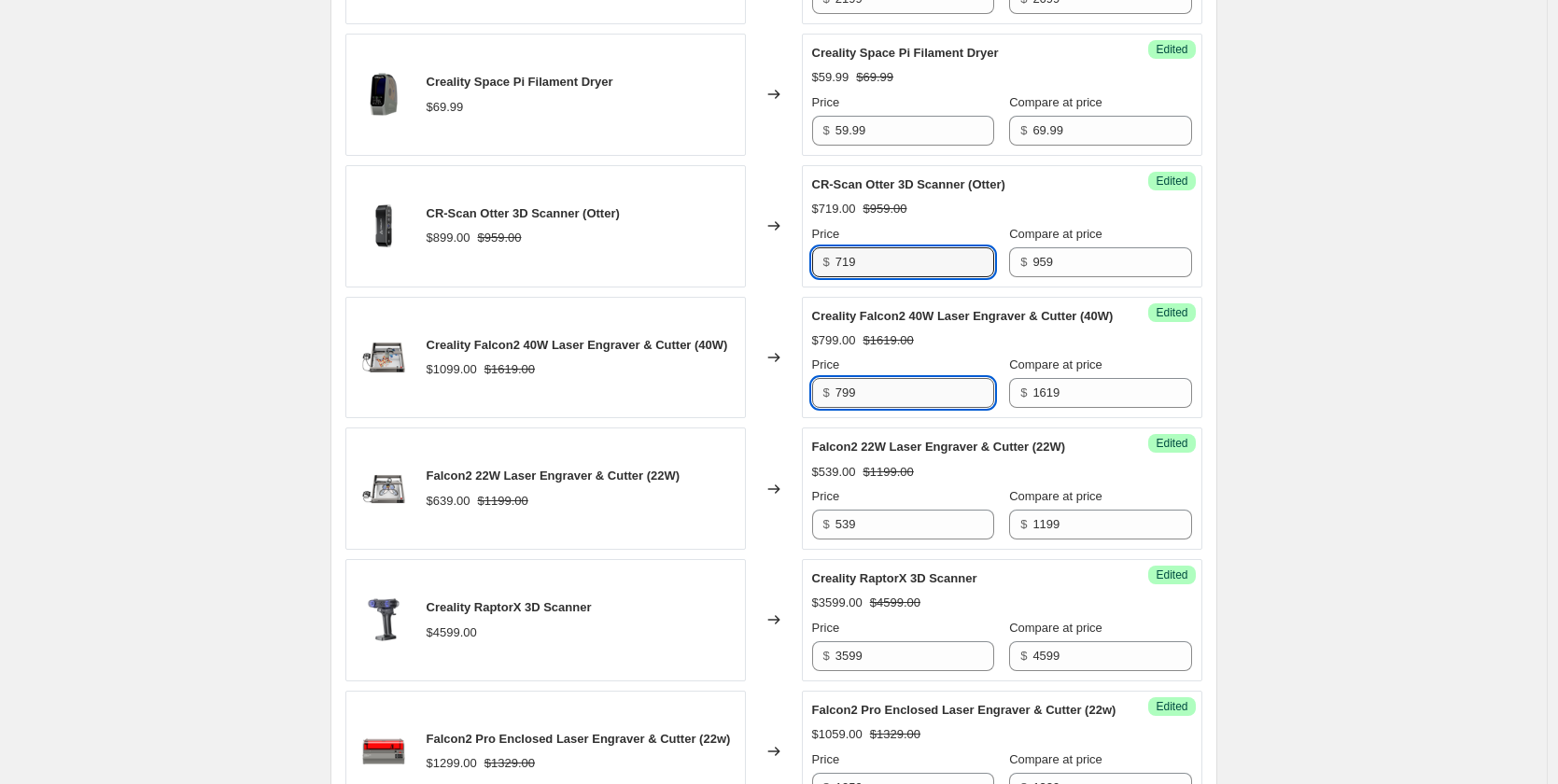
click at [874, 408] on input "799" at bounding box center [915, 392] width 159 height 30
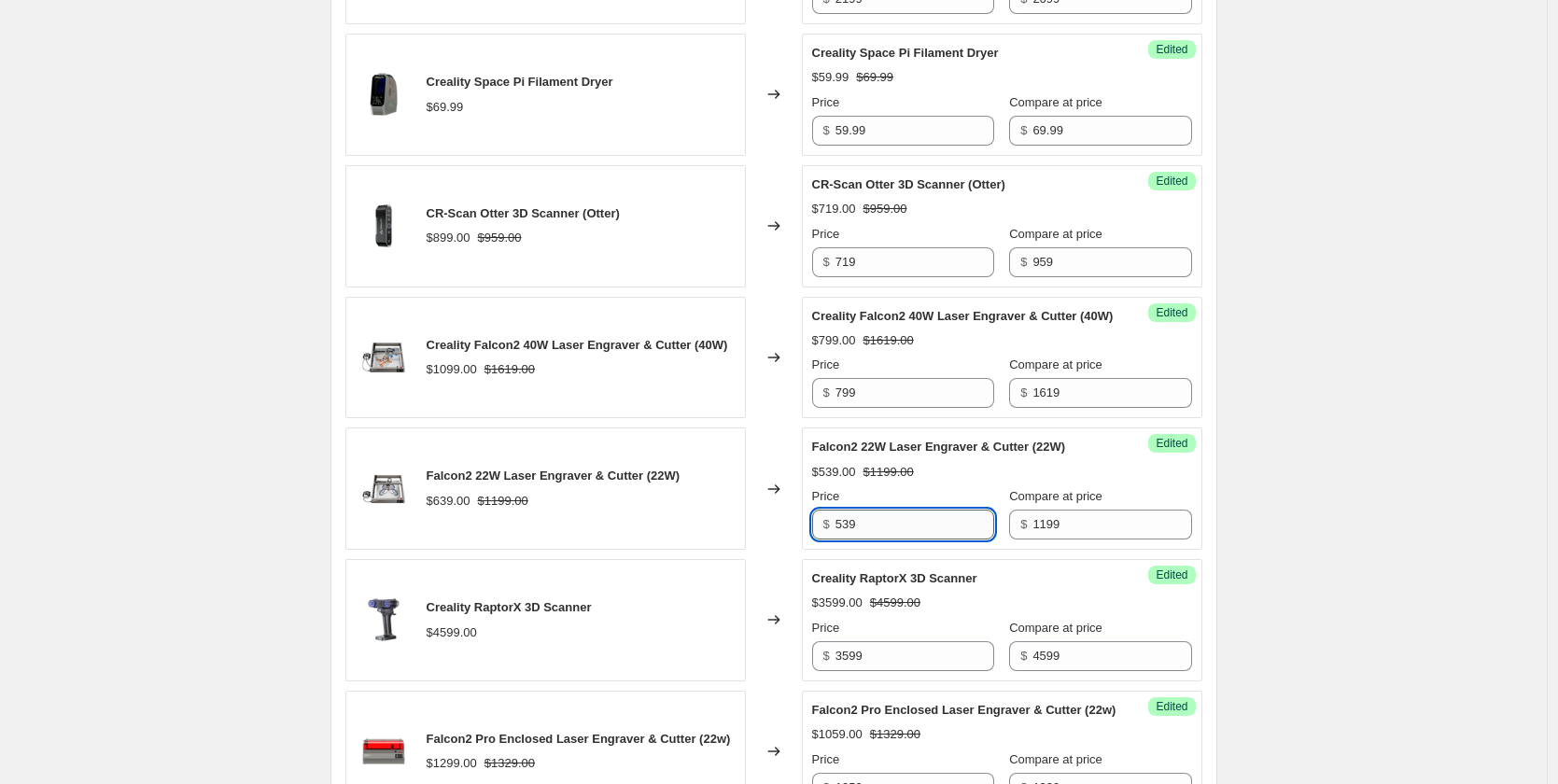
click at [903, 540] on input "539" at bounding box center [915, 524] width 159 height 30
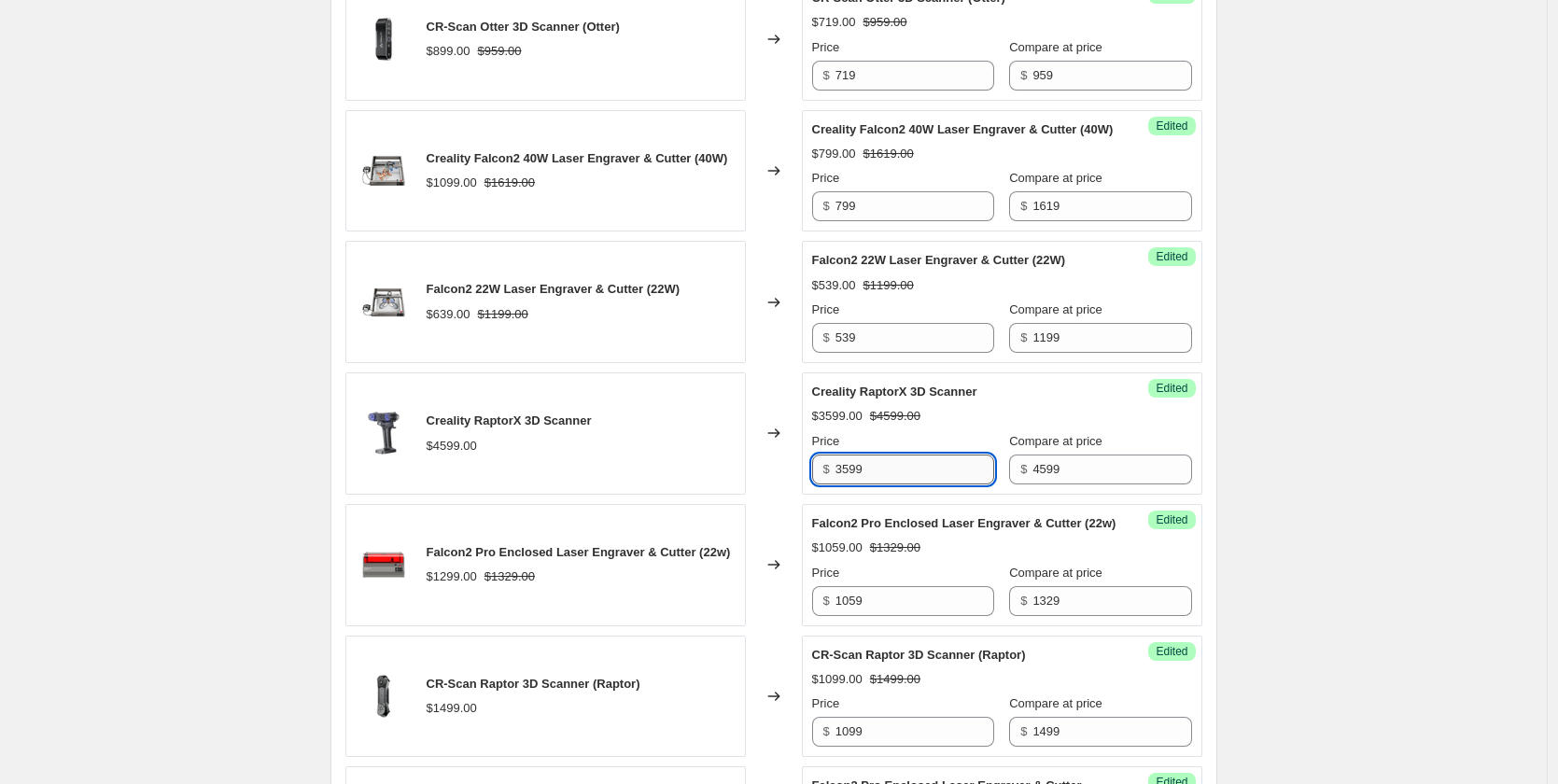
click at [889, 484] on input "3599" at bounding box center [915, 469] width 159 height 30
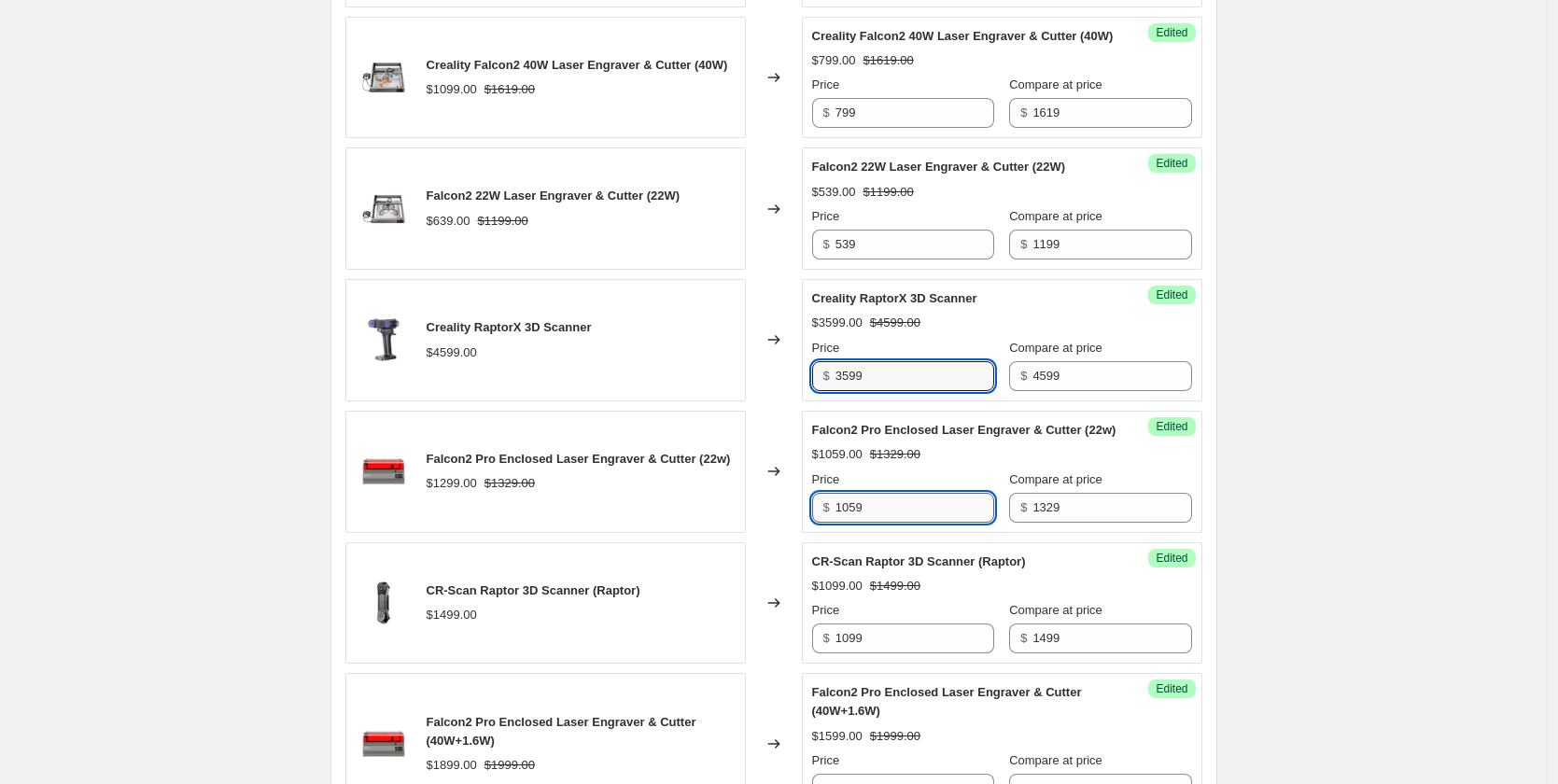
click at [894, 522] on input "1059" at bounding box center [915, 507] width 159 height 30
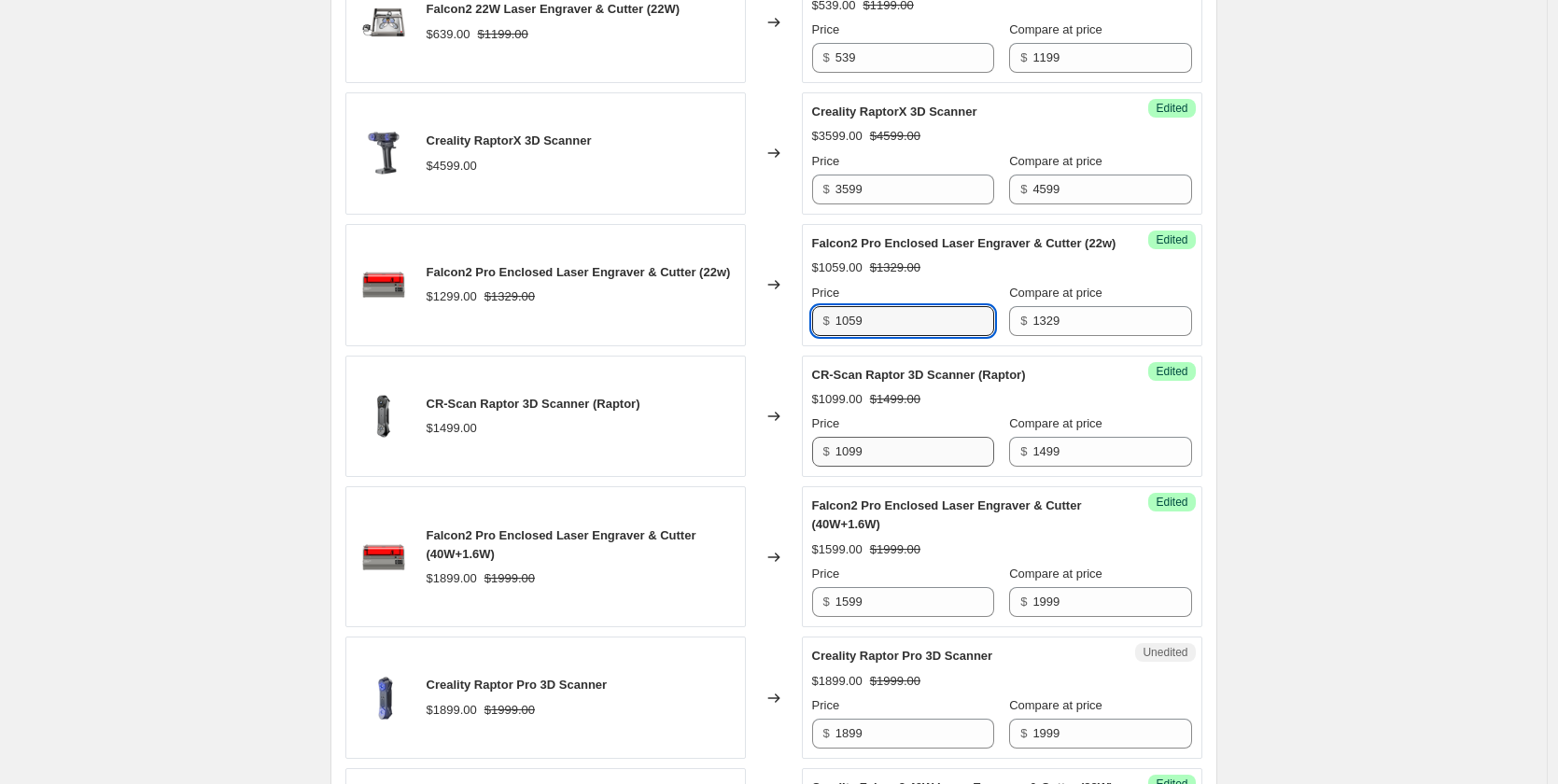
scroll to position [1493, 0]
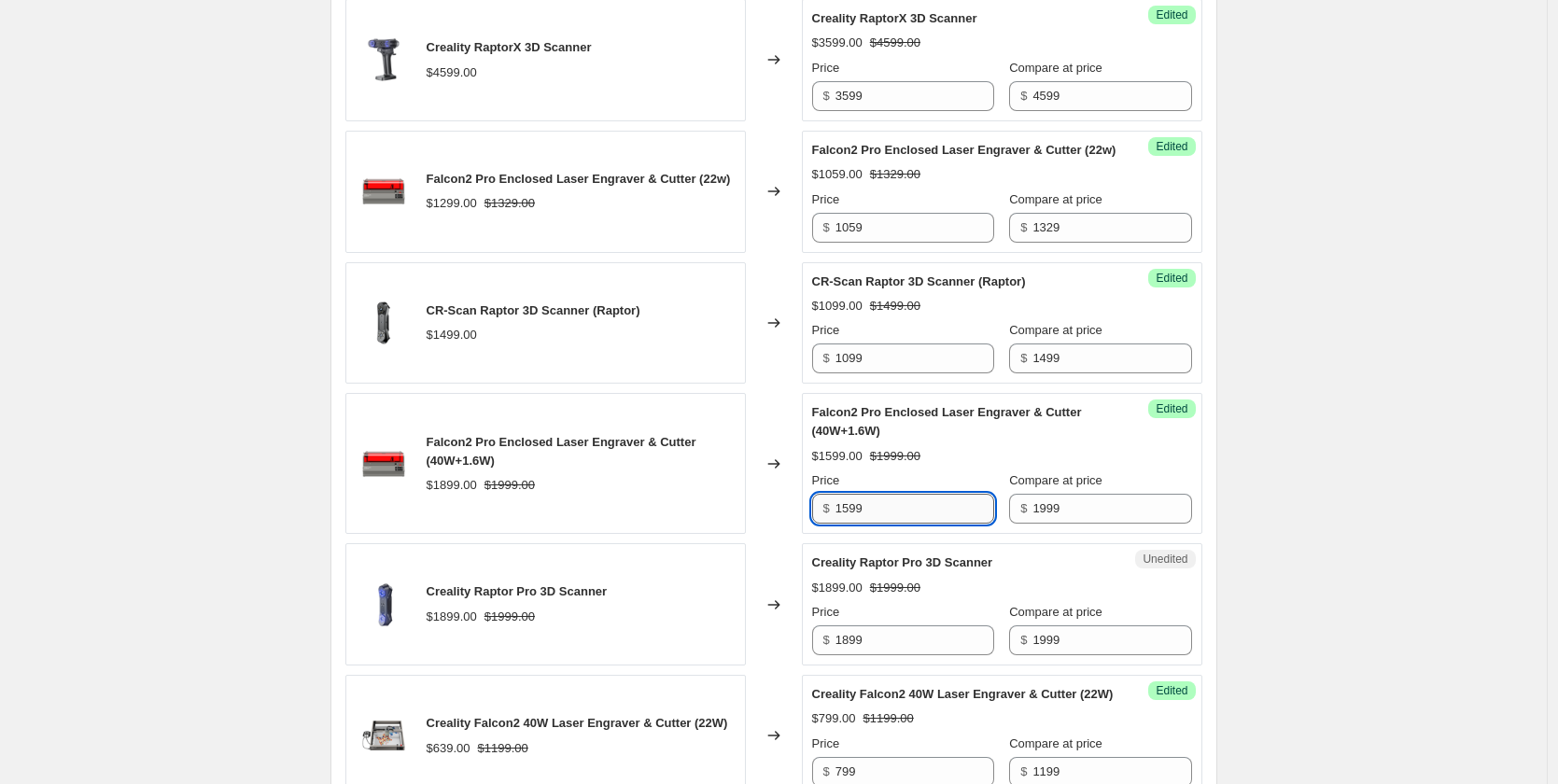
click at [903, 523] on input "1599" at bounding box center [915, 508] width 159 height 30
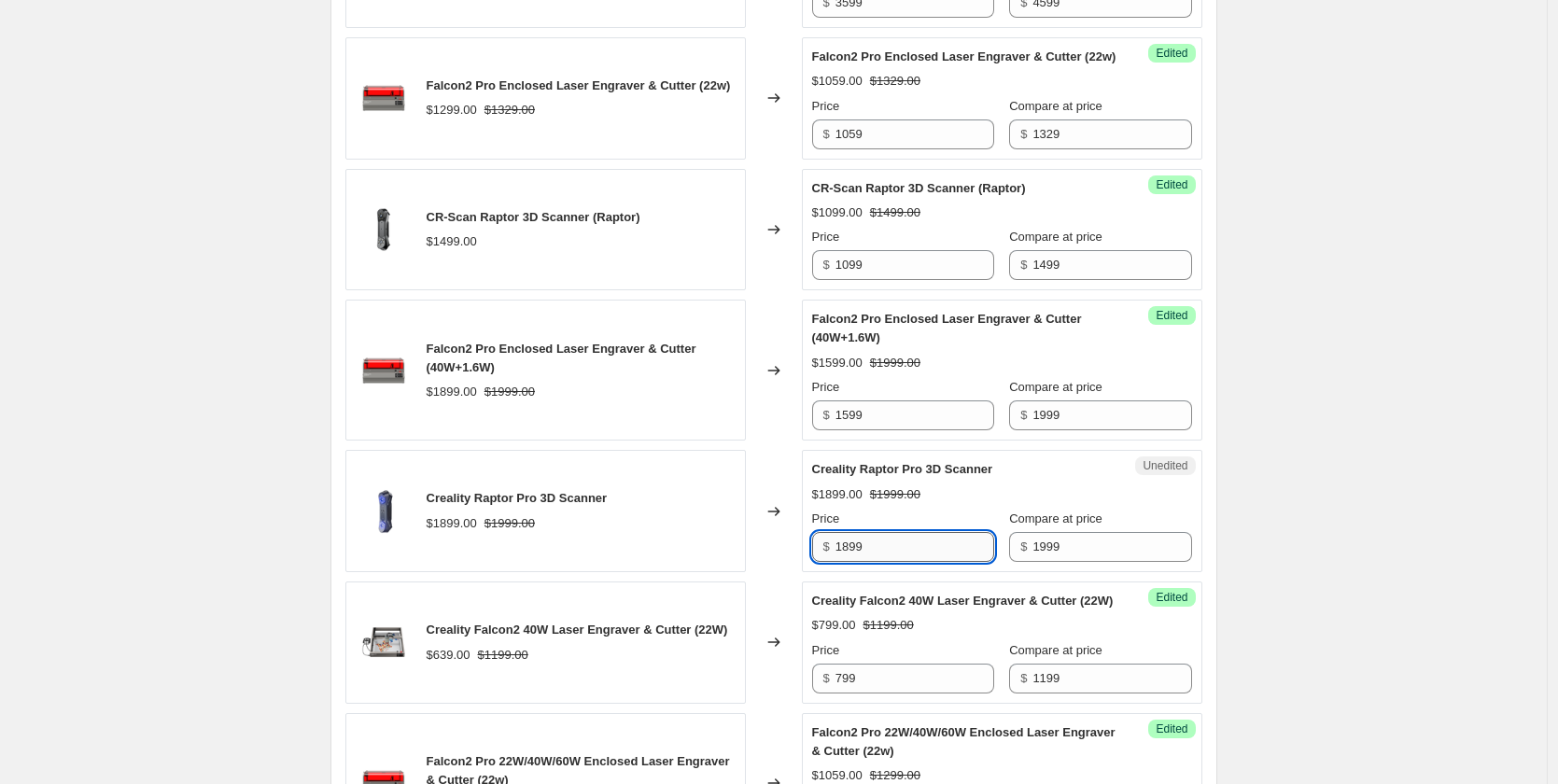
click at [906, 562] on input "1899" at bounding box center [915, 546] width 159 height 30
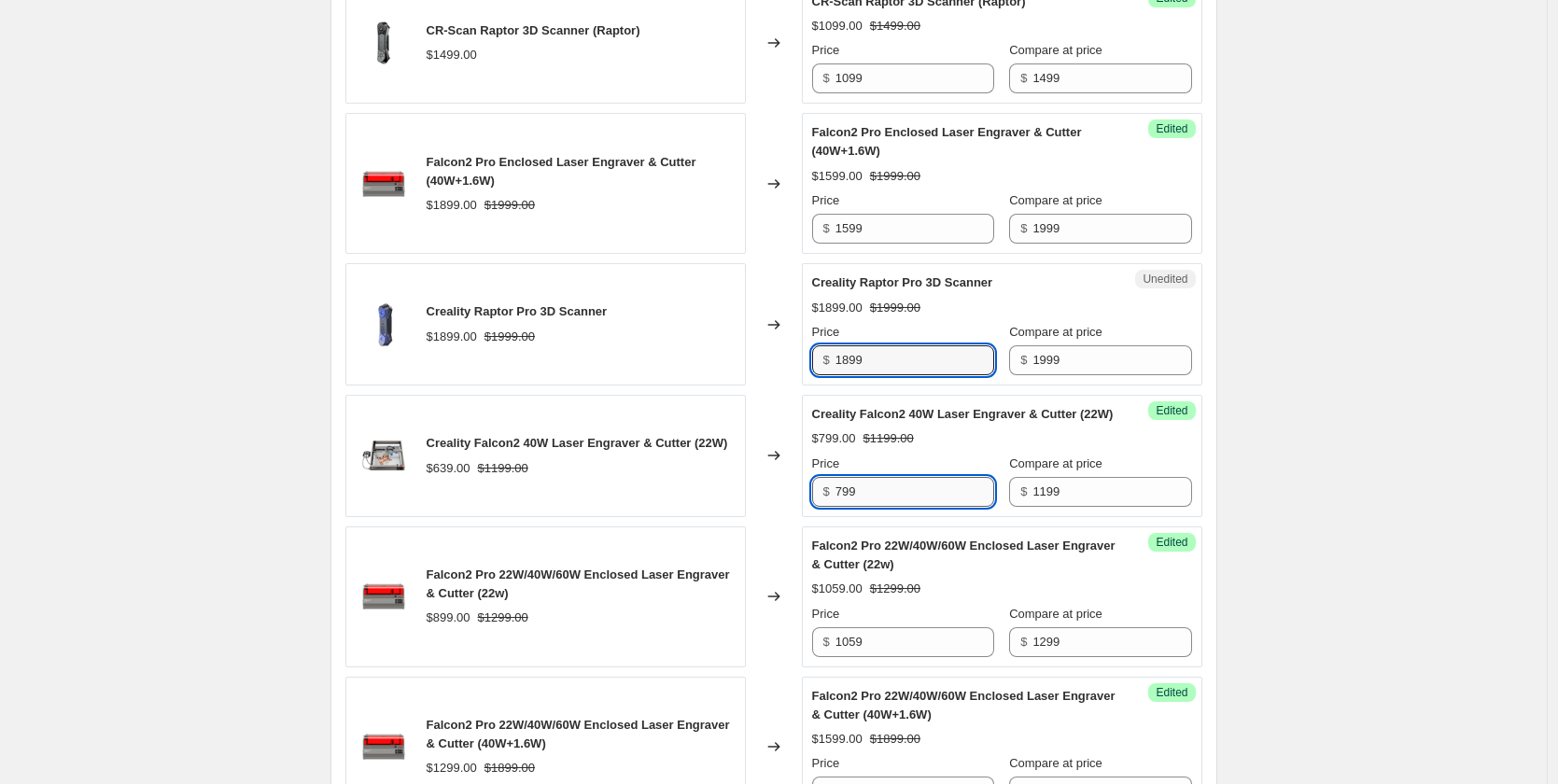
click at [891, 507] on input "799" at bounding box center [915, 492] width 159 height 30
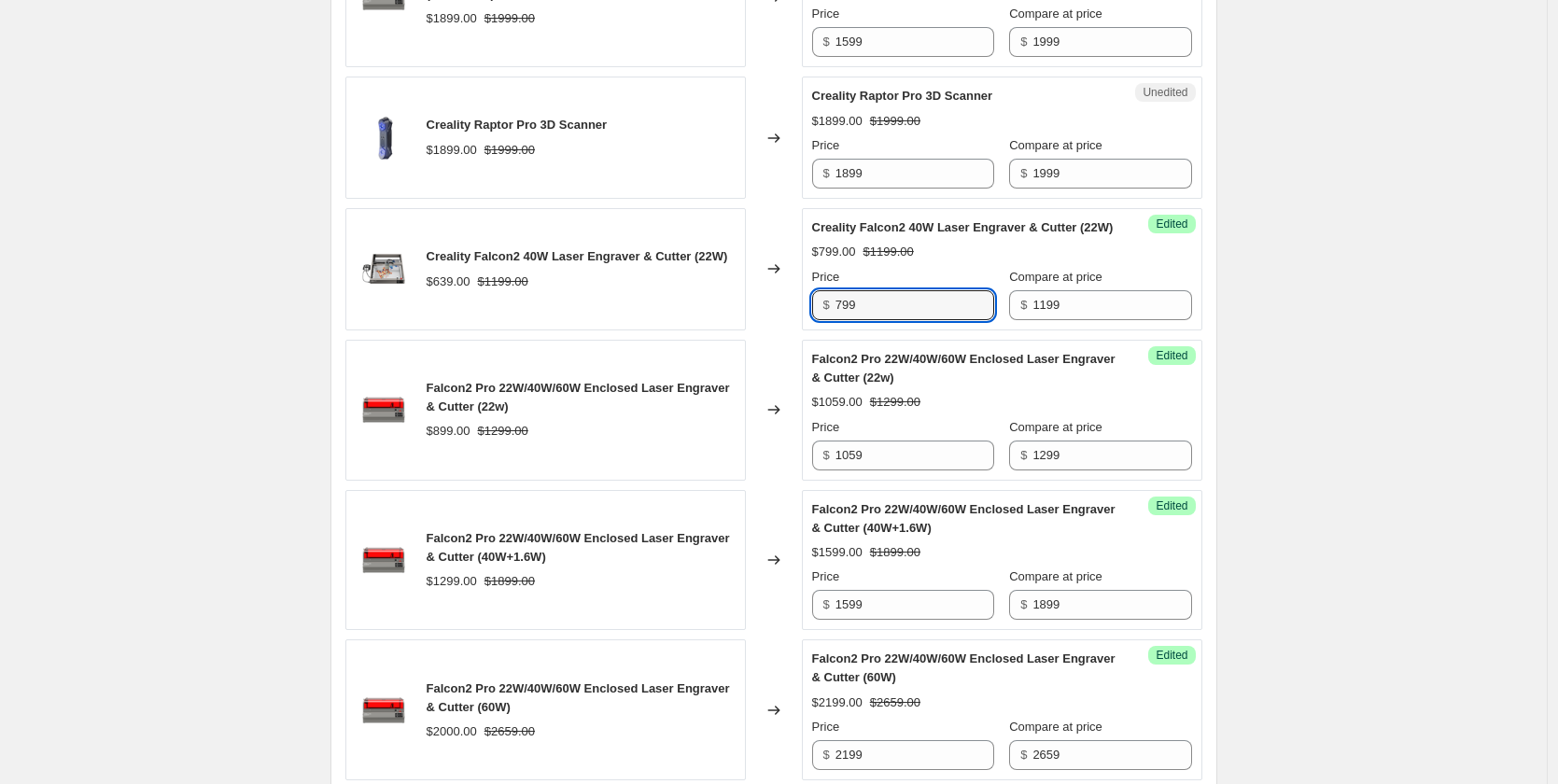
scroll to position [2053, 0]
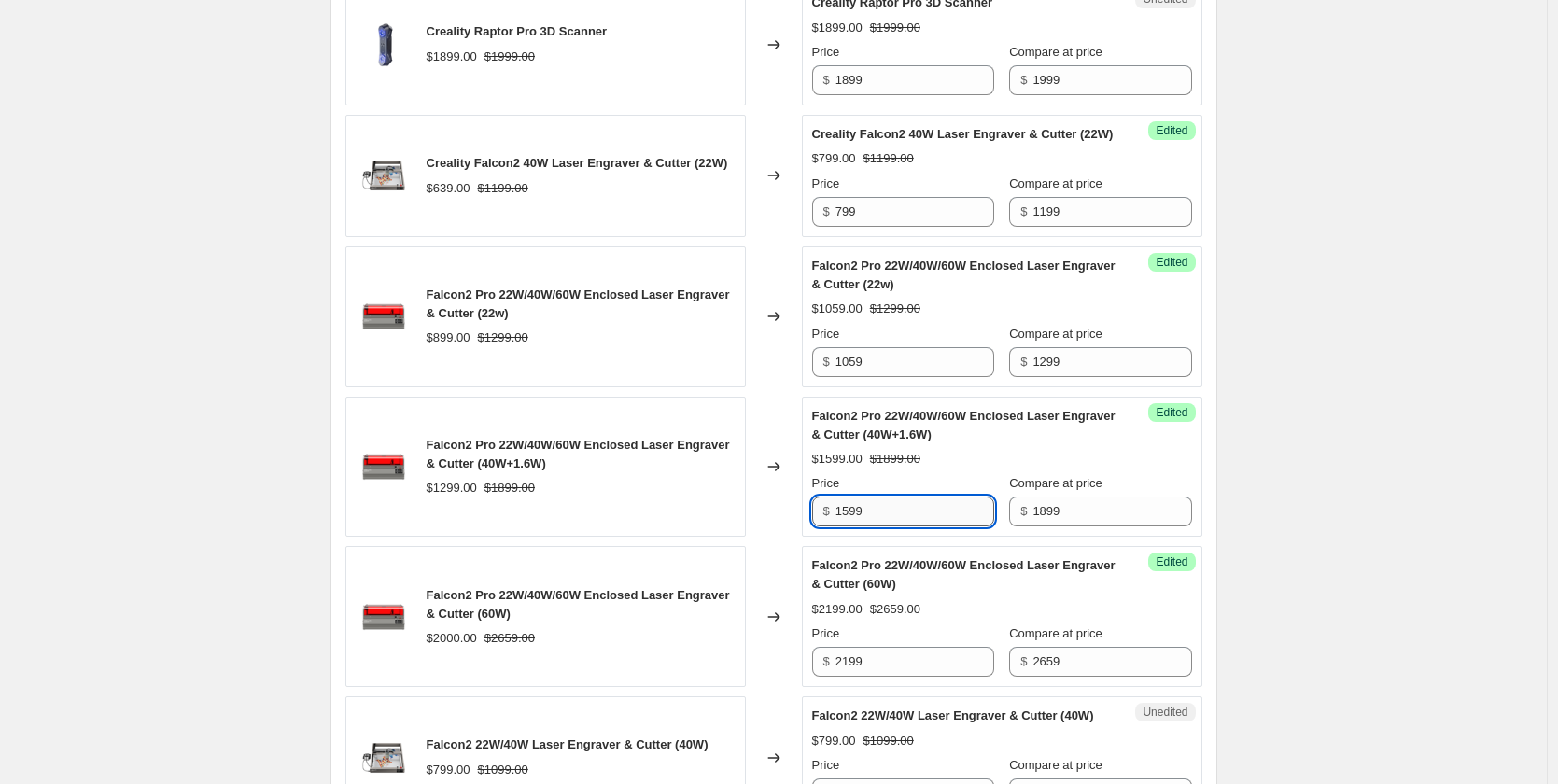
click at [892, 526] on input "1599" at bounding box center [915, 511] width 159 height 30
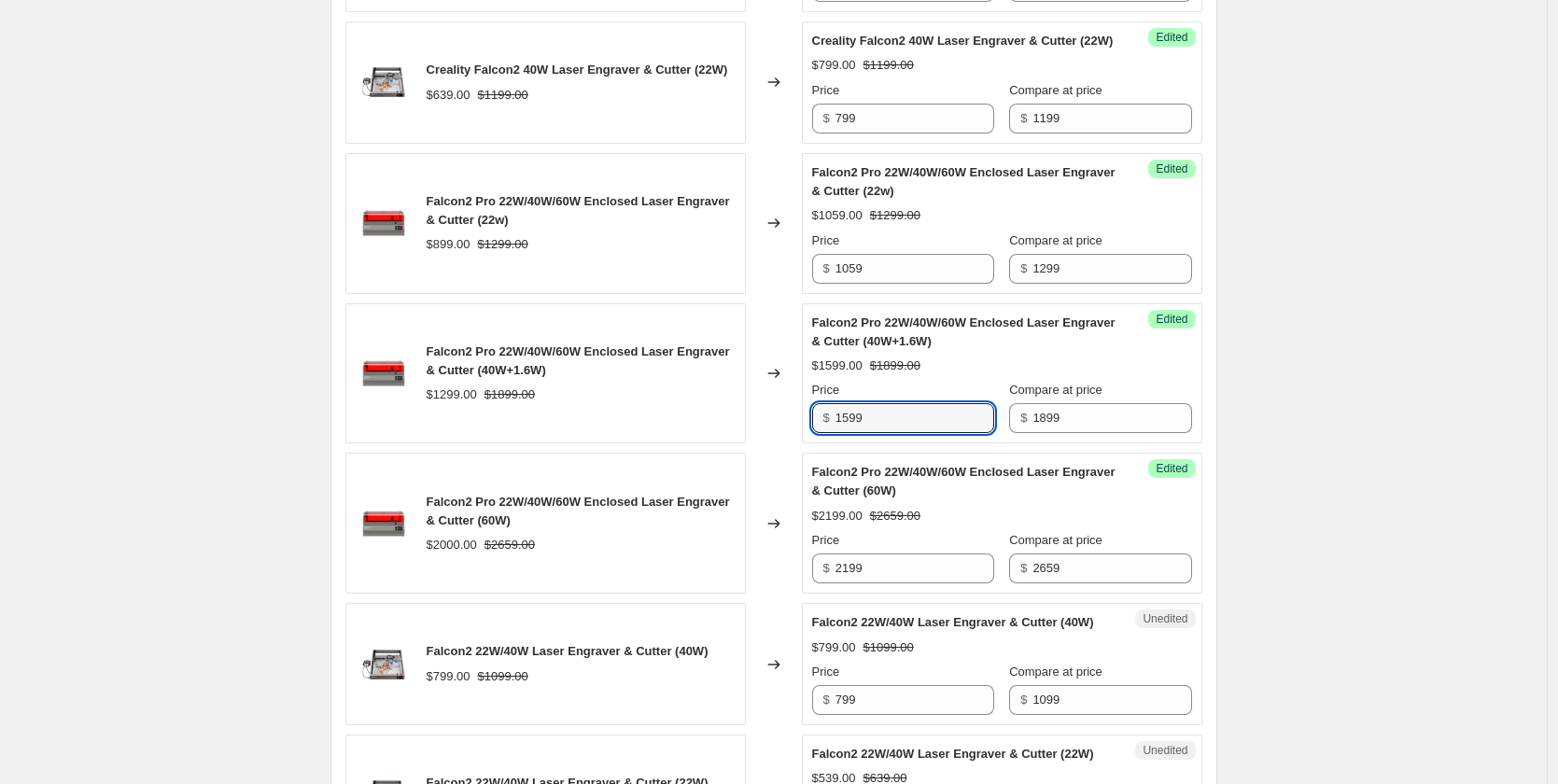
scroll to position [2427, 0]
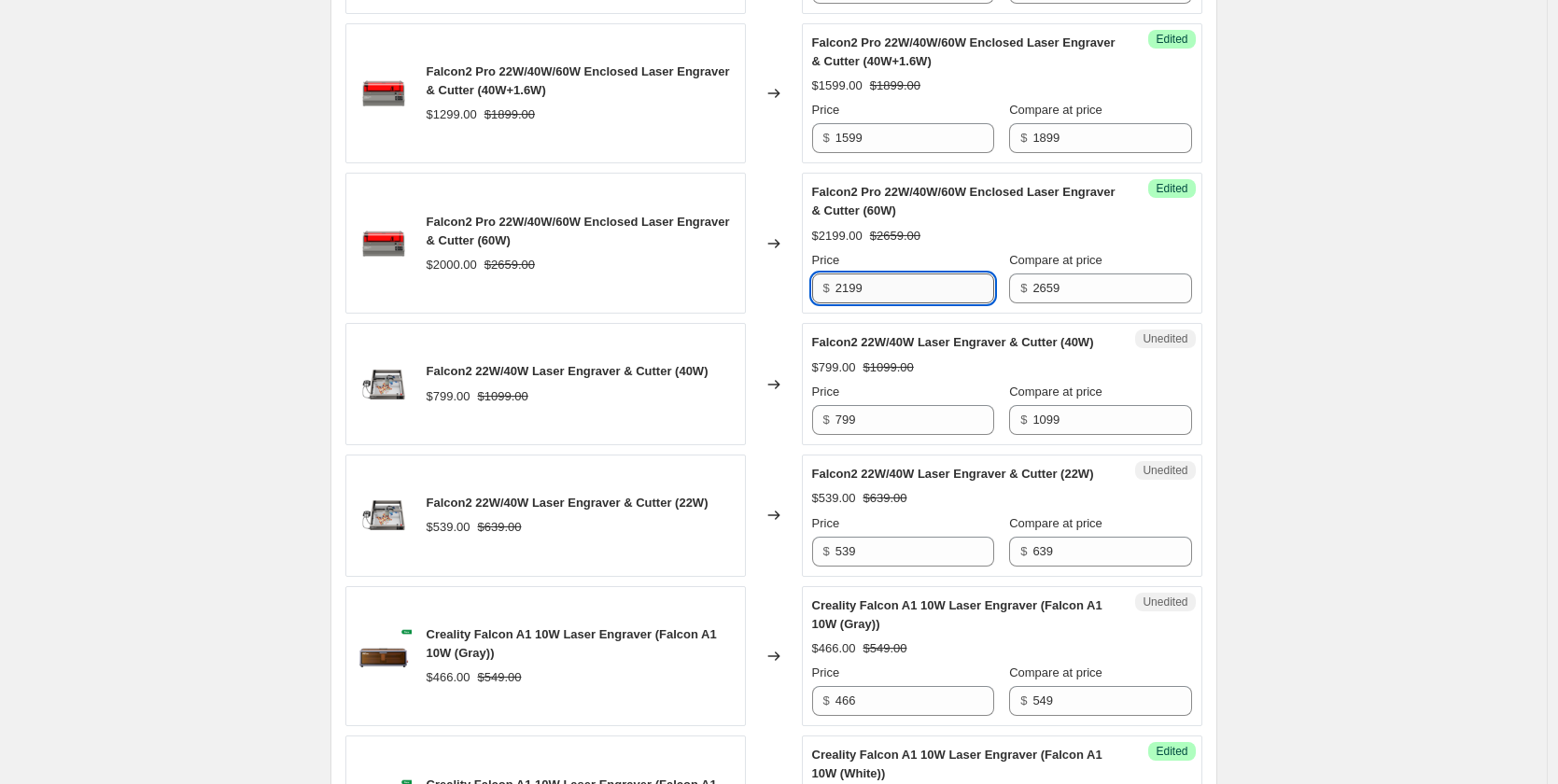
click at [901, 303] on input "2199" at bounding box center [915, 288] width 159 height 30
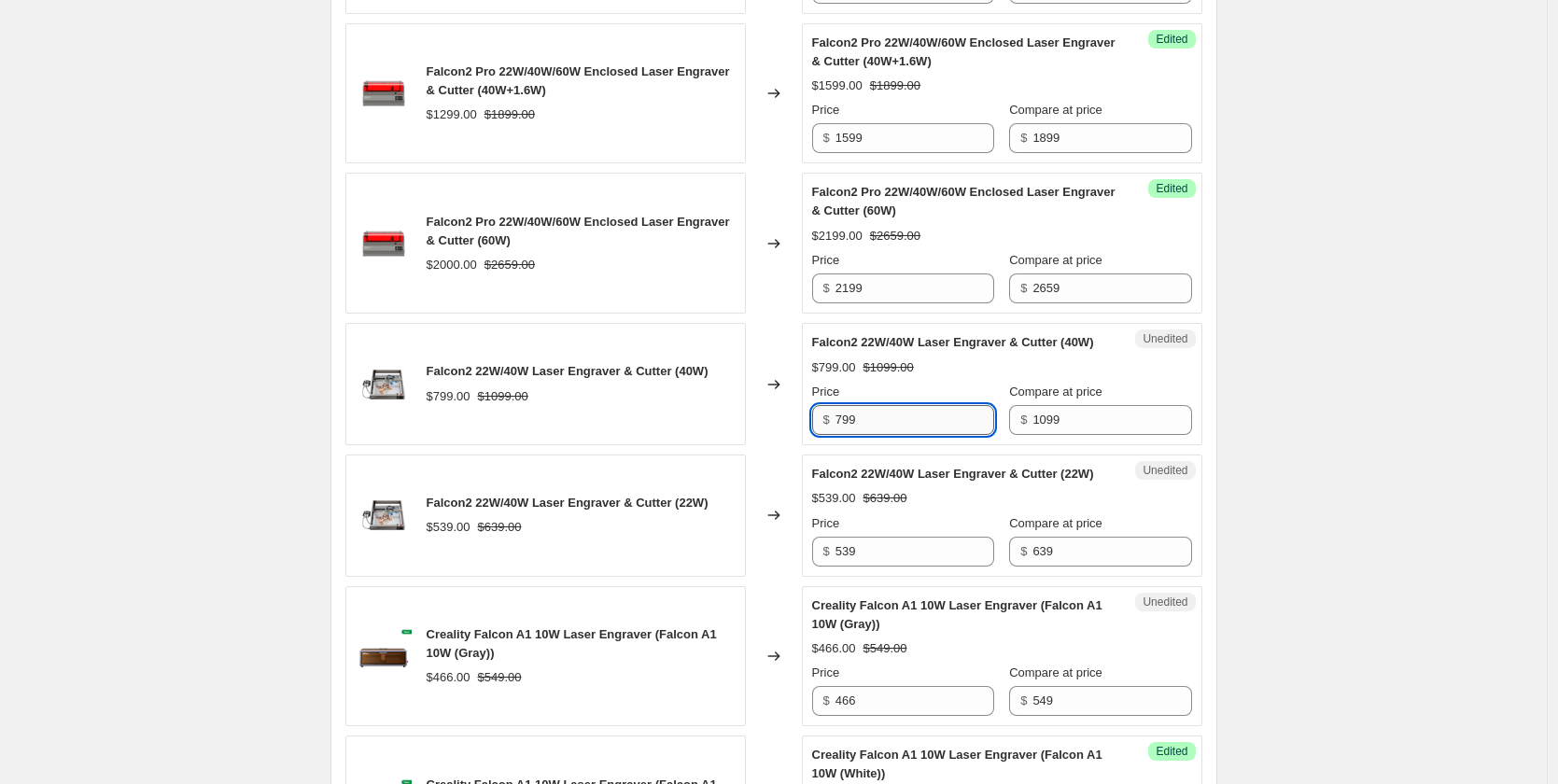
click at [906, 435] on input "799" at bounding box center [915, 420] width 159 height 30
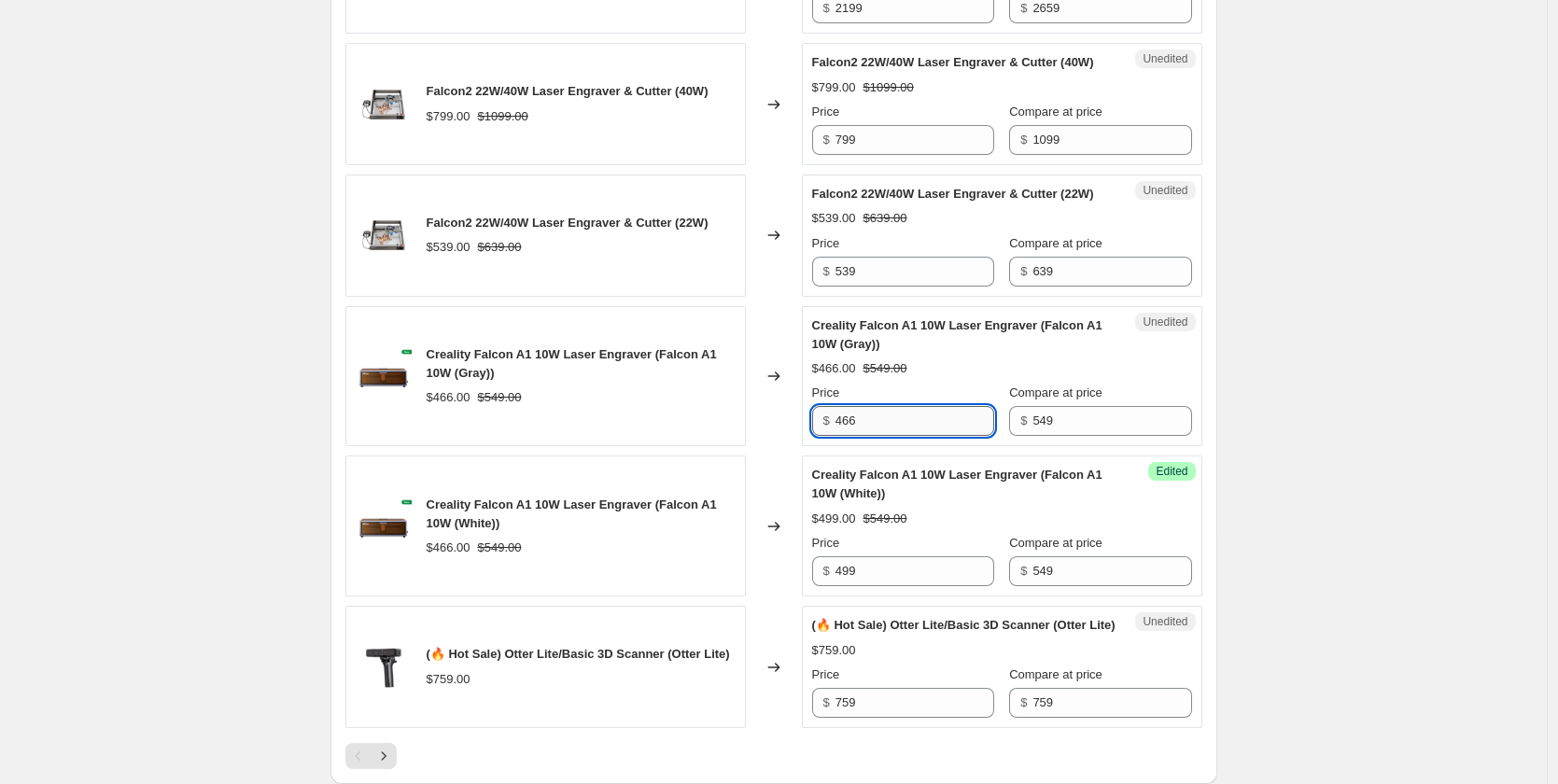
click at [901, 436] on input "466" at bounding box center [915, 421] width 159 height 30
drag, startPoint x: 893, startPoint y: 529, endPoint x: 835, endPoint y: 552, distance: 62.4
click at [835, 447] on div "Unedited Creality Falcon A1 10W Laser Engraver (Falcon A1 10W (Gray)) $466.00 $…" at bounding box center [1002, 376] width 401 height 141
type input "499"
click at [848, 500] on span "Creality Falcon A1 10W Laser Engraver (Falcon A1 10W (White))" at bounding box center [957, 484] width 291 height 33
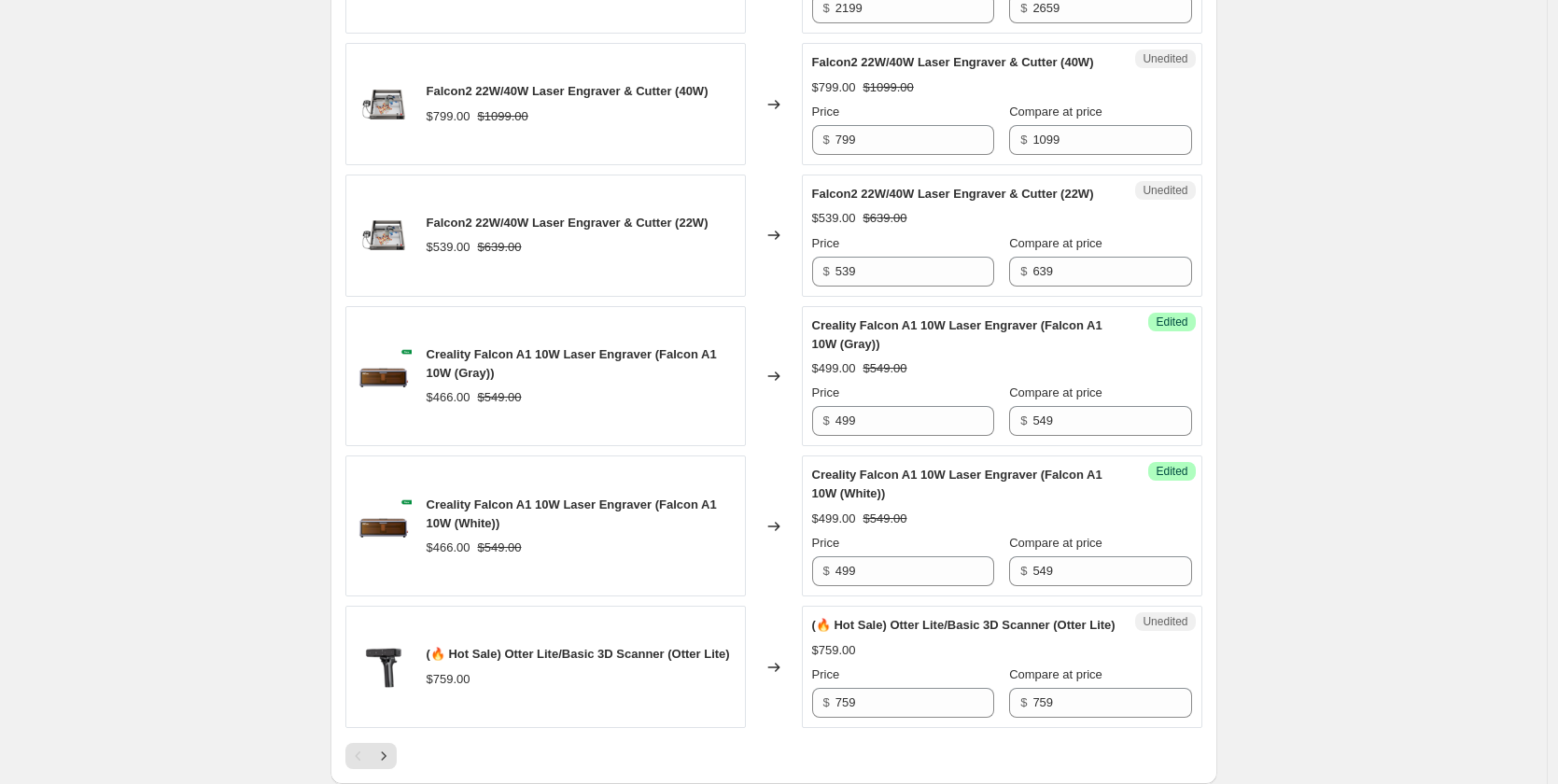
scroll to position [2894, 0]
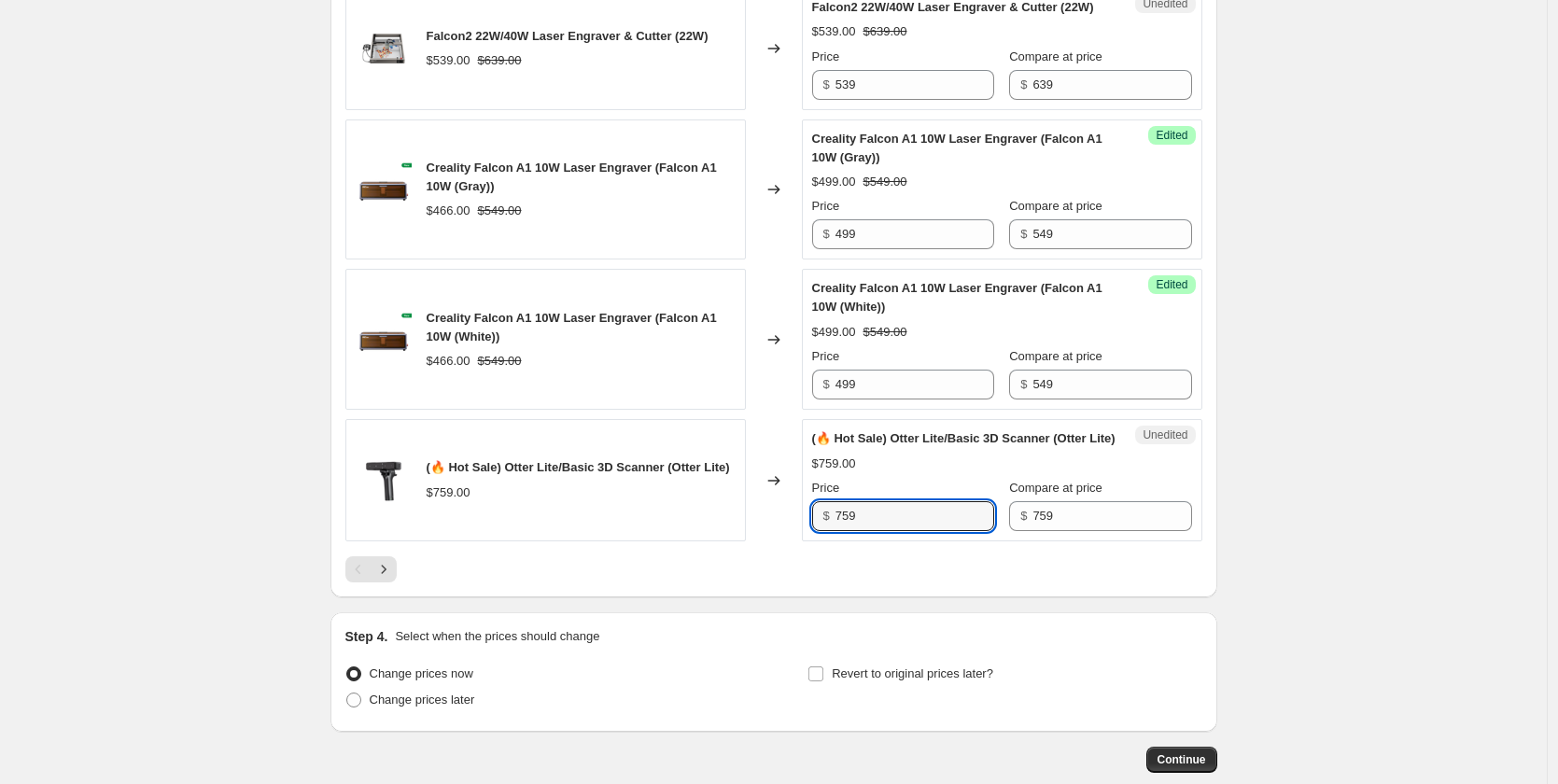
drag, startPoint x: 869, startPoint y: 640, endPoint x: 832, endPoint y: 642, distance: 37.1
click at [832, 531] on div "$ 759" at bounding box center [903, 516] width 182 height 30
paste input "645"
type input "645"
click at [822, 583] on div at bounding box center [774, 568] width 857 height 26
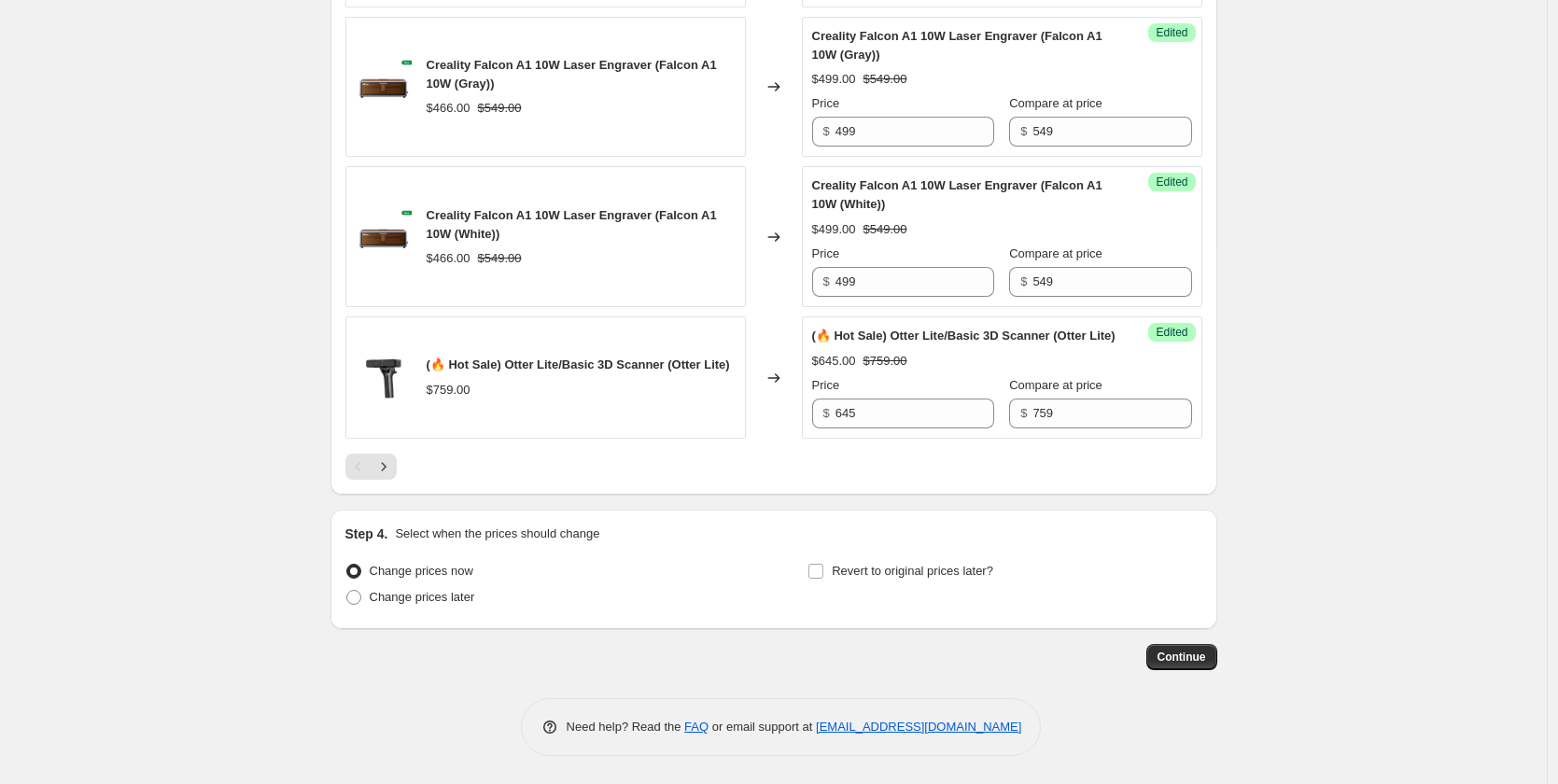
scroll to position [3126, 0]
click at [360, 604] on span at bounding box center [354, 597] width 15 height 15
click at [347, 590] on input "Change prices later" at bounding box center [346, 589] width 1 height 1
radio input "true"
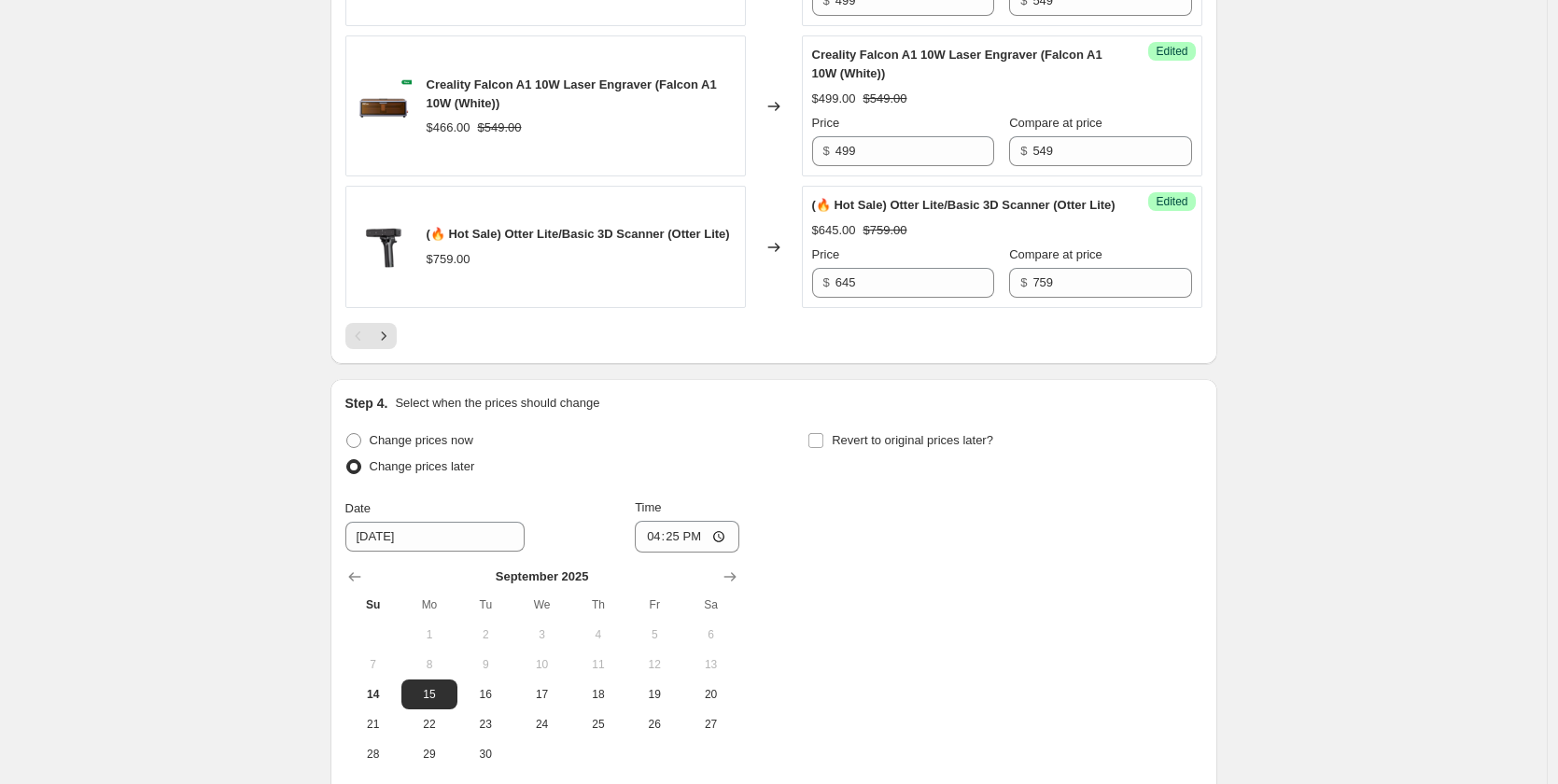
scroll to position [3313, 0]
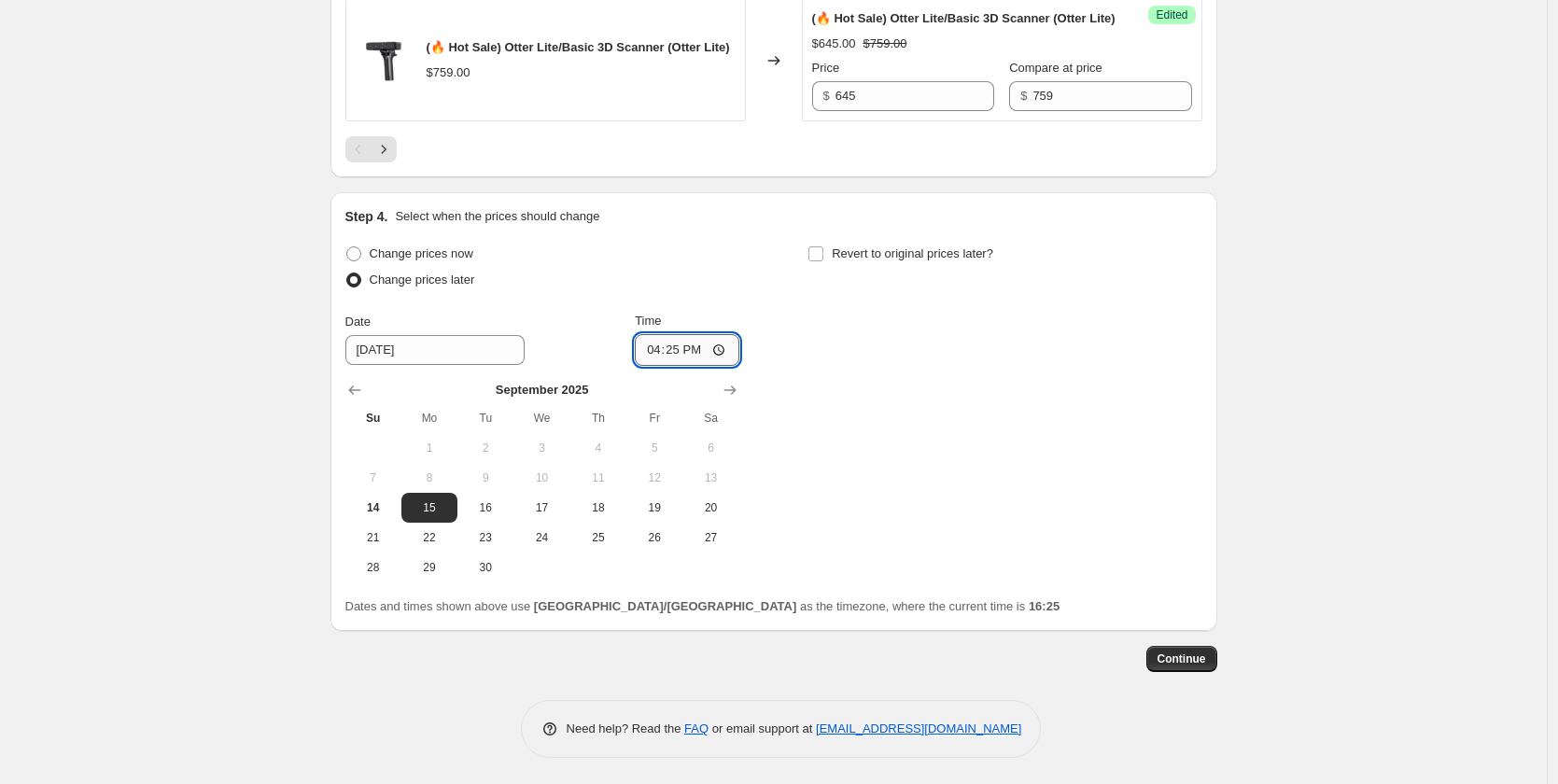
click at [688, 366] on input "16:25" at bounding box center [686, 350] width 105 height 32
type input "23:55"
click at [800, 556] on div "Change prices now Change prices later Date 9/15/2025 Time 23:55 September 2025 …" at bounding box center [774, 411] width 857 height 341
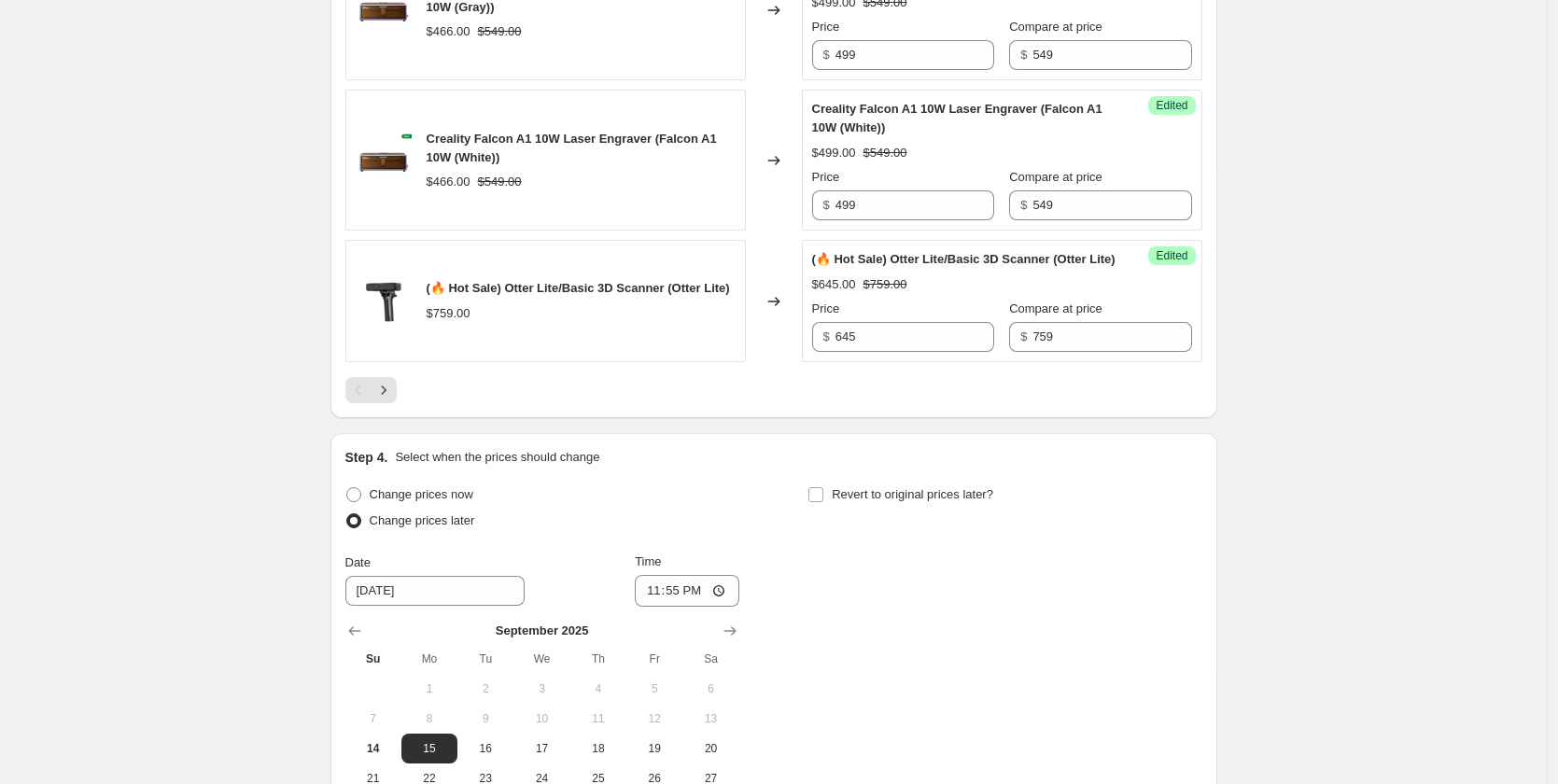
scroll to position [3259, 0]
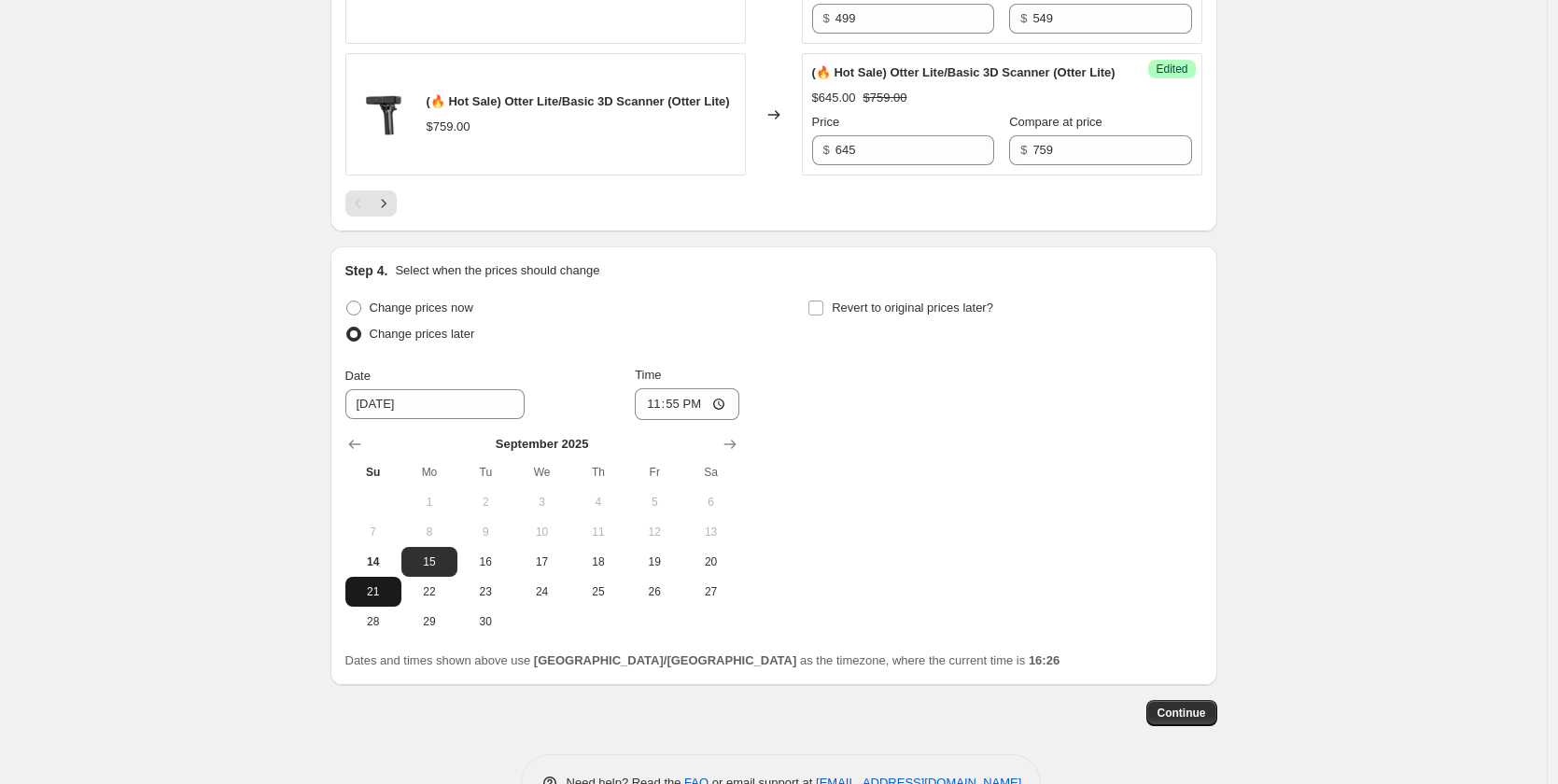
click at [379, 607] on button "21" at bounding box center [373, 591] width 56 height 30
click at [379, 569] on span "14" at bounding box center [373, 562] width 41 height 15
type input "9/14/2025"
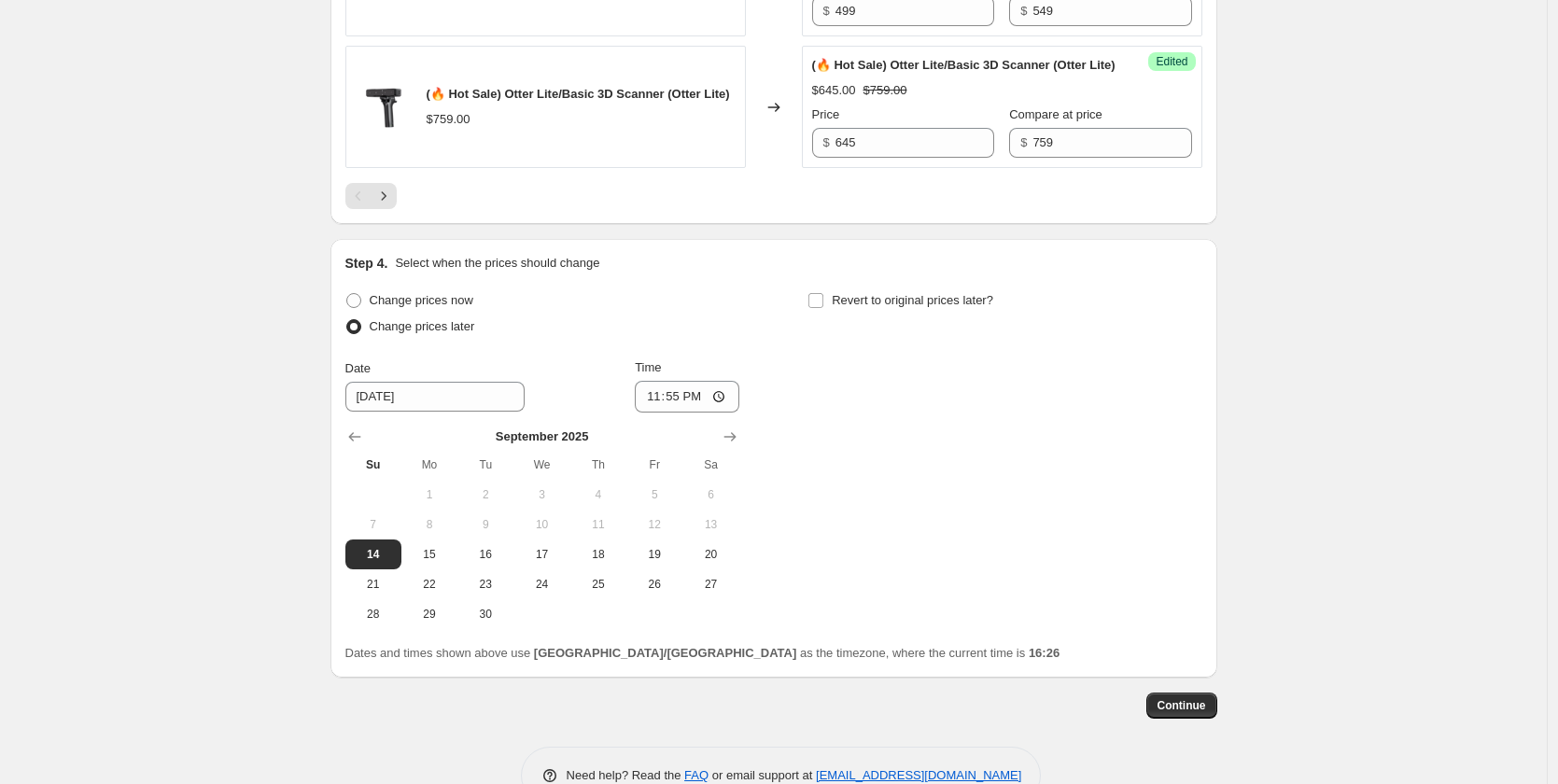
scroll to position [3446, 0]
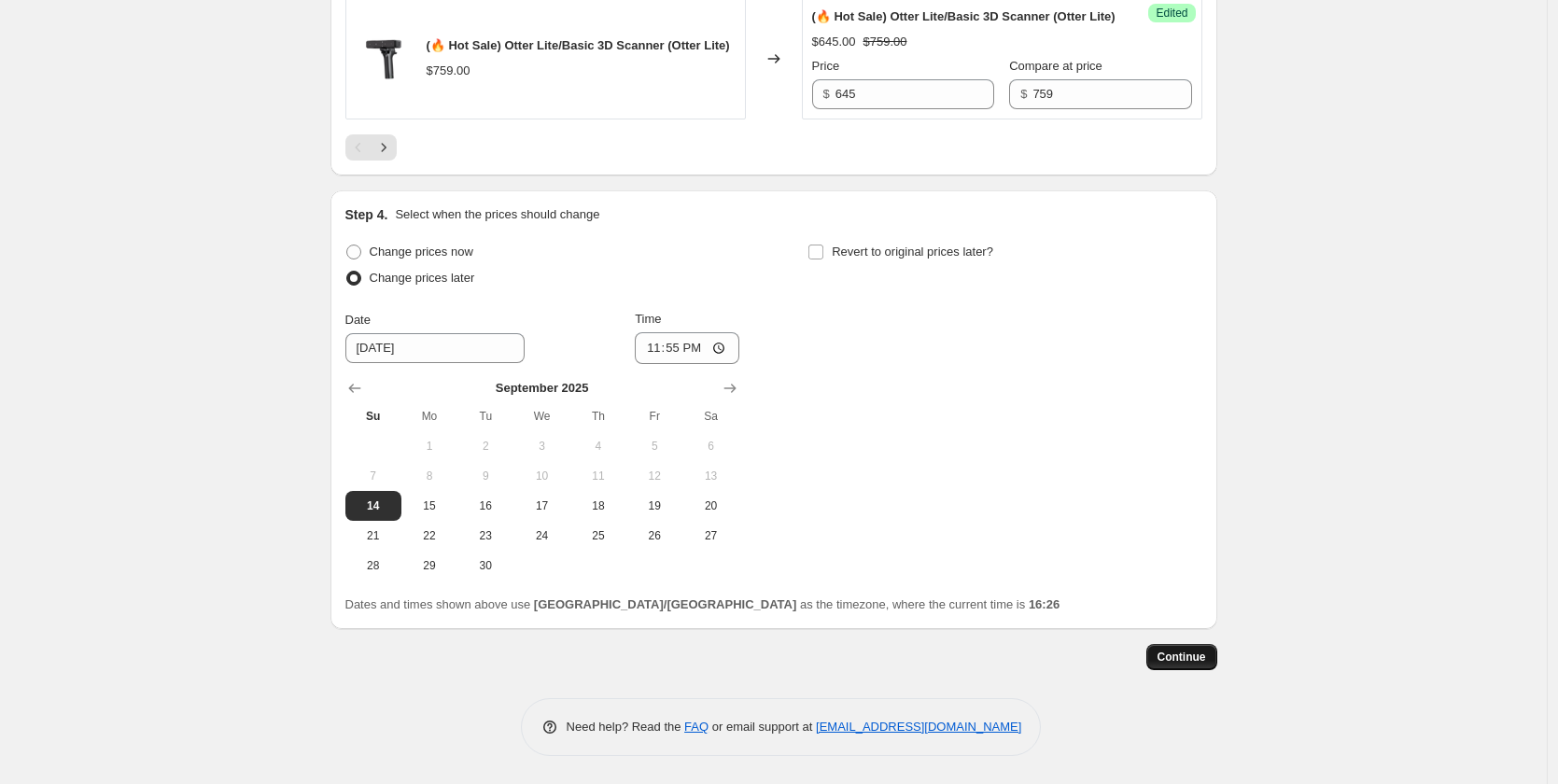
click at [1199, 659] on span "Continue" at bounding box center [1181, 657] width 49 height 15
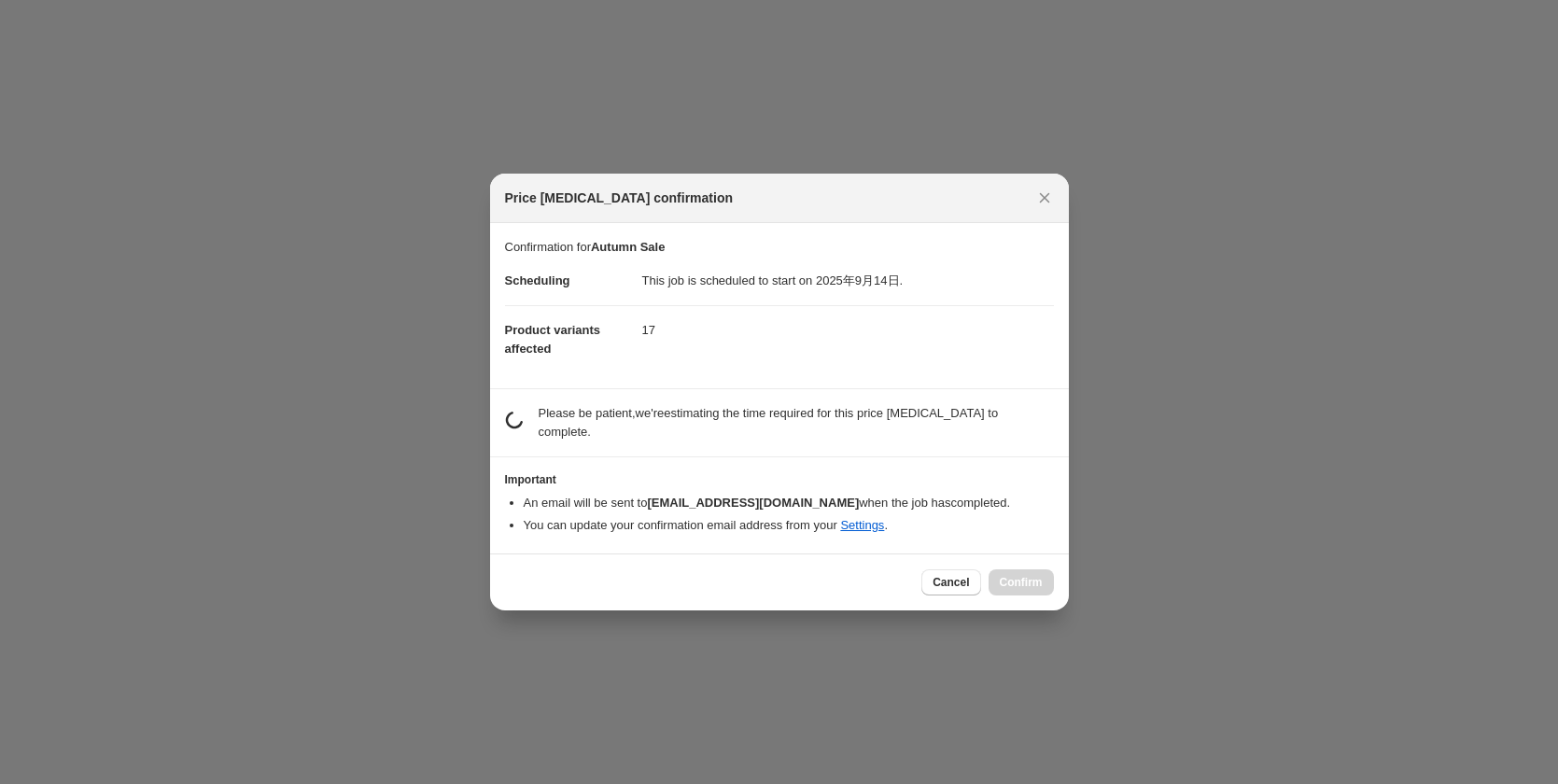
scroll to position [2771, 0]
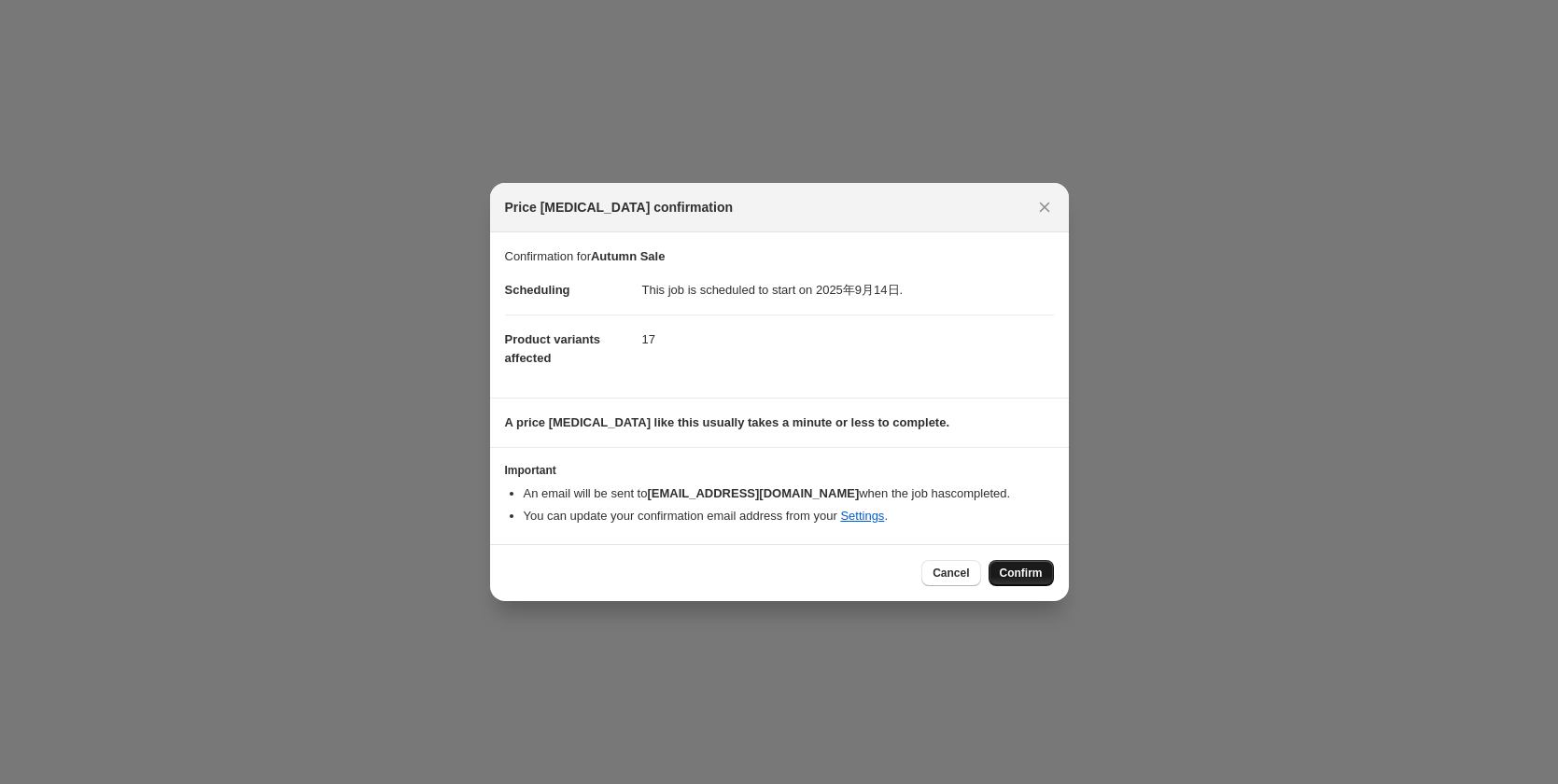
click at [1013, 573] on span "Confirm" at bounding box center [1021, 573] width 43 height 15
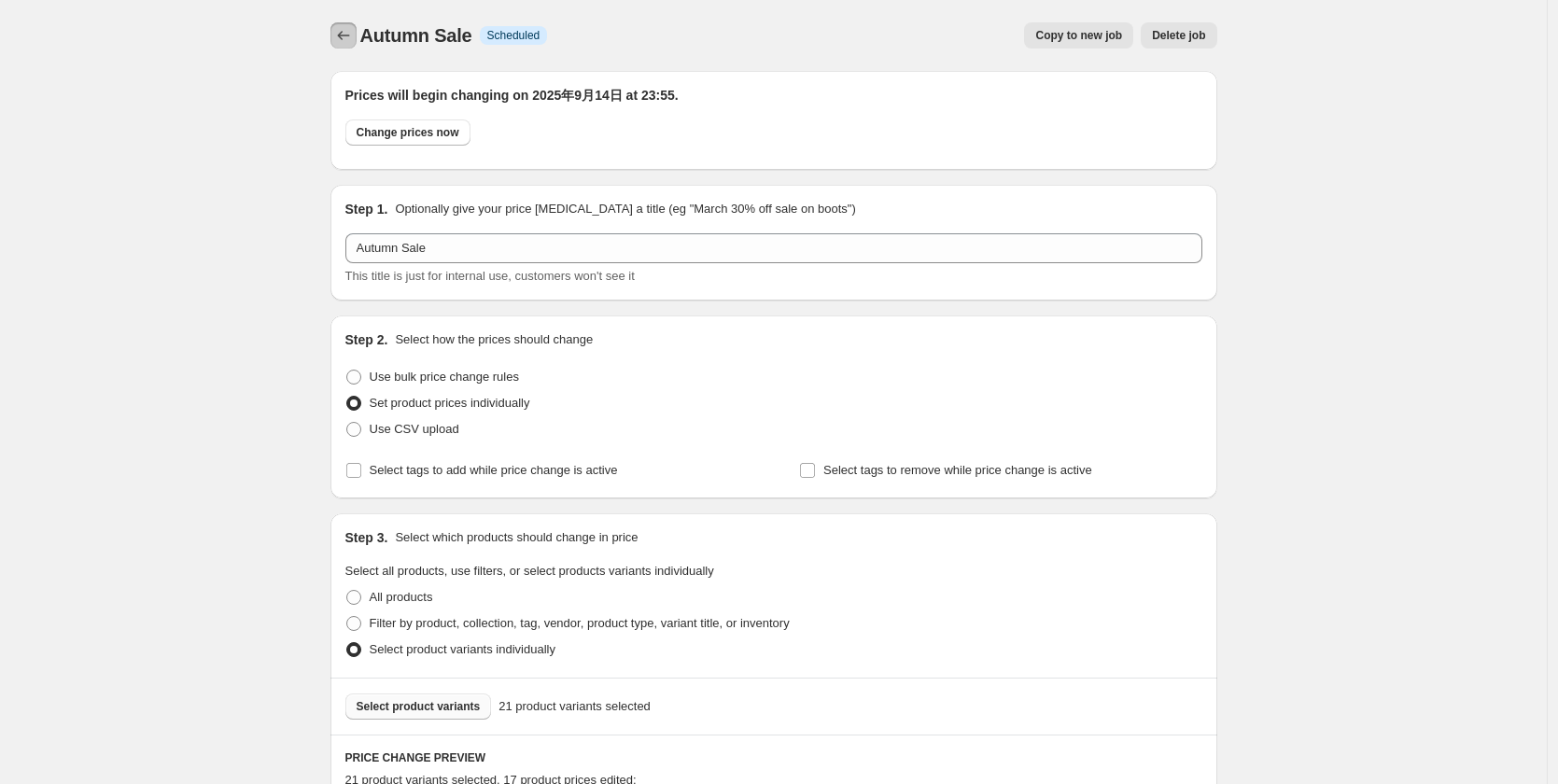
click at [348, 33] on icon "Price change jobs" at bounding box center [343, 35] width 18 height 18
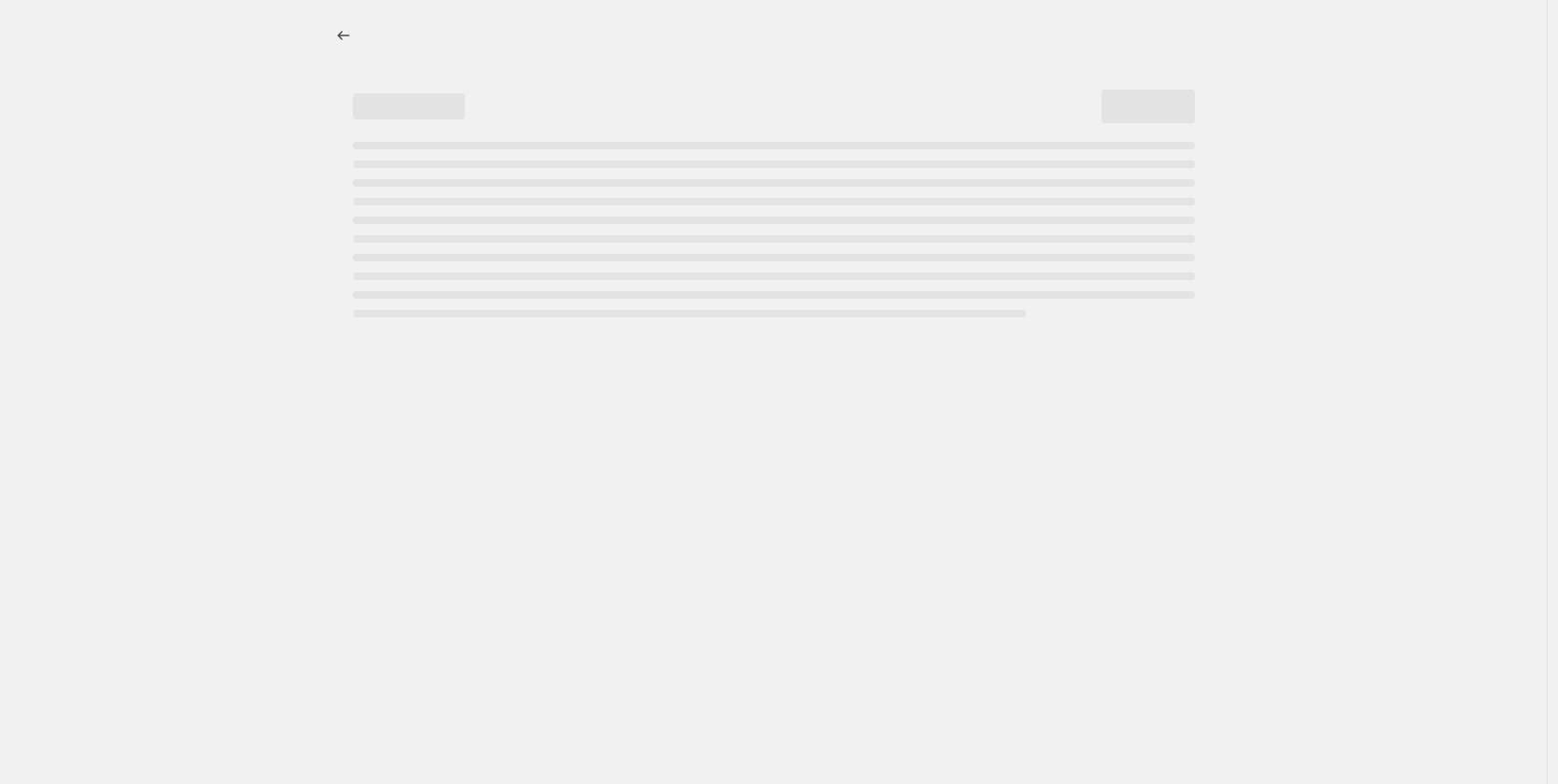
select select "percentage"
